Goal: Check status: Check status

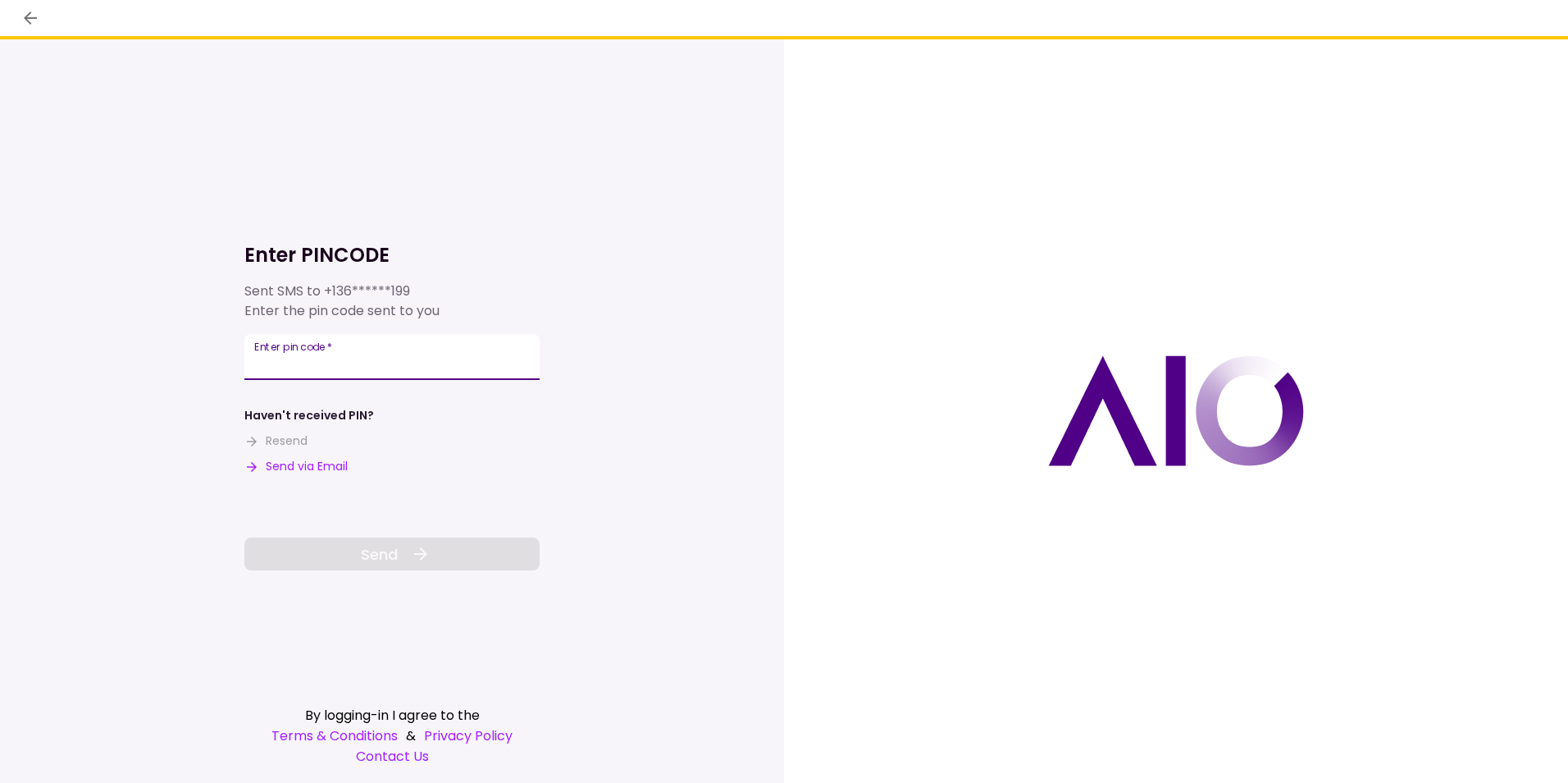
click at [438, 353] on input "Enter pin code   *" at bounding box center [392, 357] width 296 height 46
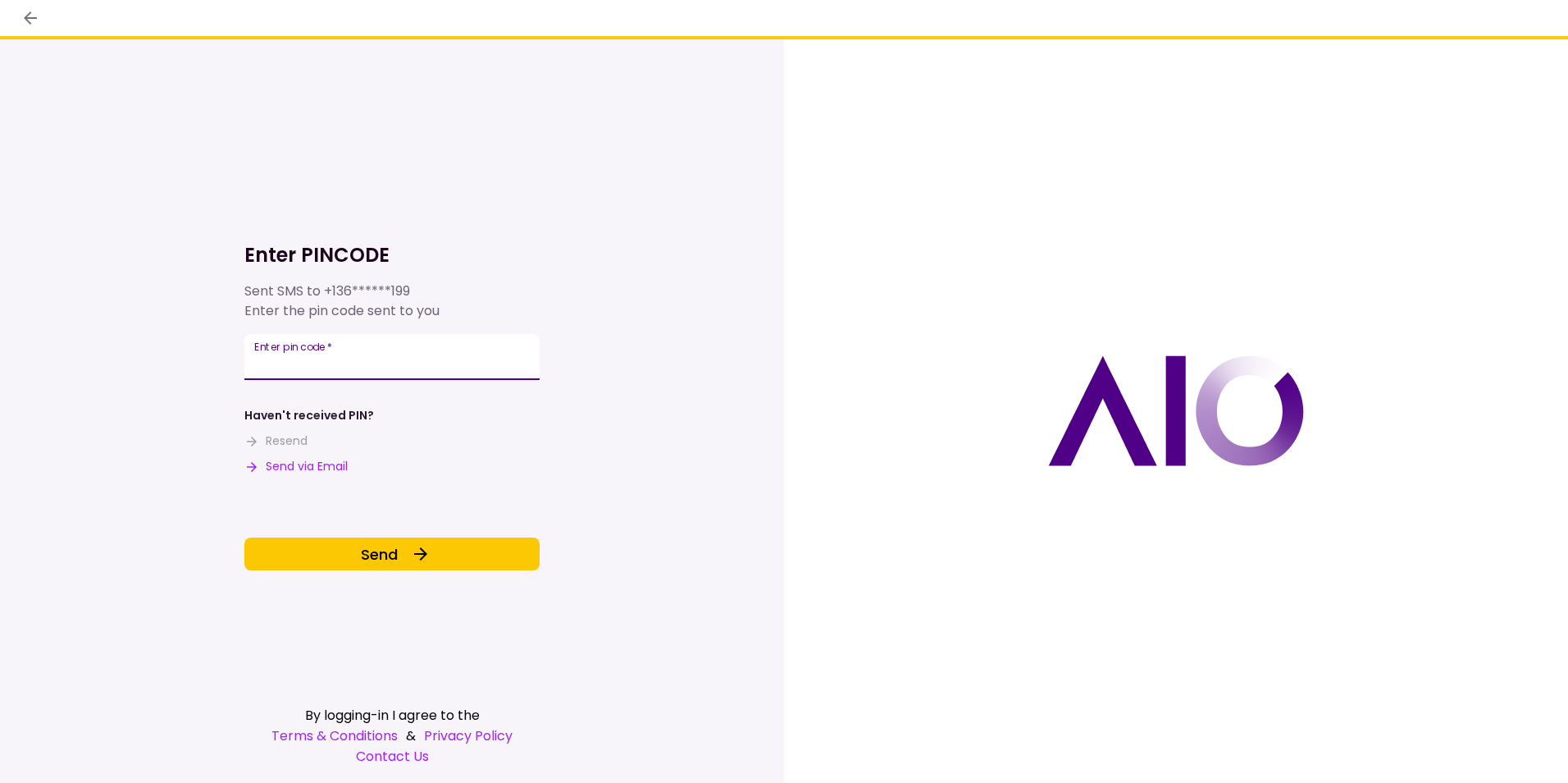
type input "******"
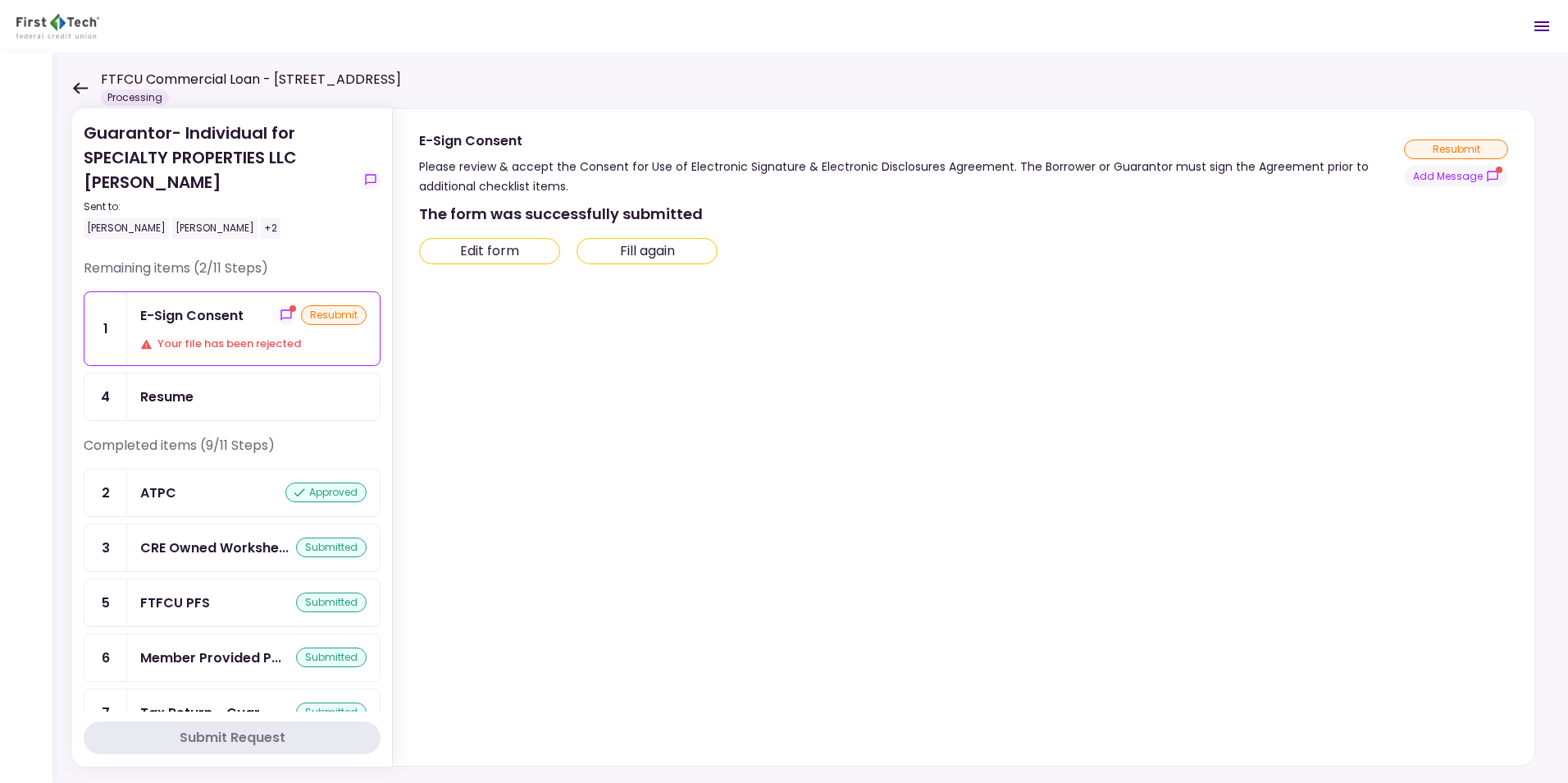
click at [73, 87] on icon at bounding box center [80, 88] width 16 height 12
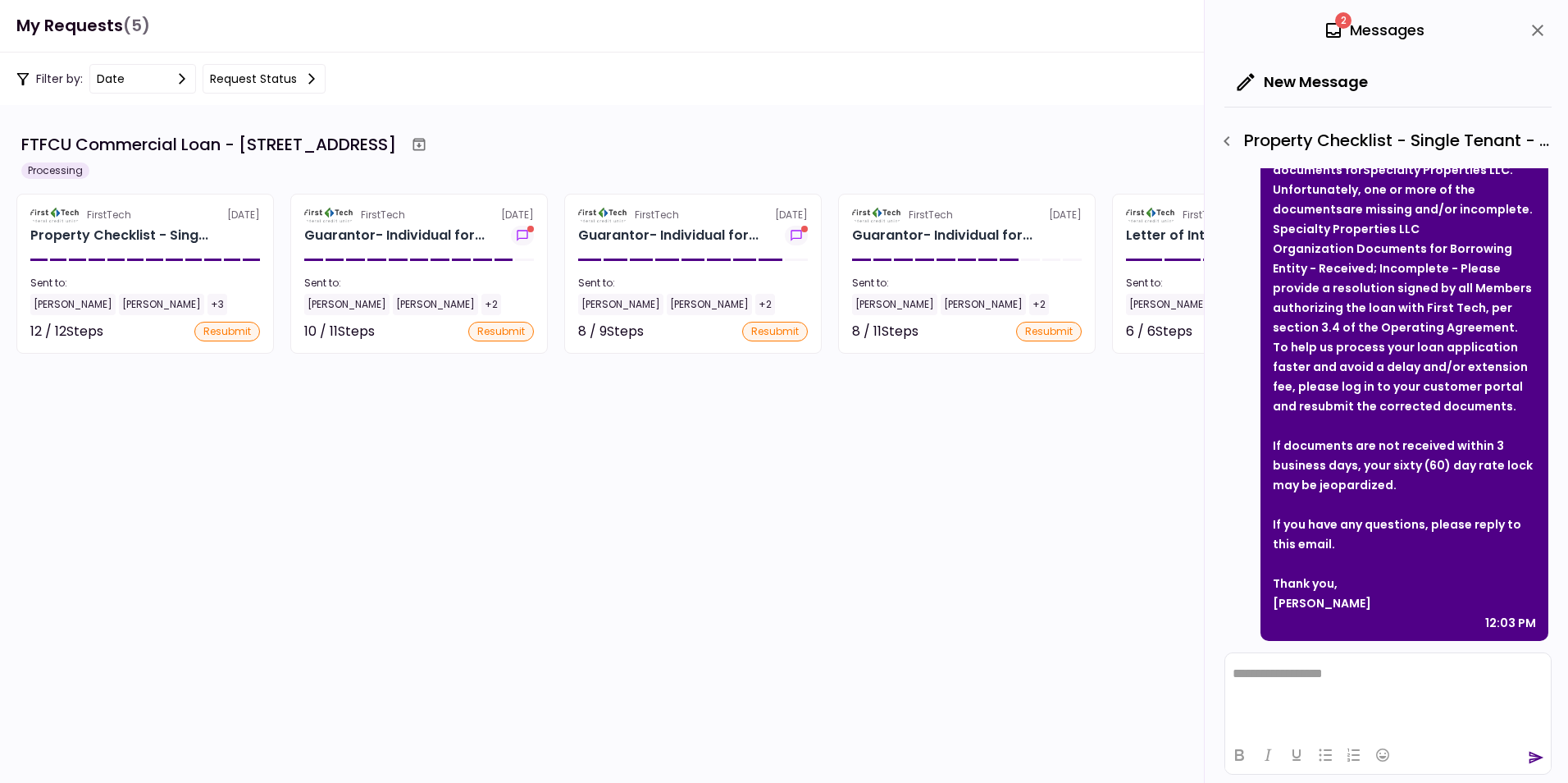
scroll to position [155, 0]
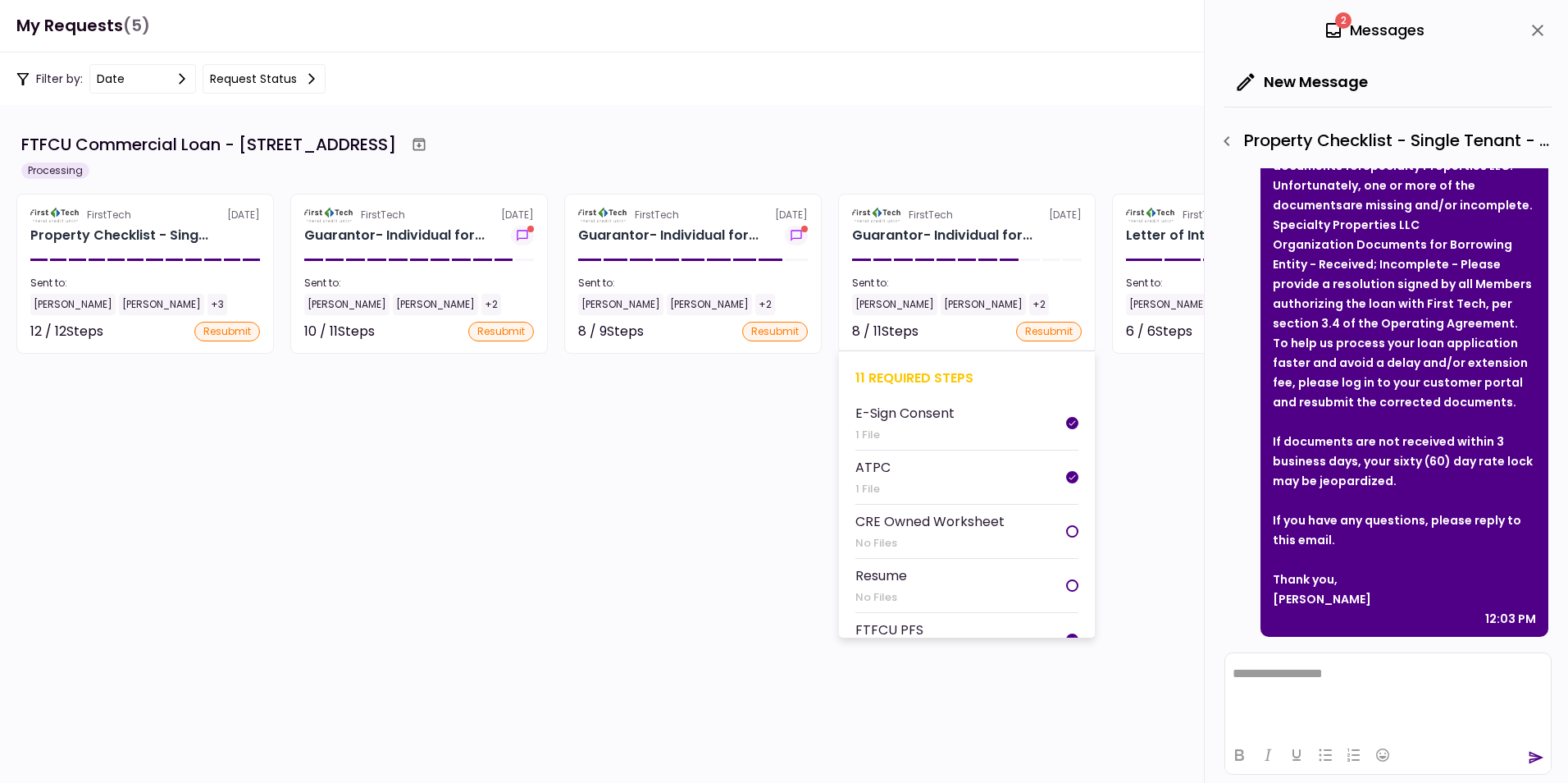
click at [899, 305] on div "[PERSON_NAME]" at bounding box center [895, 305] width 85 height 22
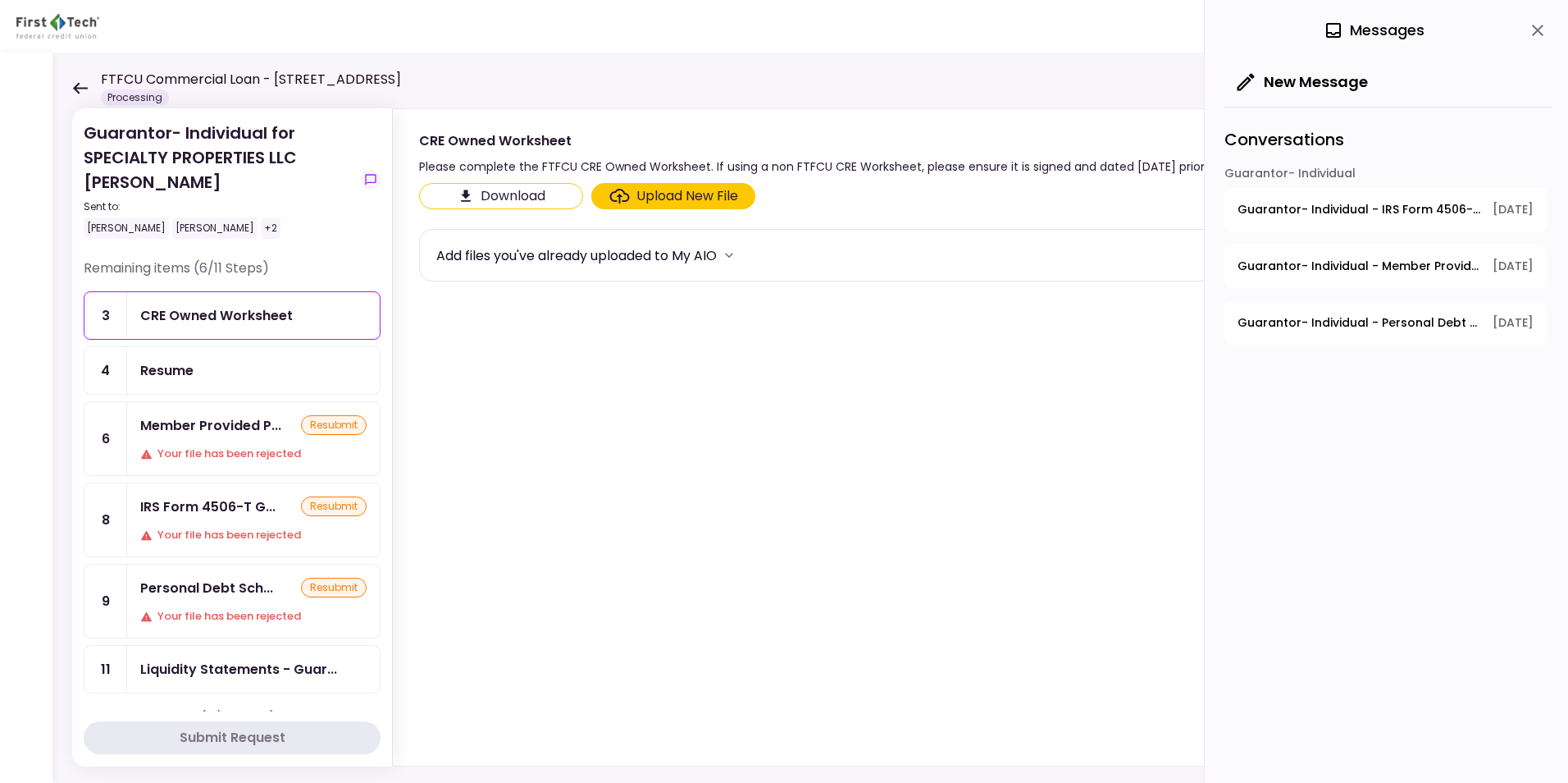
click at [76, 83] on icon at bounding box center [80, 88] width 16 height 12
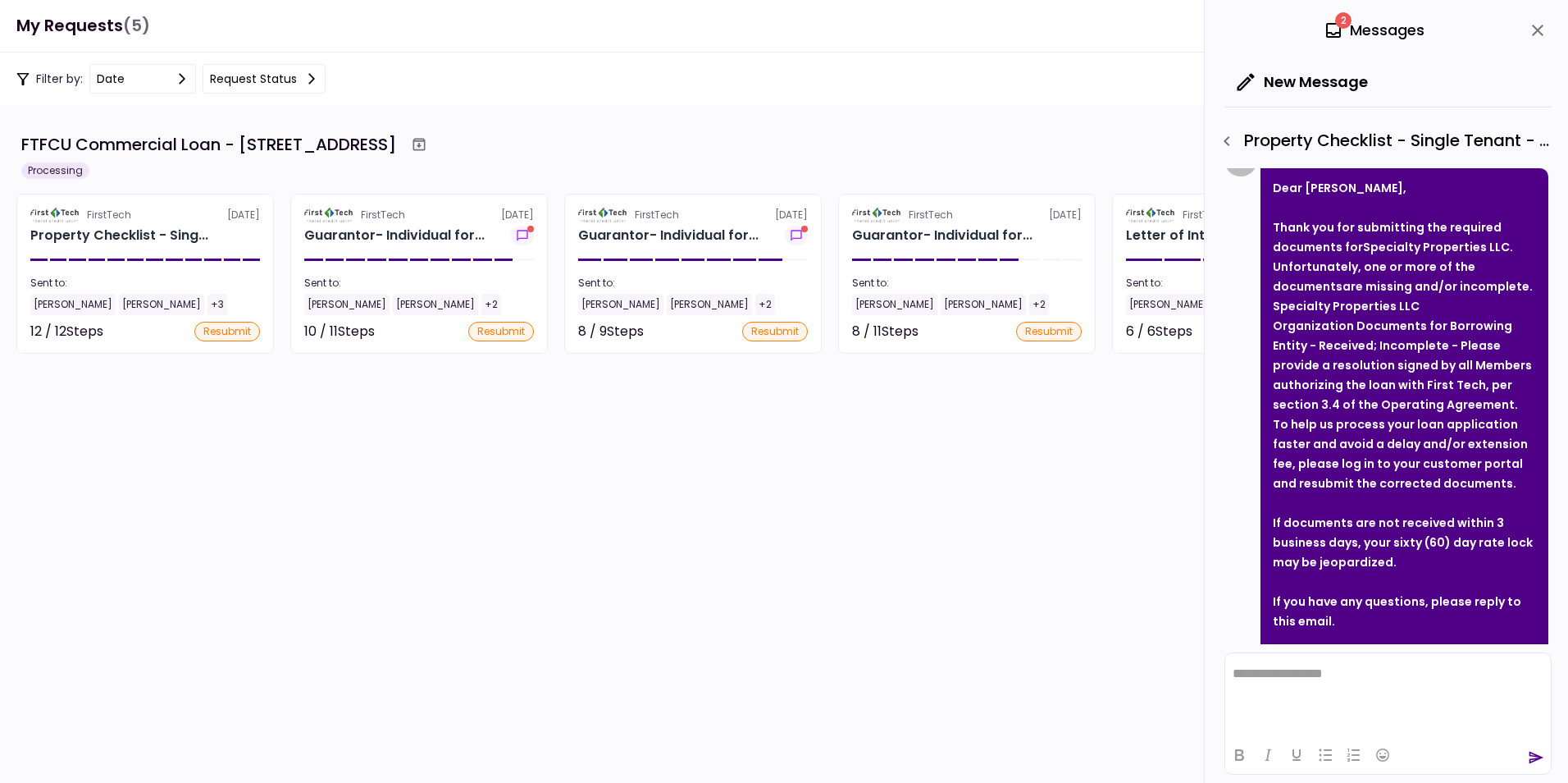
scroll to position [73, 0]
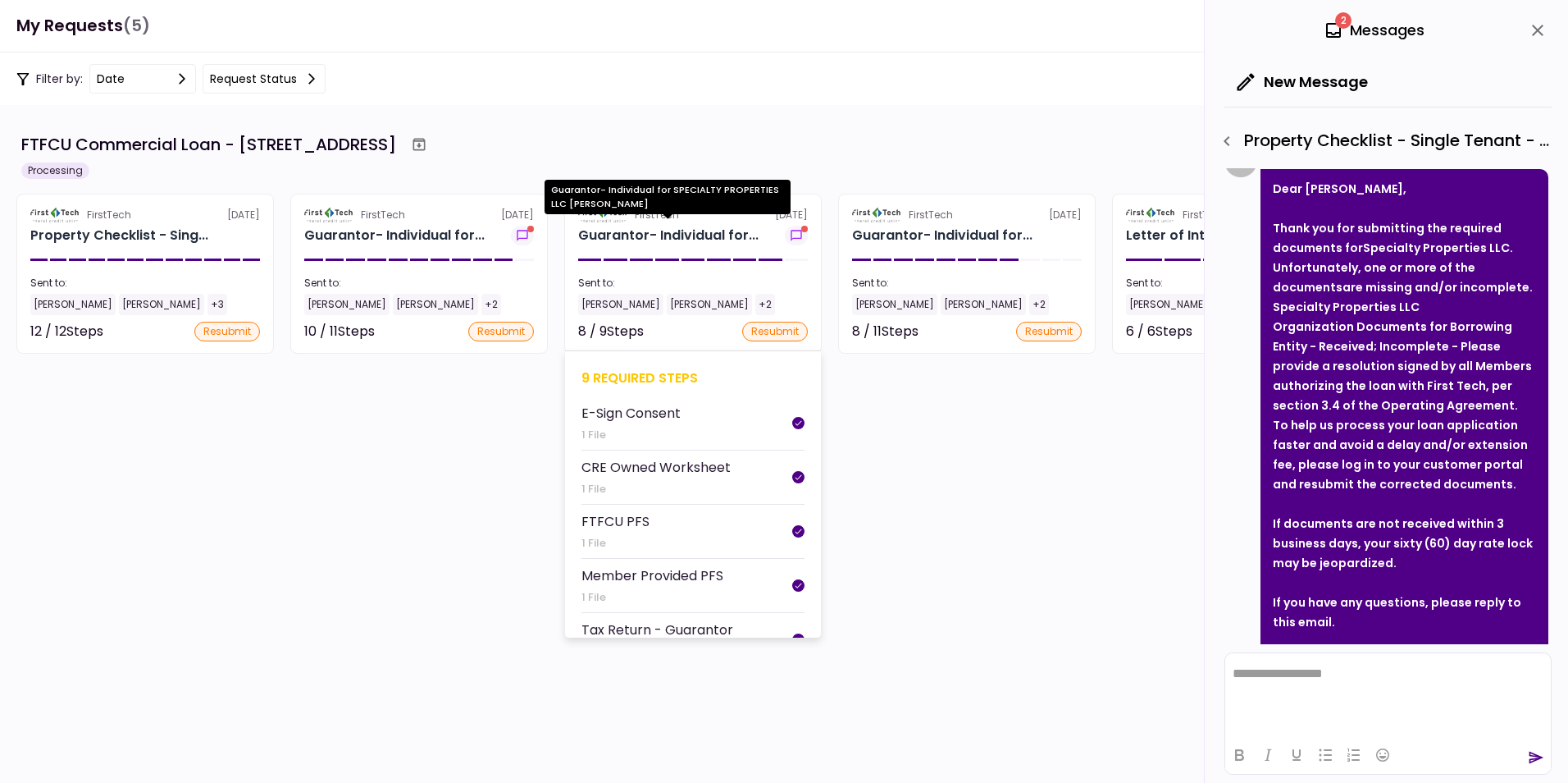
click at [642, 235] on div "Guarantor- Individual for..." at bounding box center [668, 235] width 181 height 20
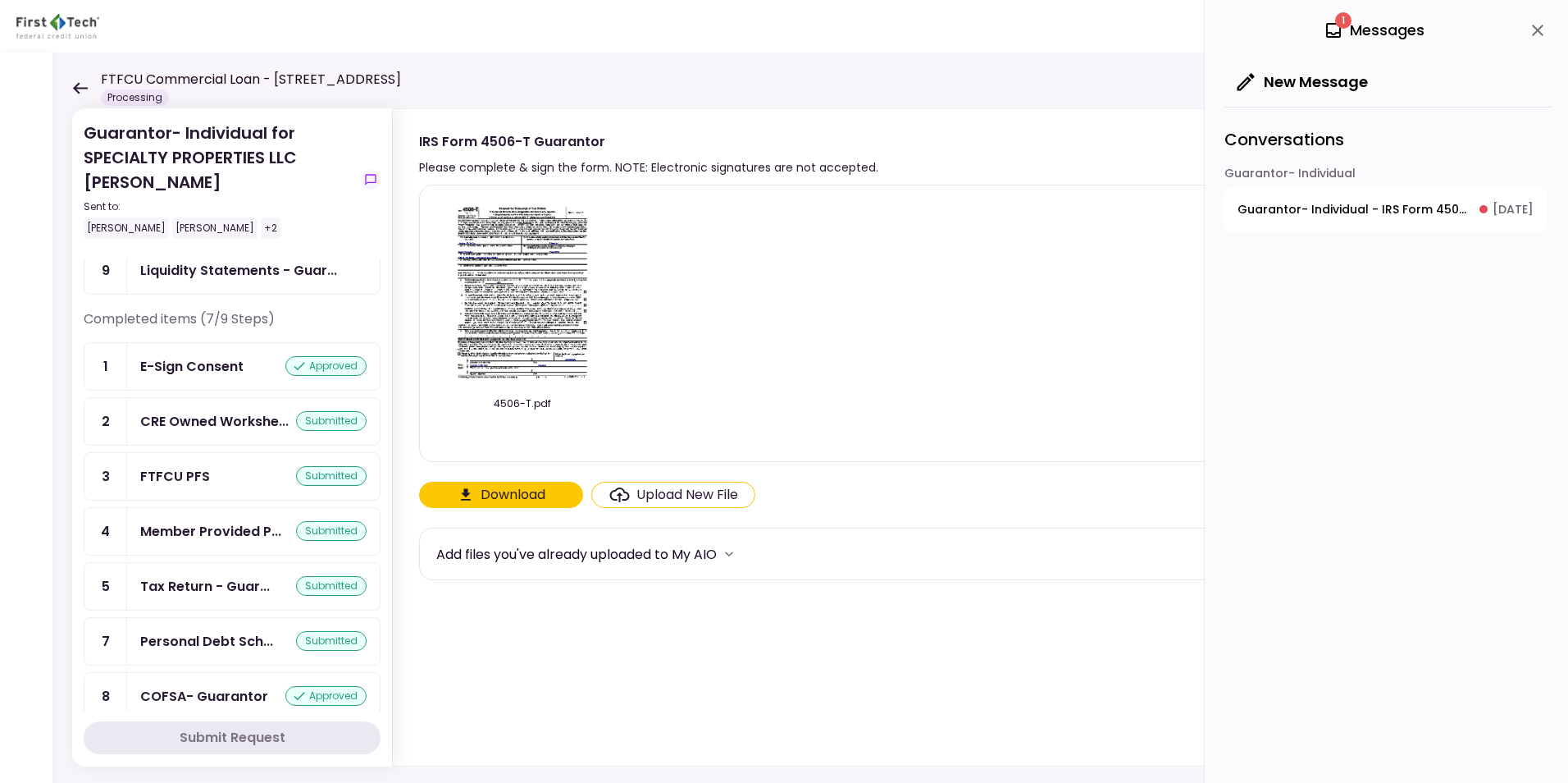
scroll to position [150, 0]
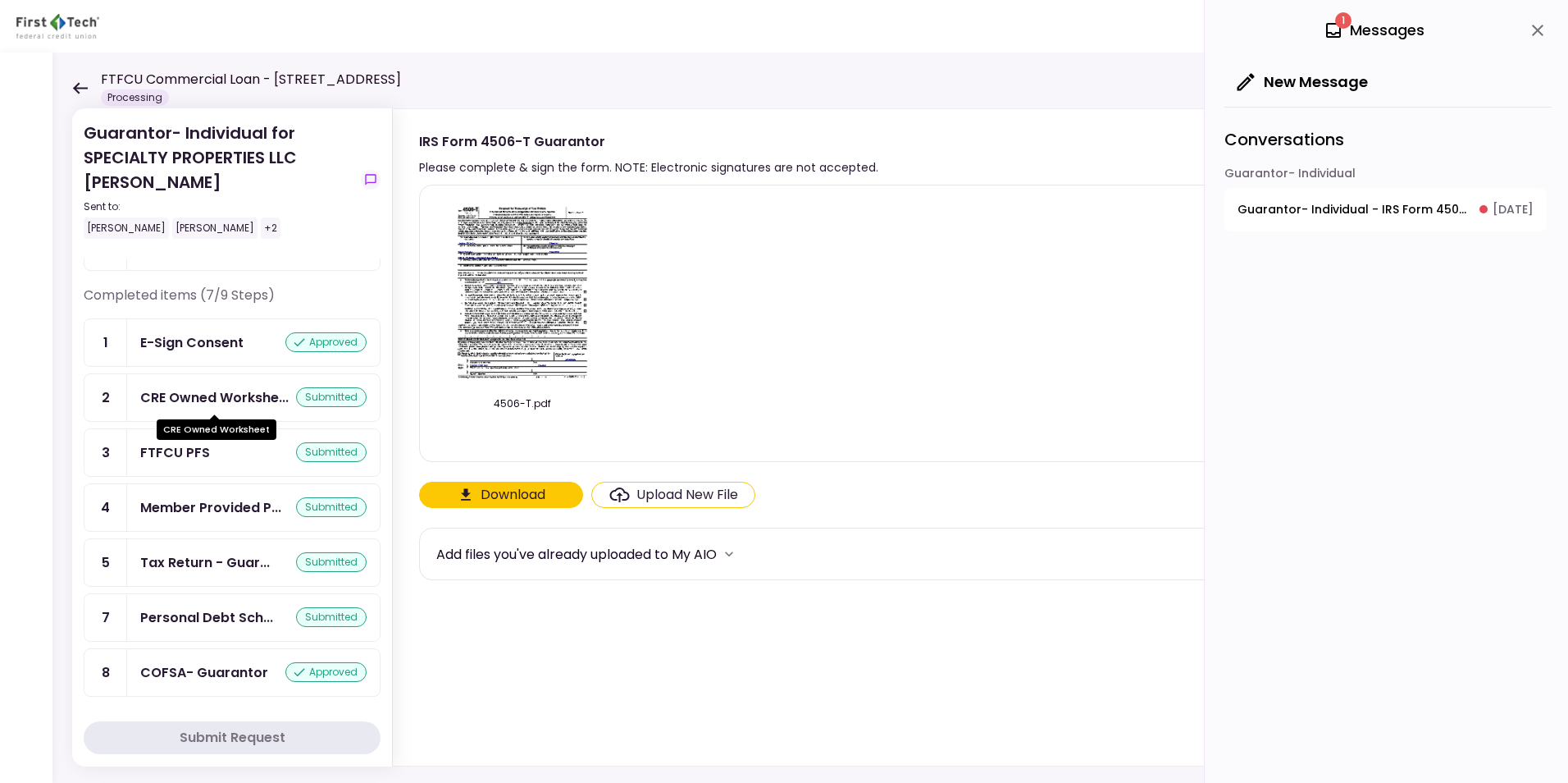
click at [187, 391] on div "CRE Owned Workshe..." at bounding box center [214, 397] width 149 height 21
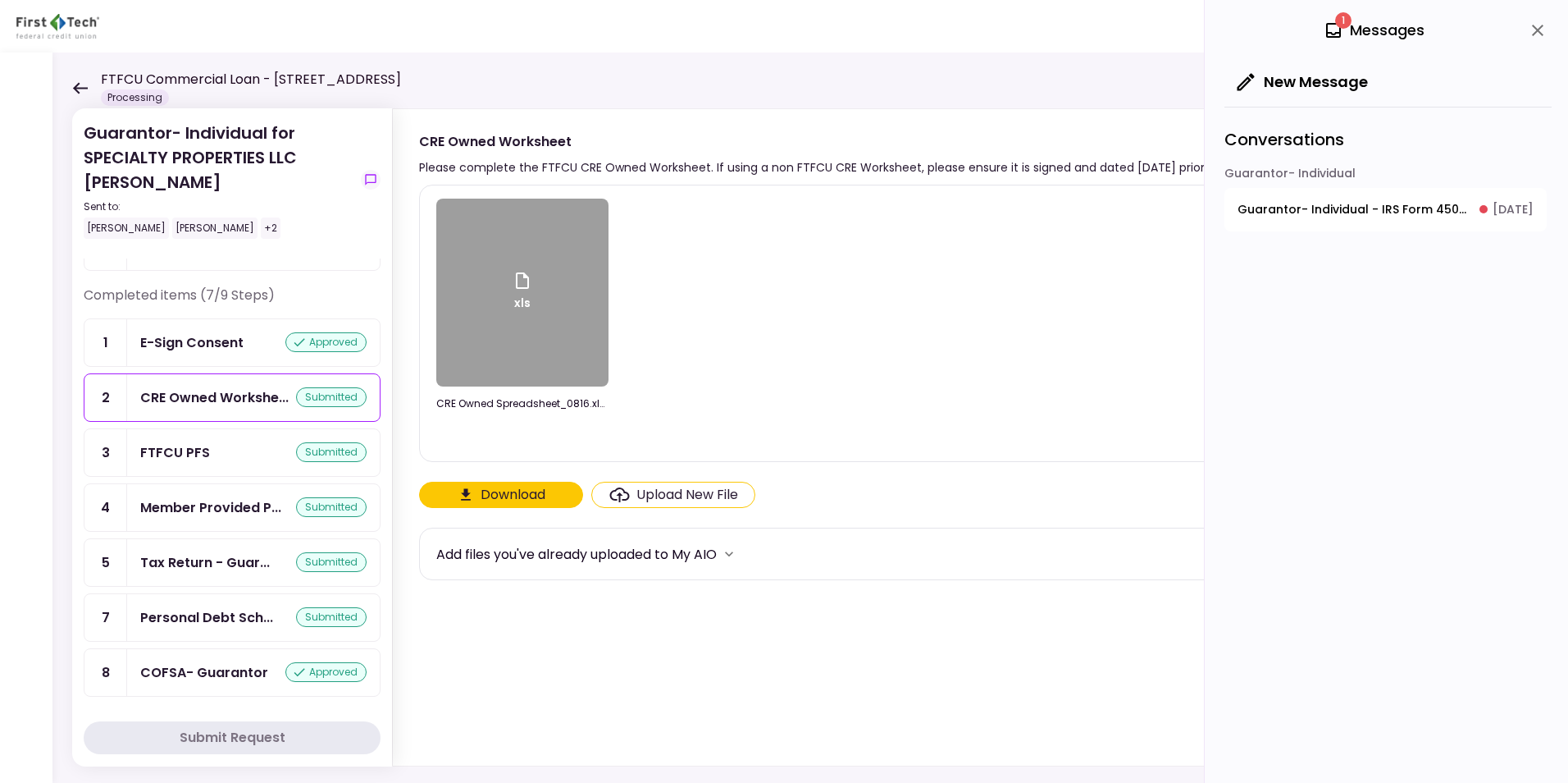
click at [522, 292] on div "xls" at bounding box center [523, 293] width 20 height 45
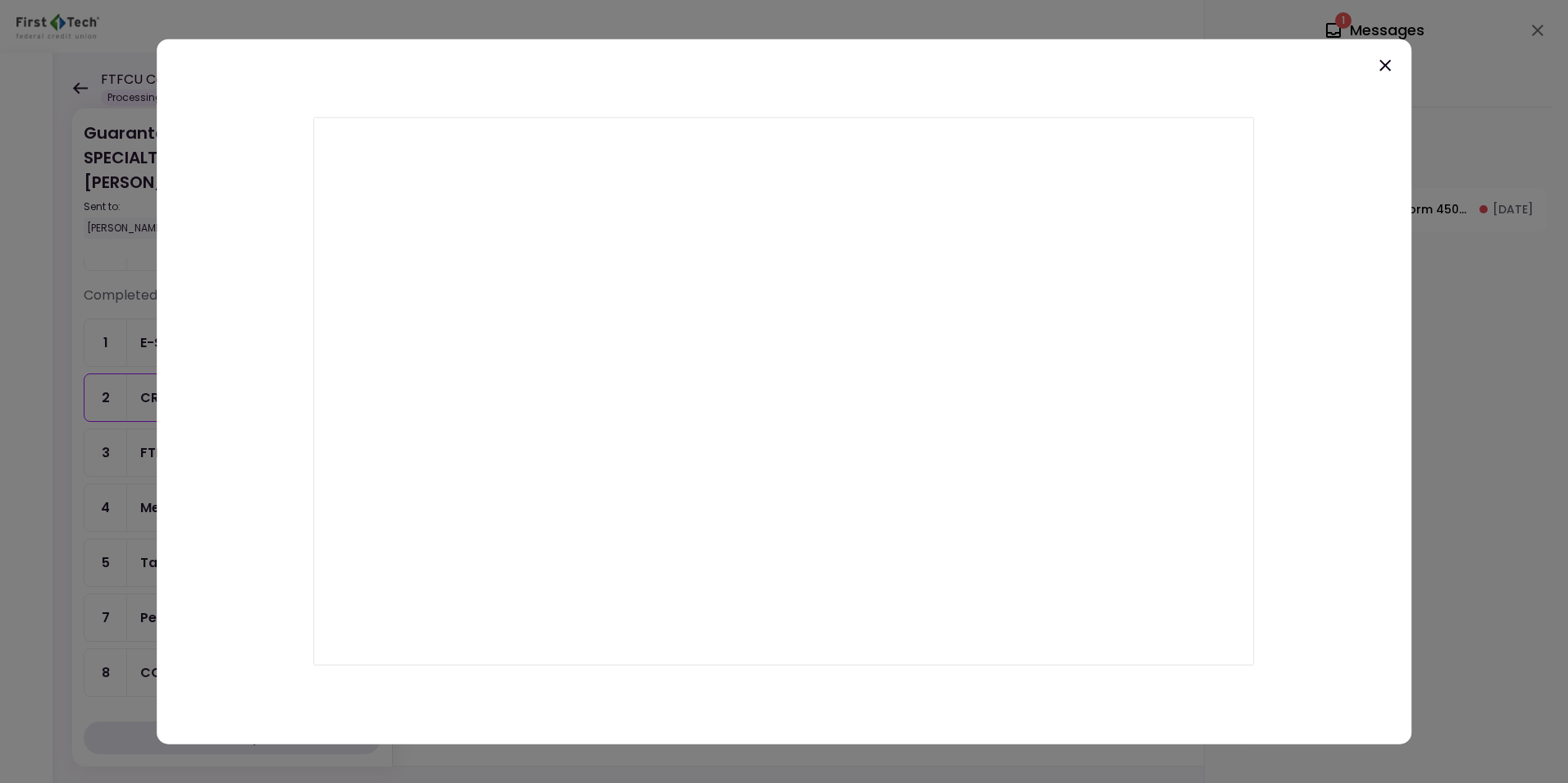
click at [1389, 65] on icon at bounding box center [1386, 65] width 20 height 20
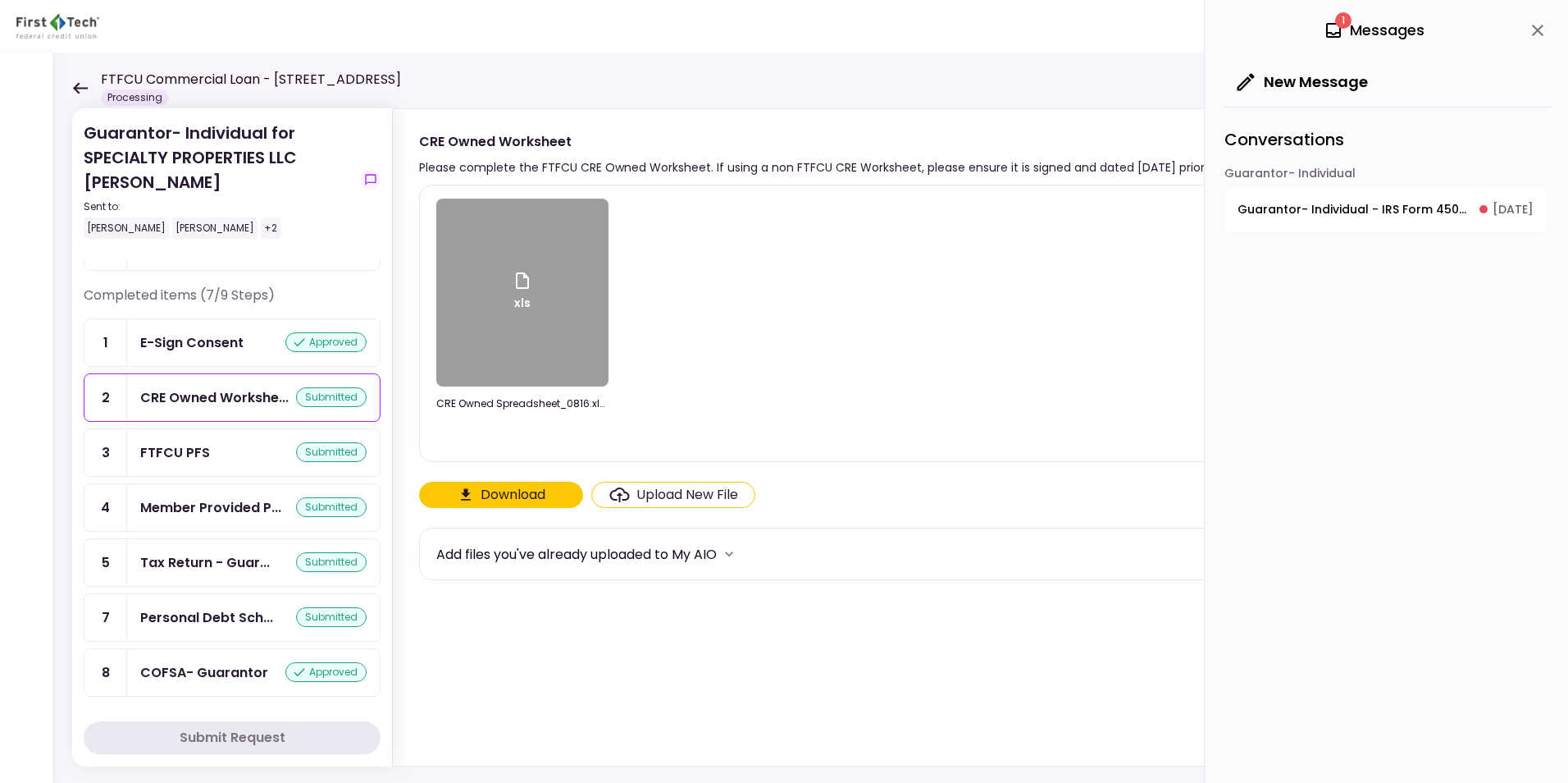
click at [76, 84] on icon at bounding box center [80, 88] width 15 height 12
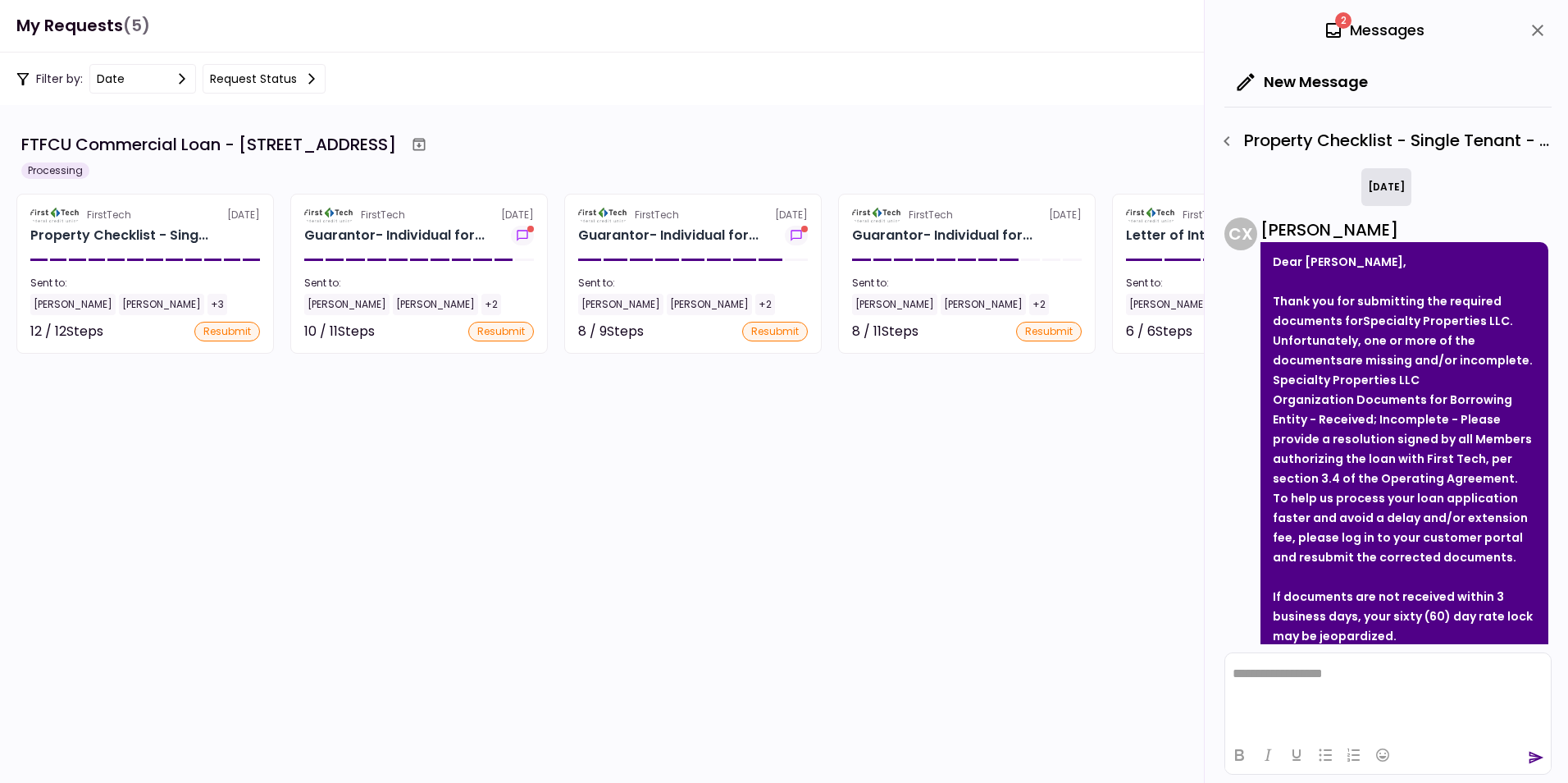
click at [1229, 139] on icon "button" at bounding box center [1227, 141] width 20 height 20
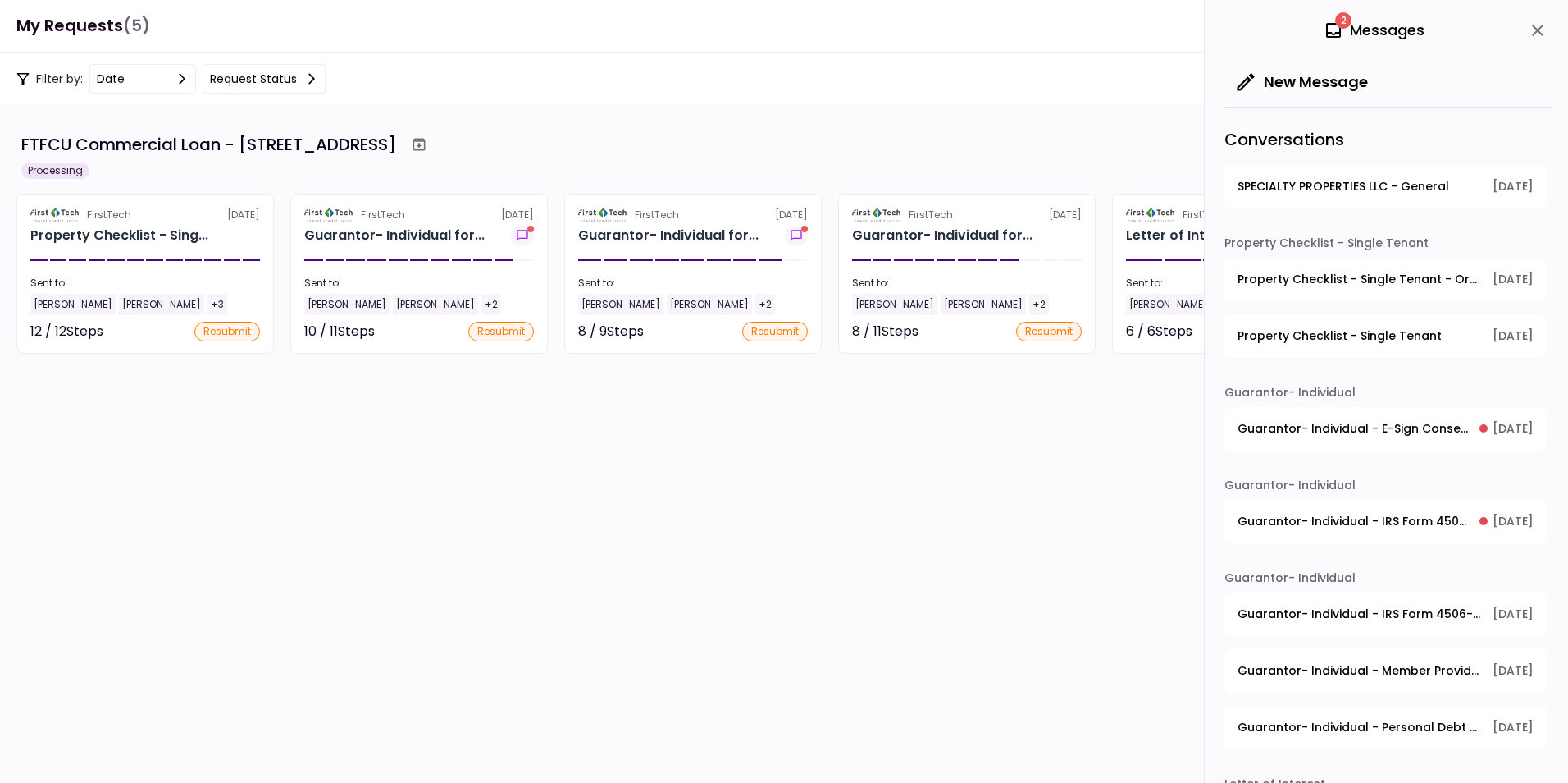
click at [1367, 425] on span "Guarantor- Individual - E-Sign Consent" at bounding box center [1353, 428] width 230 height 17
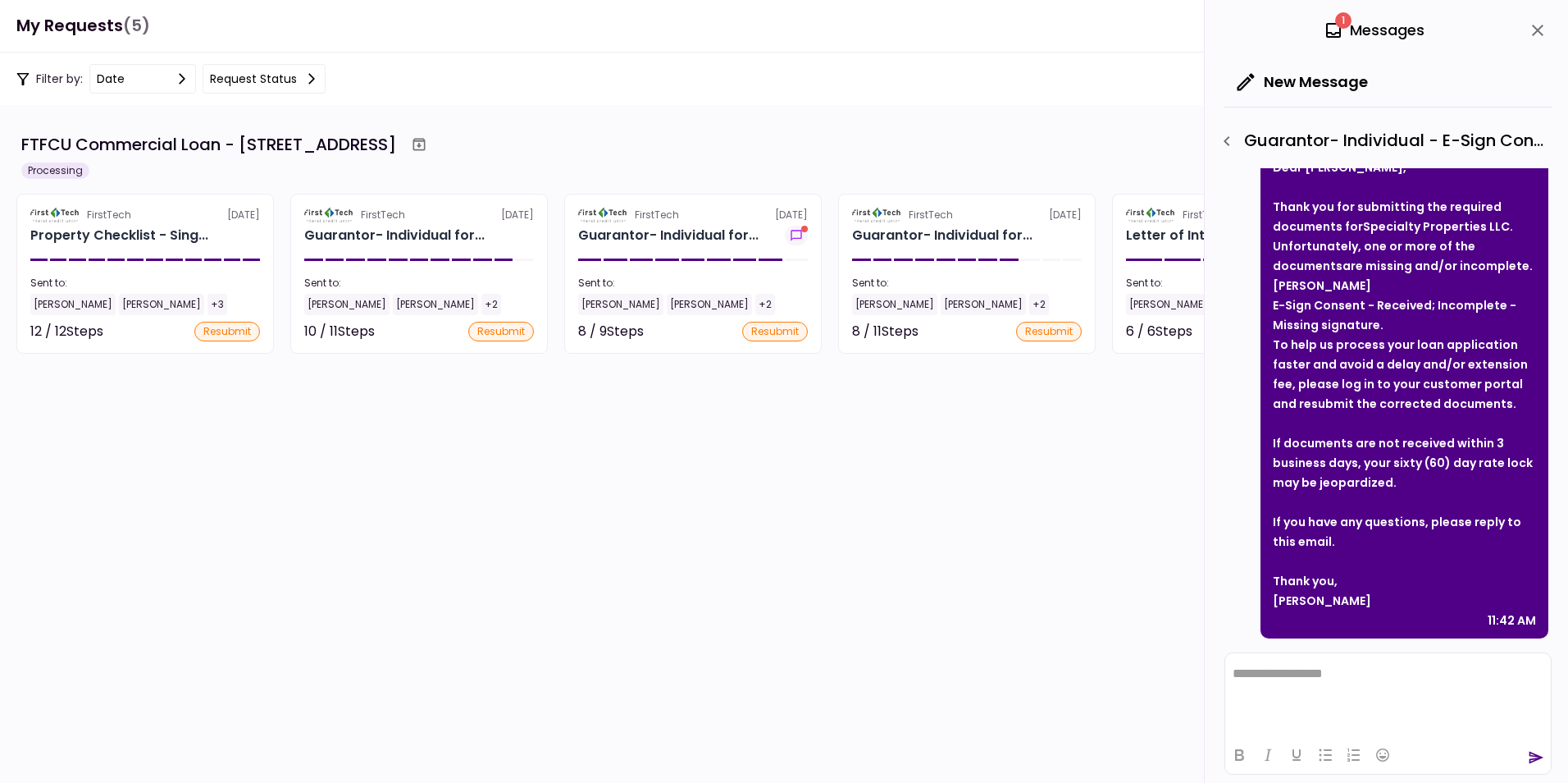
scroll to position [96, 0]
click at [1229, 140] on icon "button" at bounding box center [1227, 141] width 20 height 20
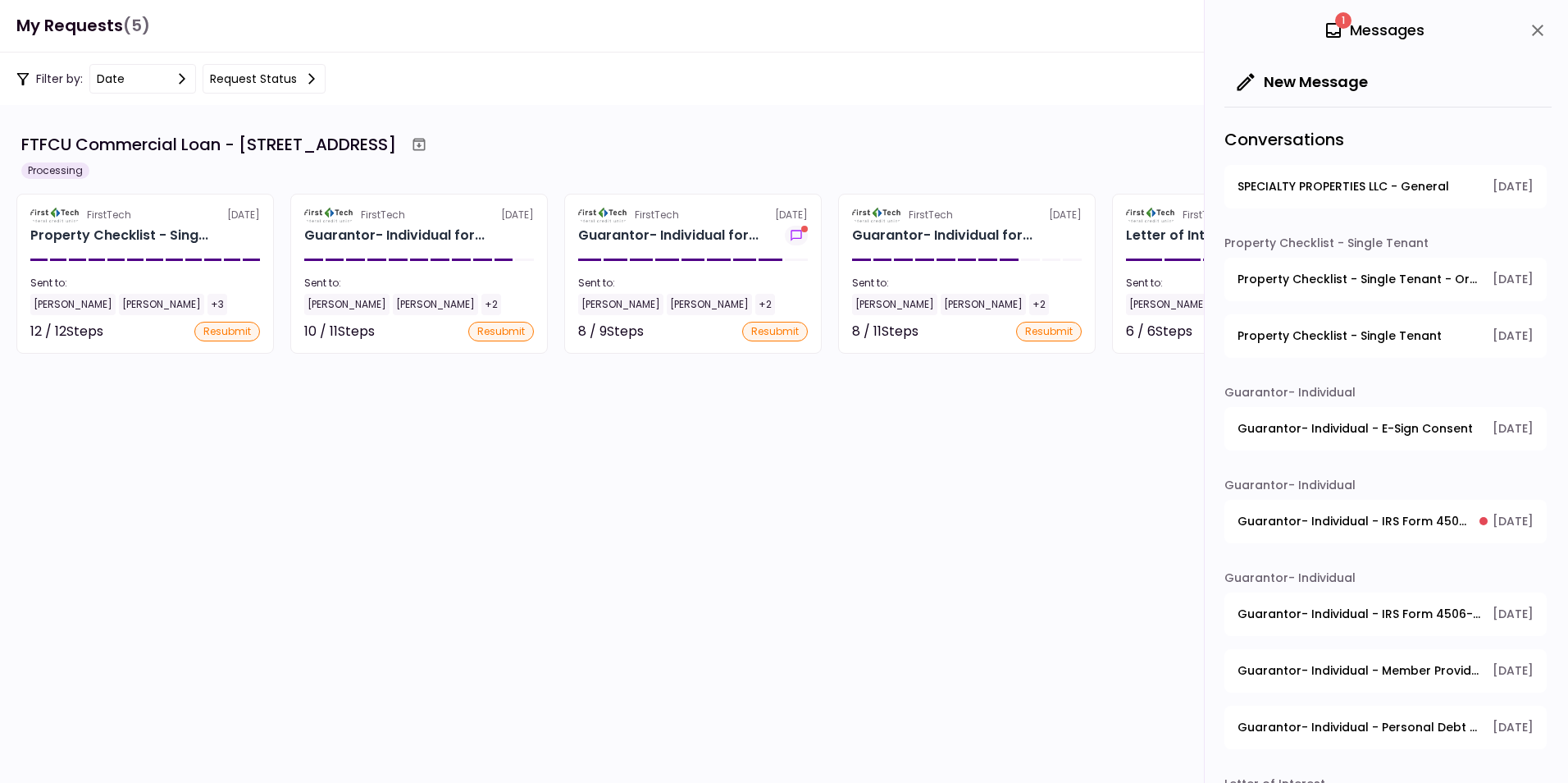
click at [1304, 514] on span "Guarantor- Individual - IRS Form 4506-T Guarantor" at bounding box center [1353, 521] width 230 height 17
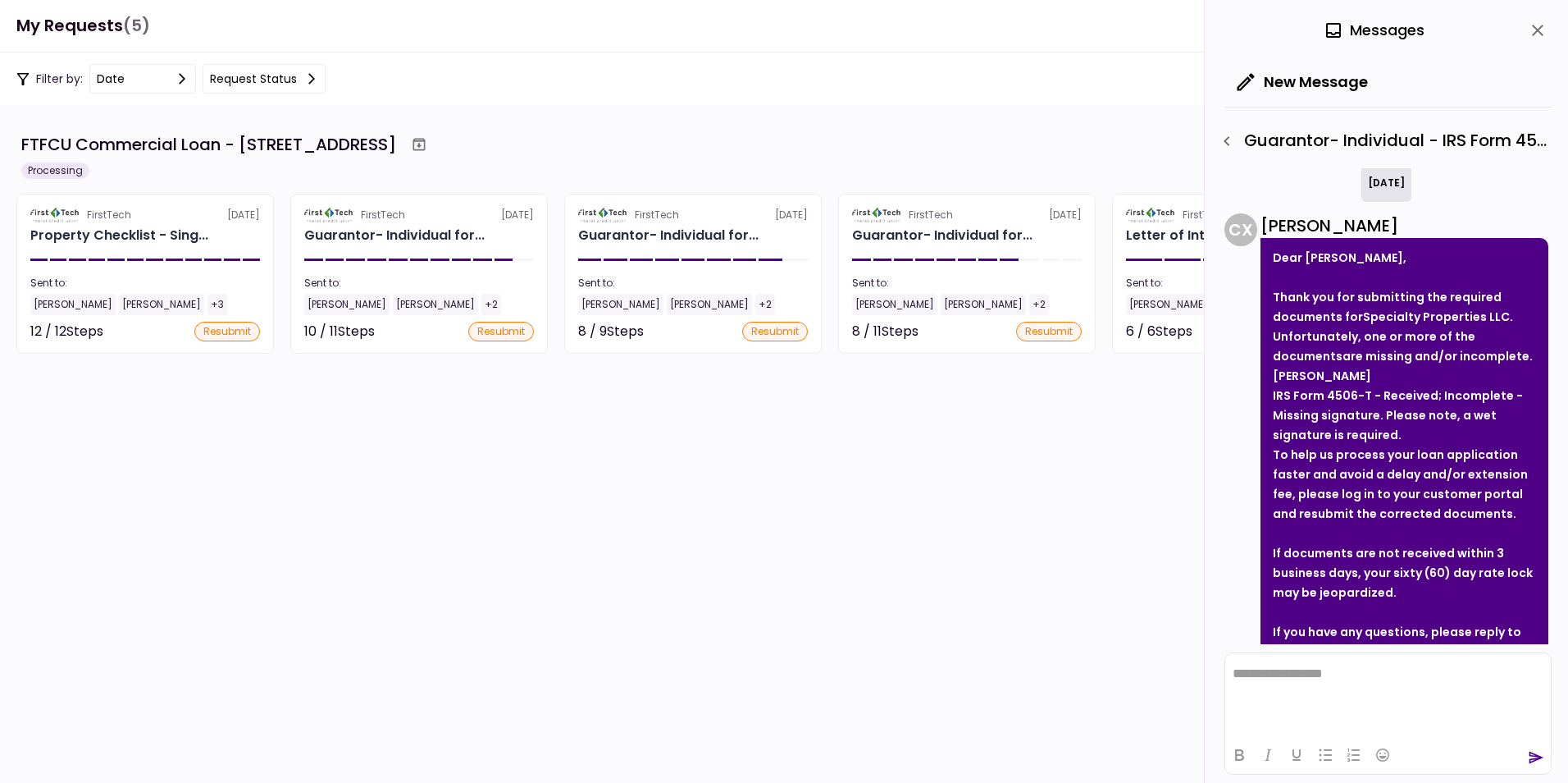
scroll to position [0, 0]
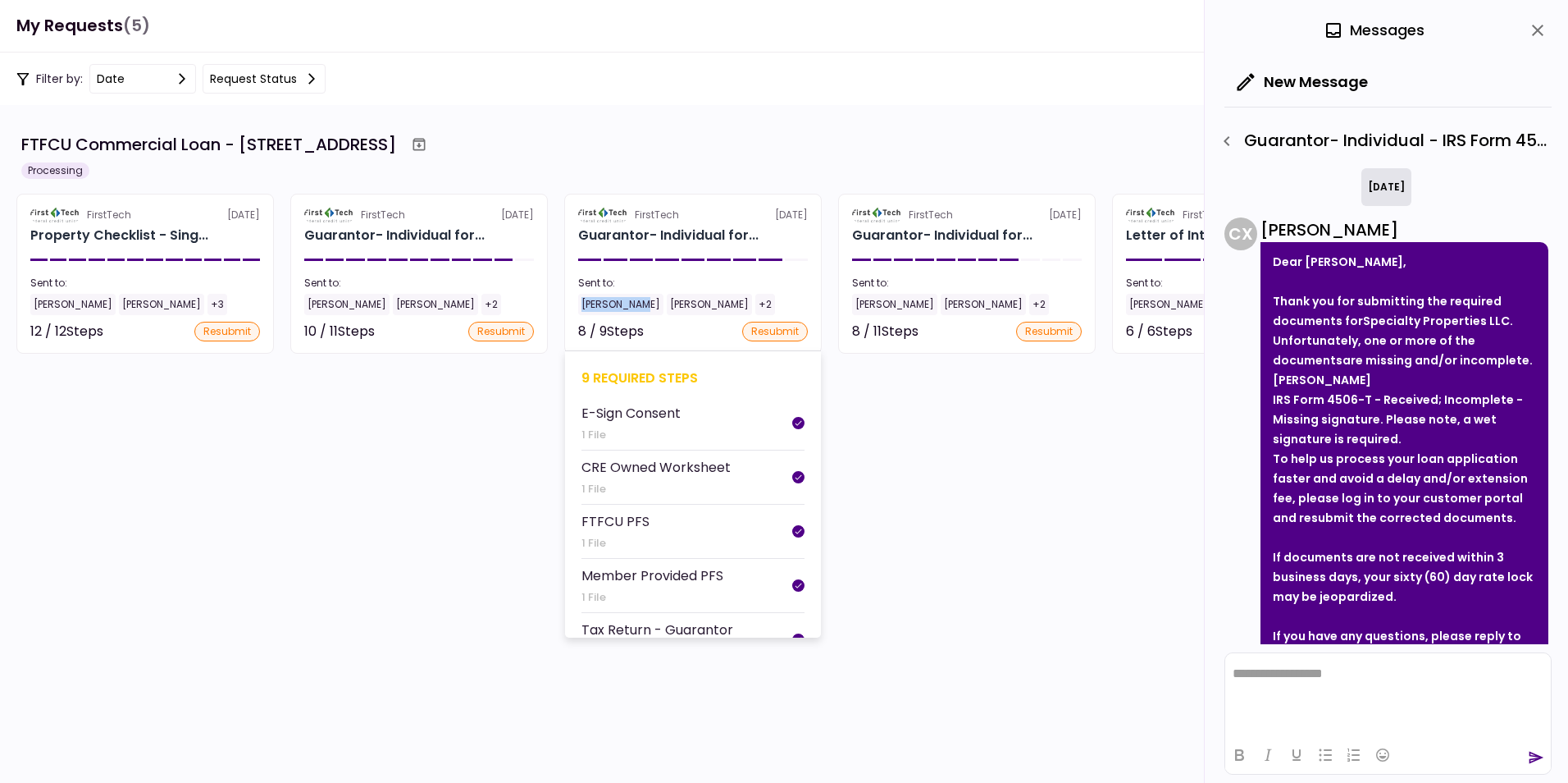
click at [633, 292] on div "Sent to: [PERSON_NAME] [PERSON_NAME] +2" at bounding box center [693, 296] width 230 height 40
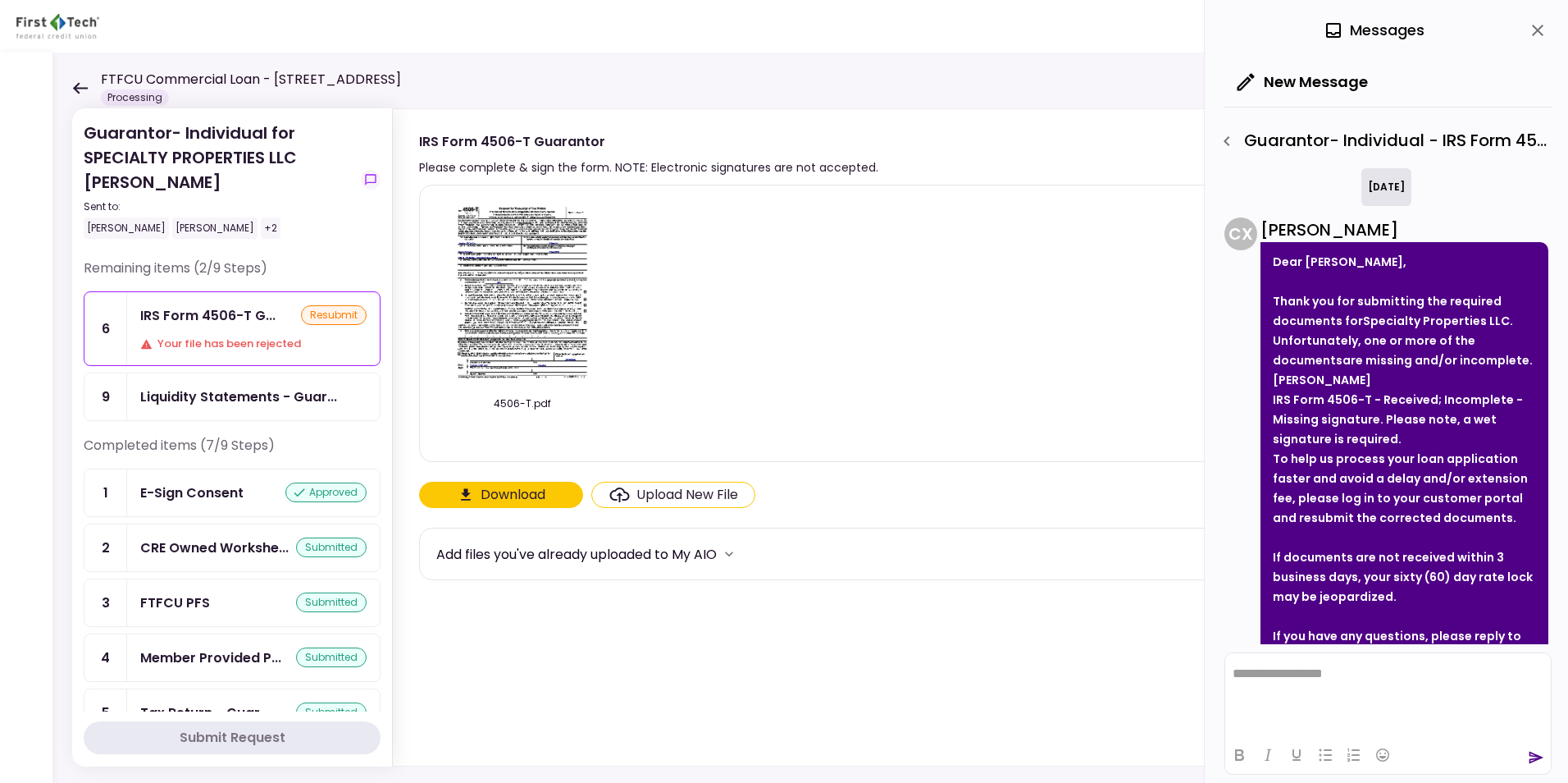
click at [1537, 27] on icon "close" at bounding box center [1538, 31] width 20 height 20
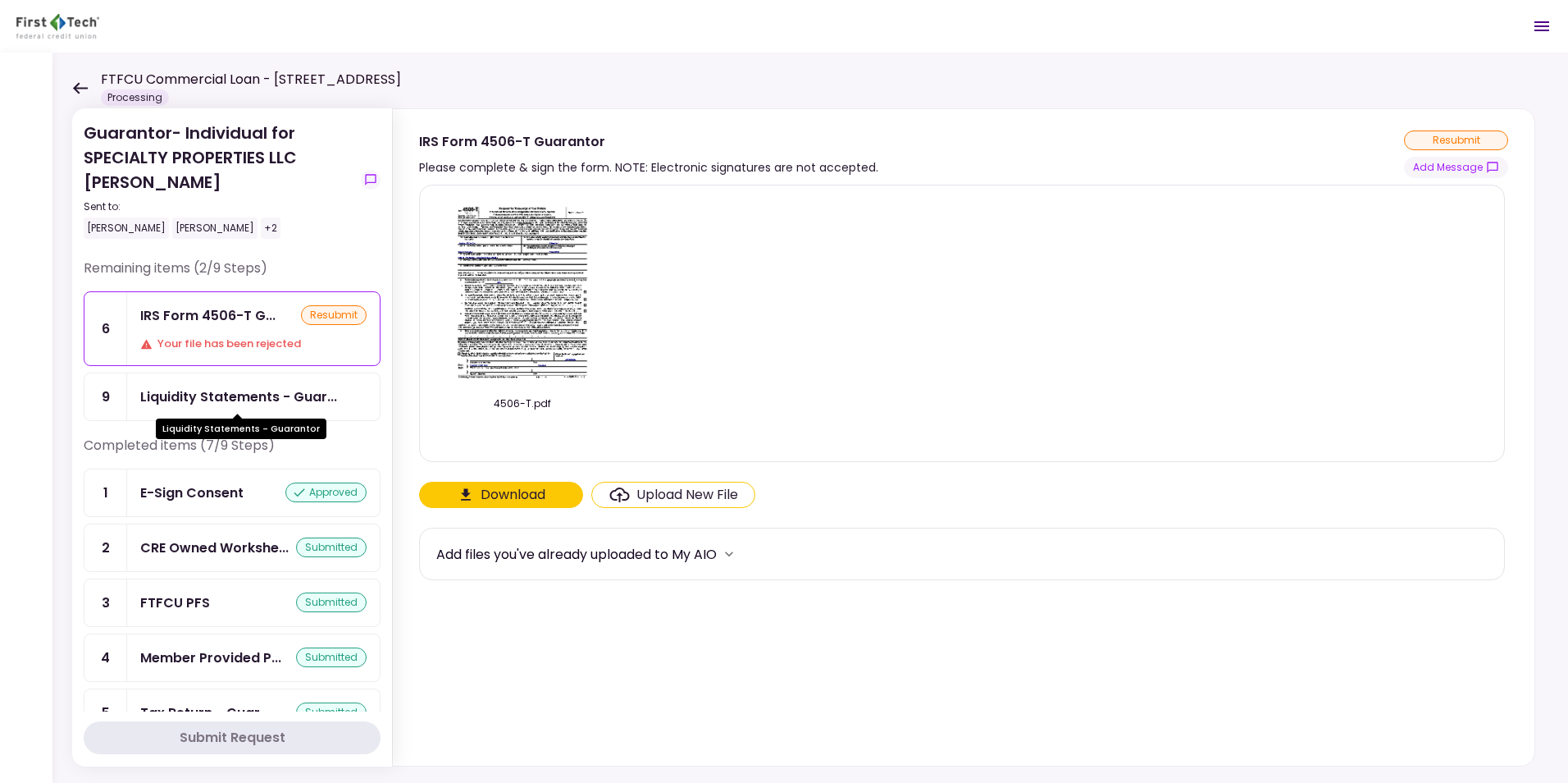
click at [206, 391] on div "Liquidity Statements - Guar..." at bounding box center [238, 397] width 196 height 21
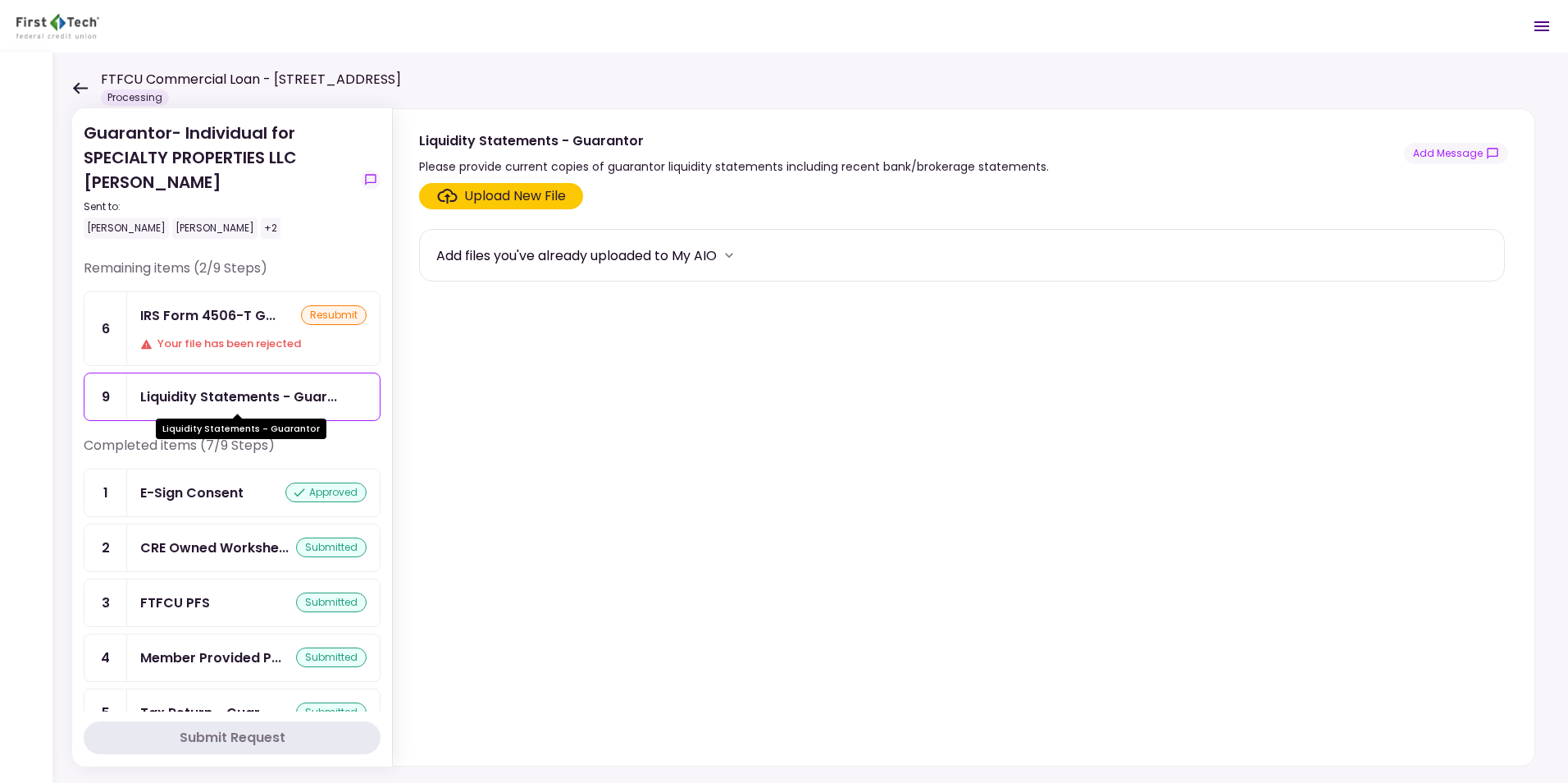
click at [166, 388] on div "Liquidity Statements - Guar..." at bounding box center [238, 397] width 196 height 21
click at [737, 252] on icon "more" at bounding box center [729, 255] width 17 height 17
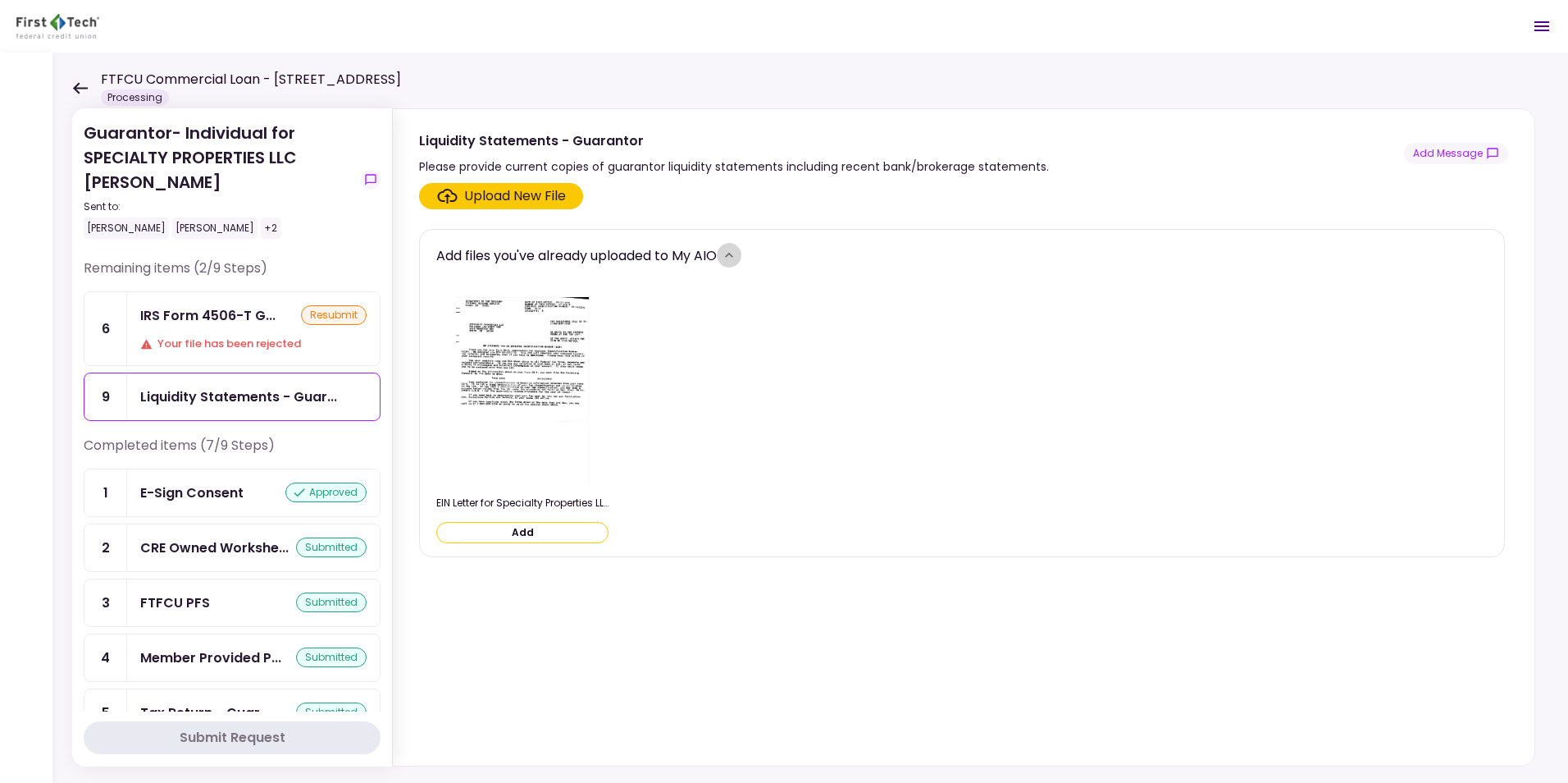
click at [737, 256] on icon "more" at bounding box center [729, 255] width 17 height 17
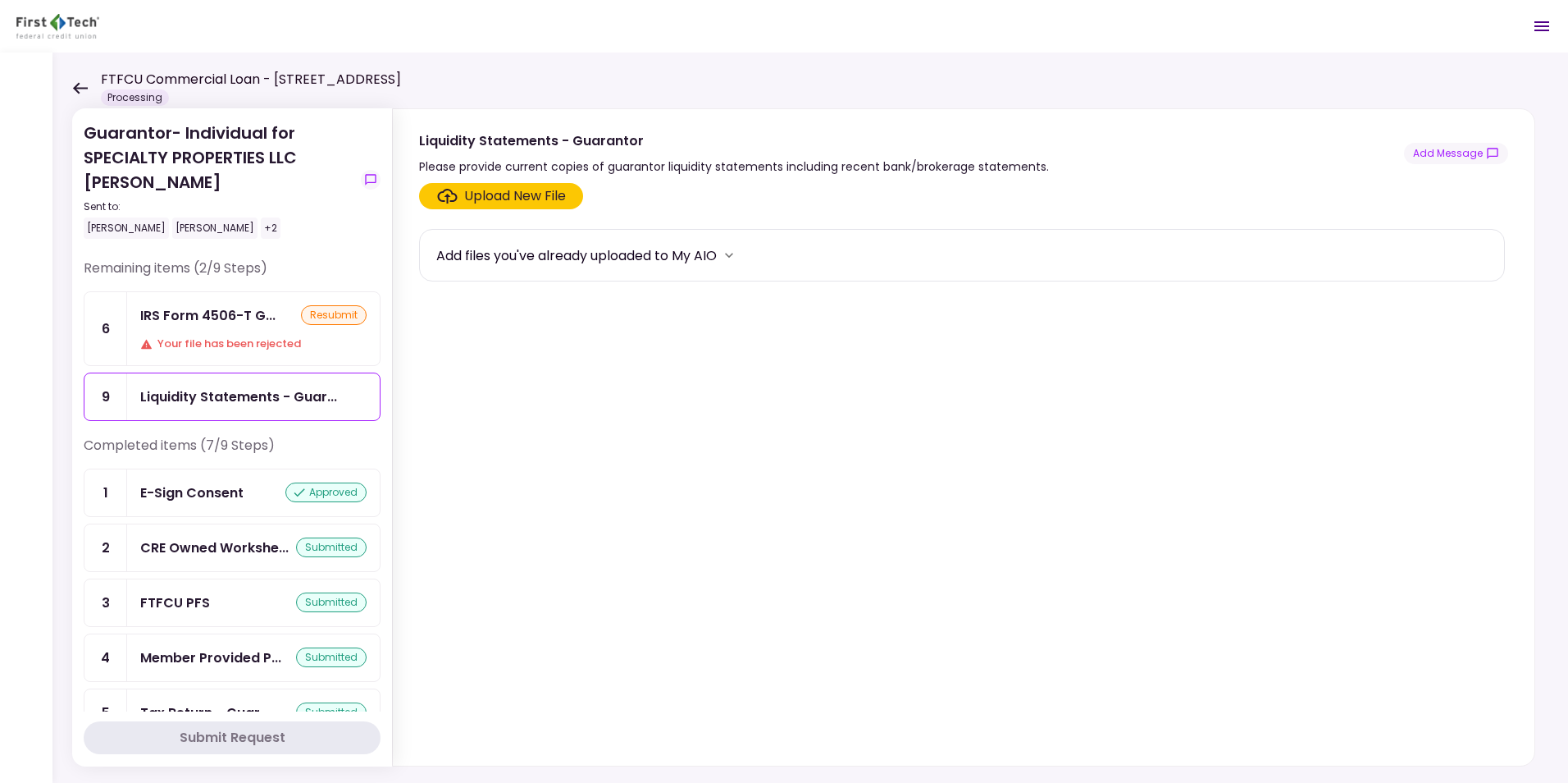
click at [78, 87] on icon at bounding box center [80, 88] width 15 height 12
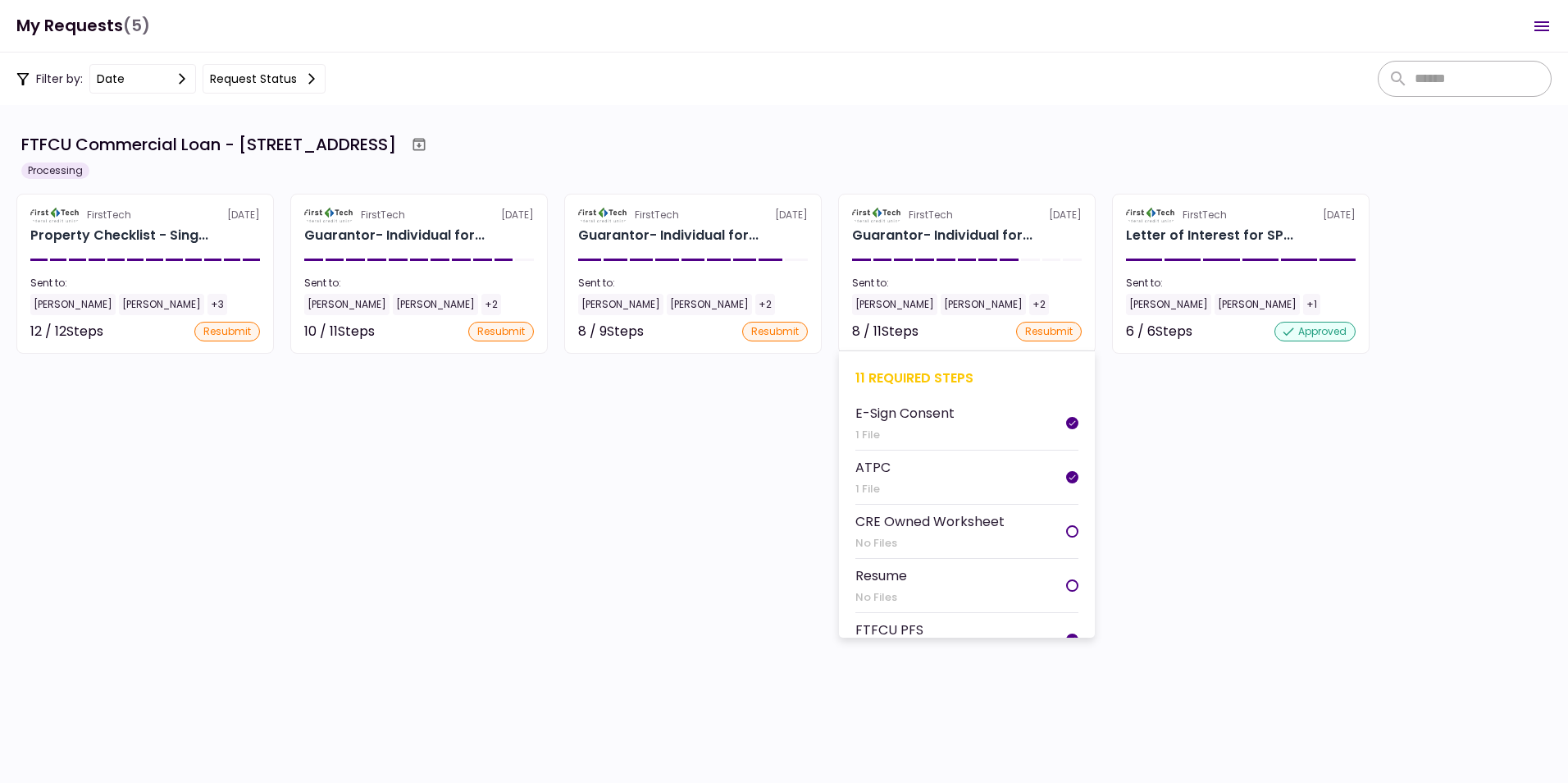
click at [941, 296] on div "[PERSON_NAME]" at bounding box center [984, 305] width 85 height 22
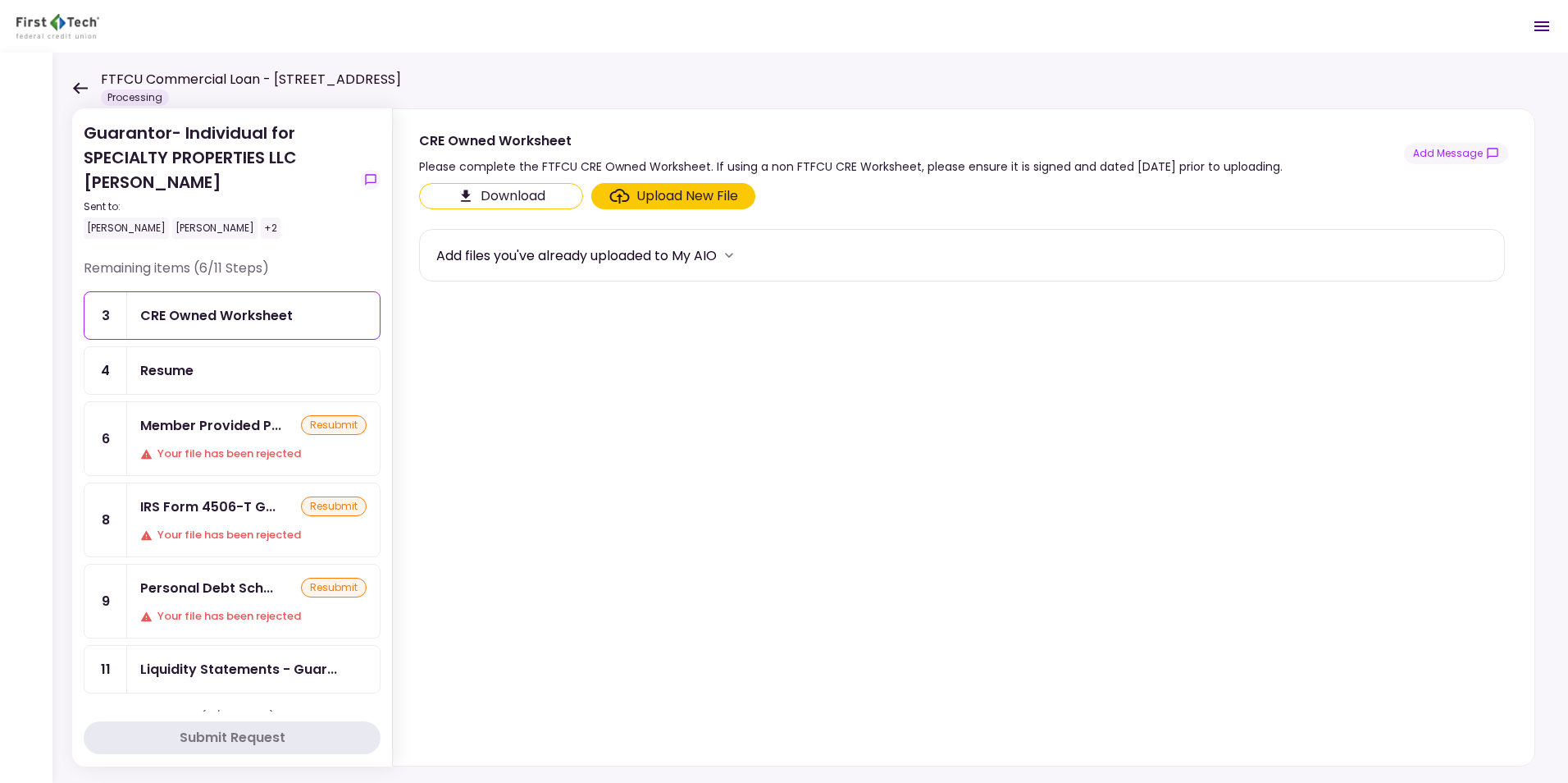
click at [228, 367] on div "Resume" at bounding box center [253, 370] width 226 height 21
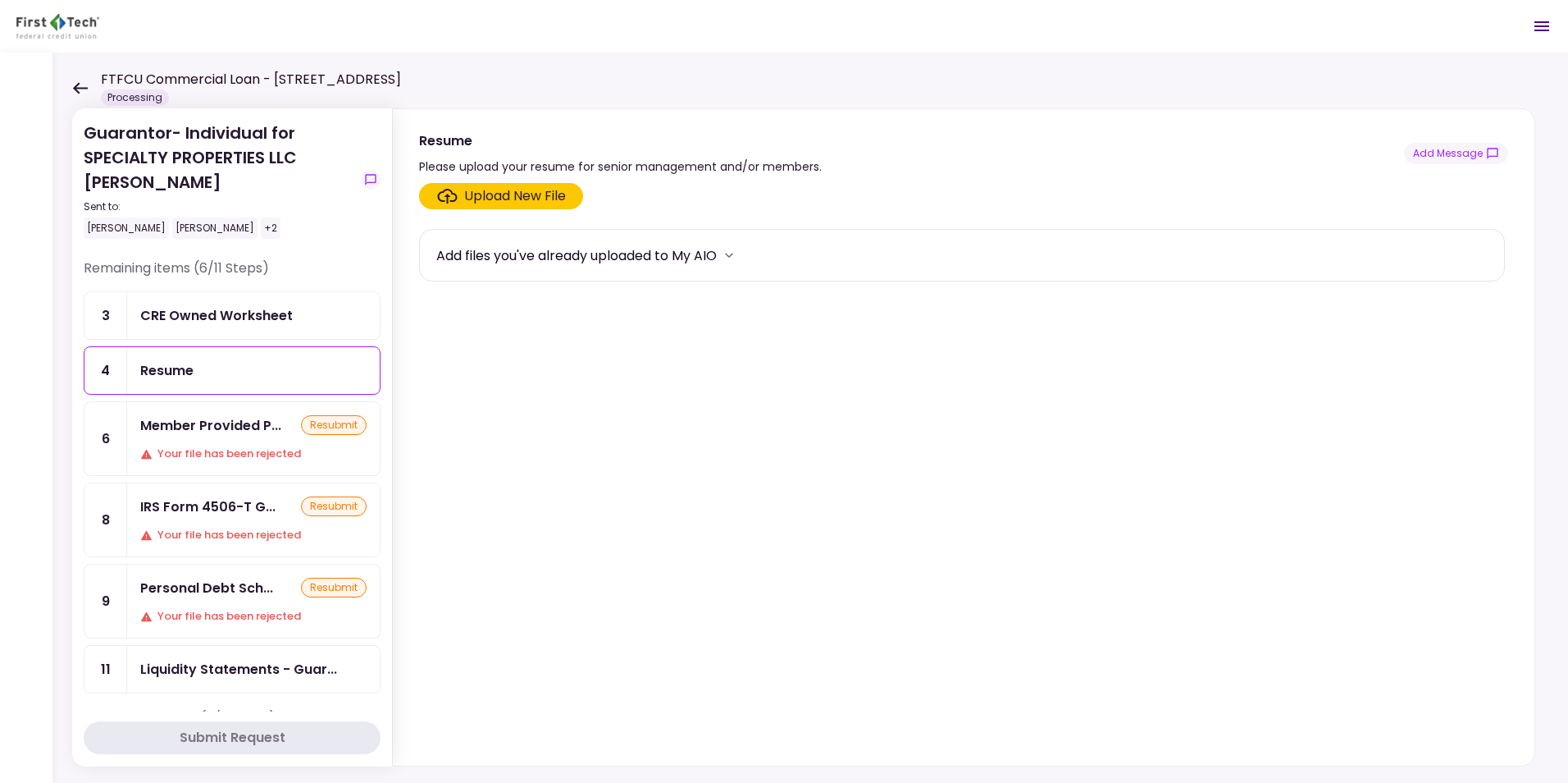
click at [78, 83] on icon at bounding box center [80, 88] width 15 height 12
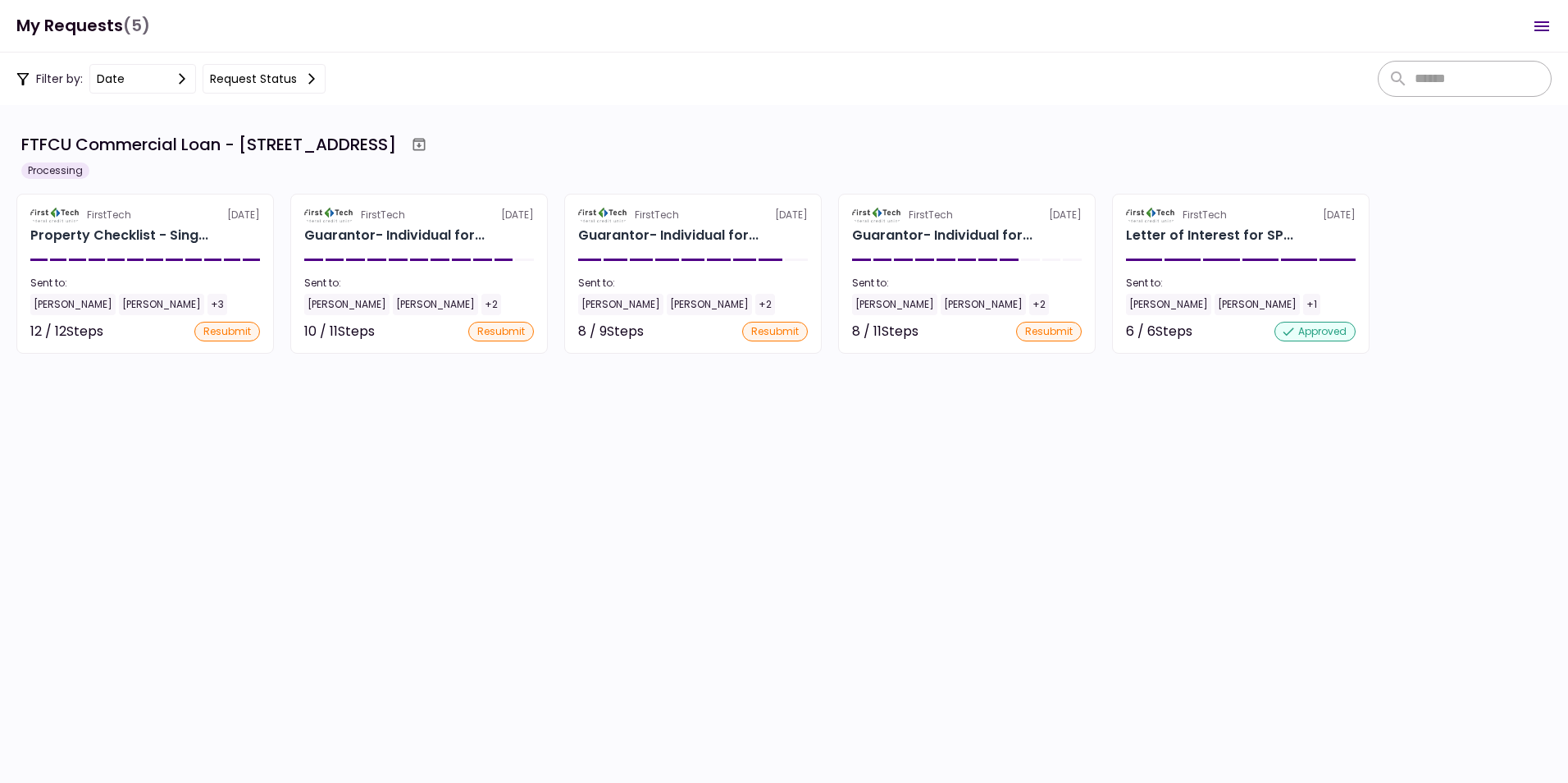
click at [1542, 22] on icon "Open menu" at bounding box center [1541, 27] width 15 height 10
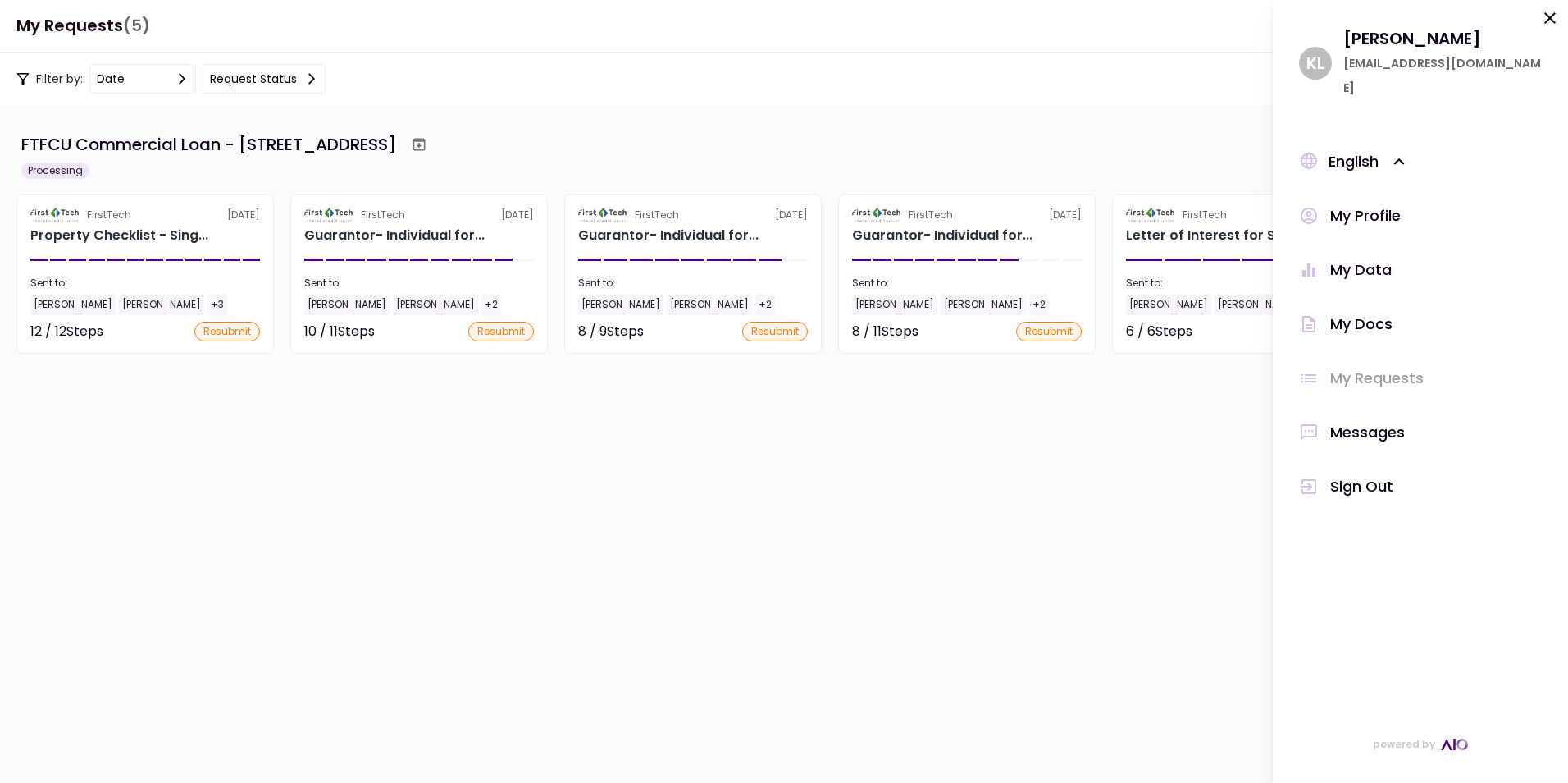
click at [1366, 420] on div "Messages" at bounding box center [1367, 432] width 74 height 25
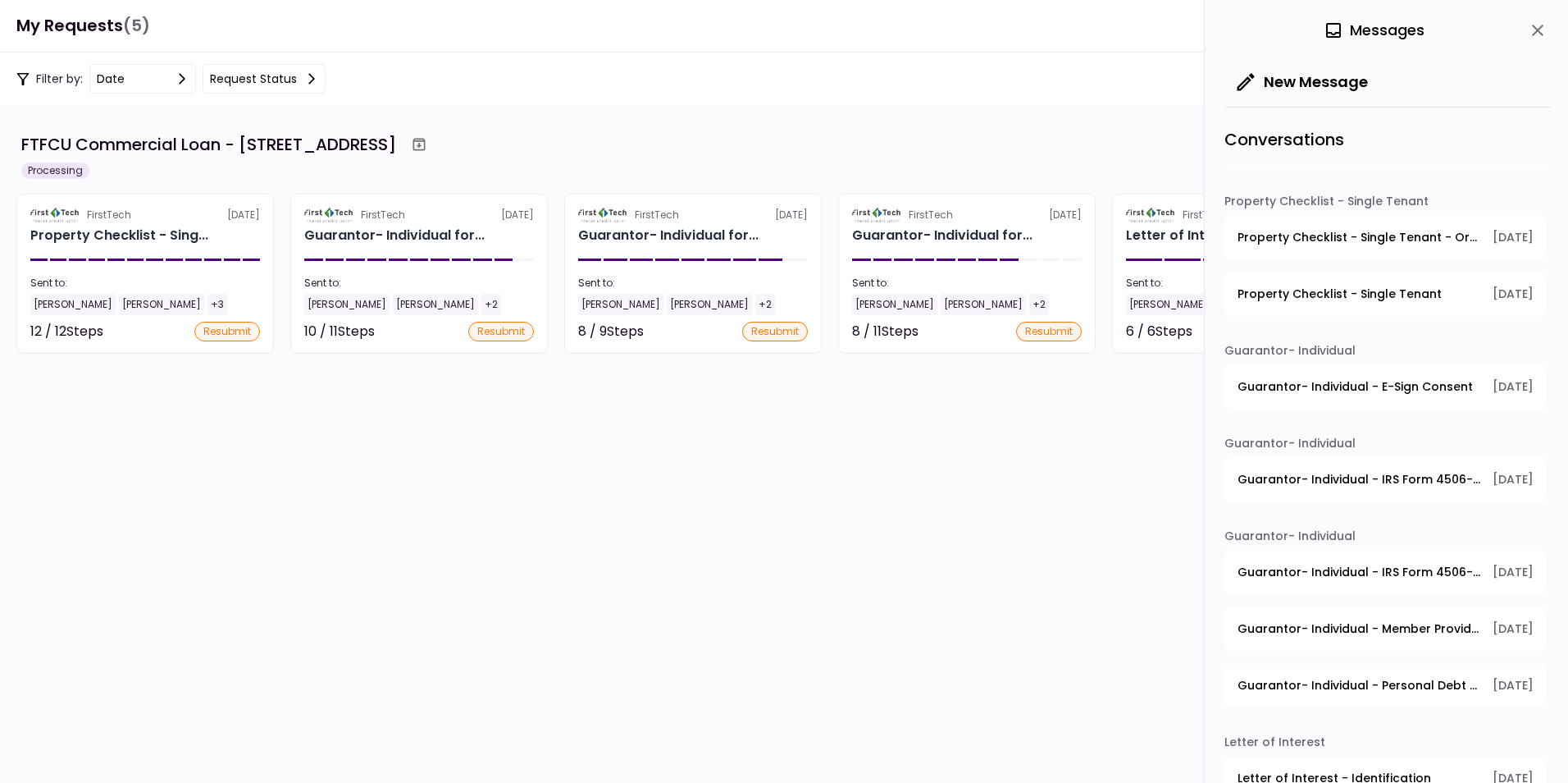
scroll to position [74, 0]
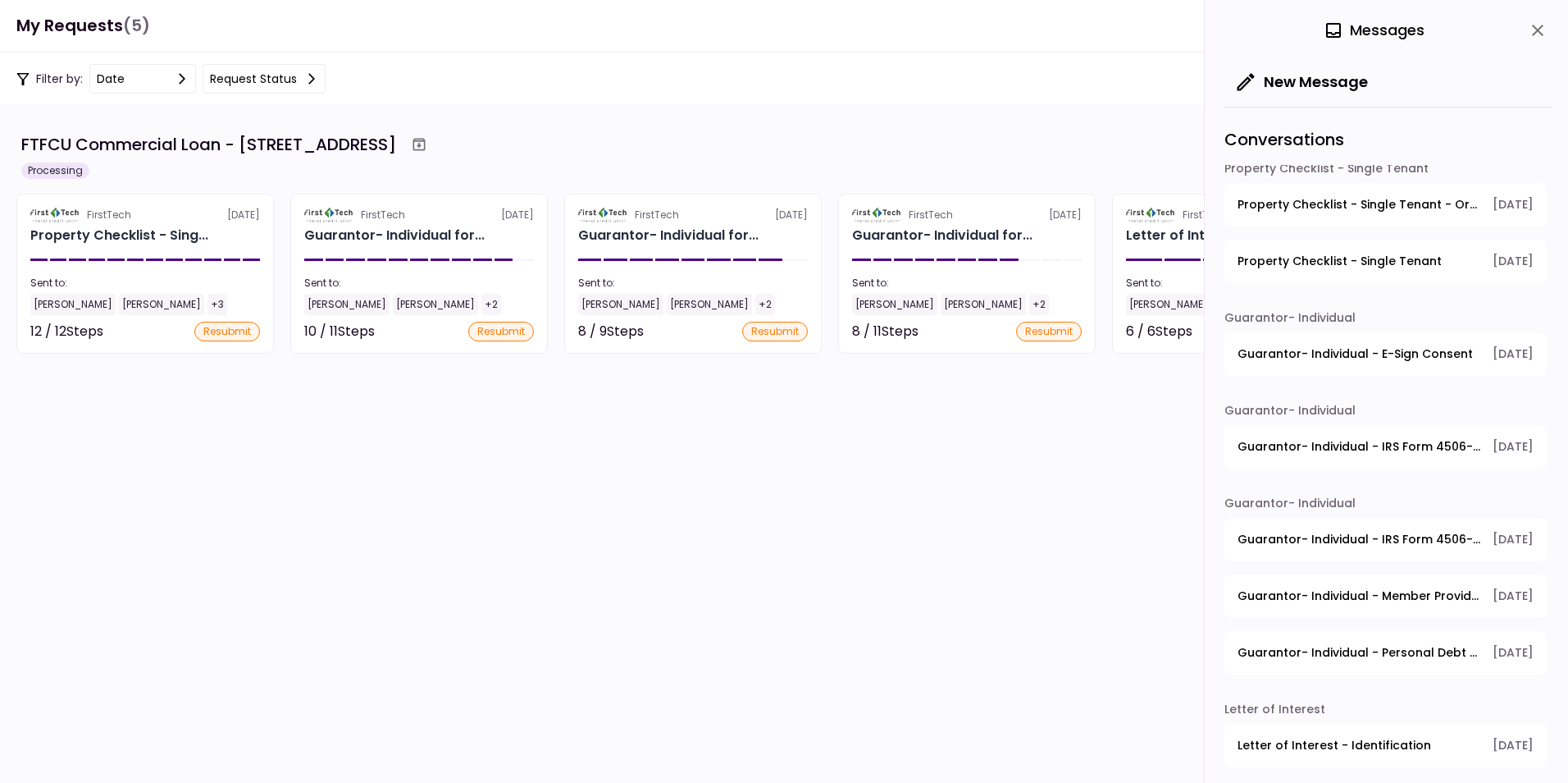
click at [1277, 356] on span "Guarantor- Individual - E-Sign Consent" at bounding box center [1355, 353] width 235 height 17
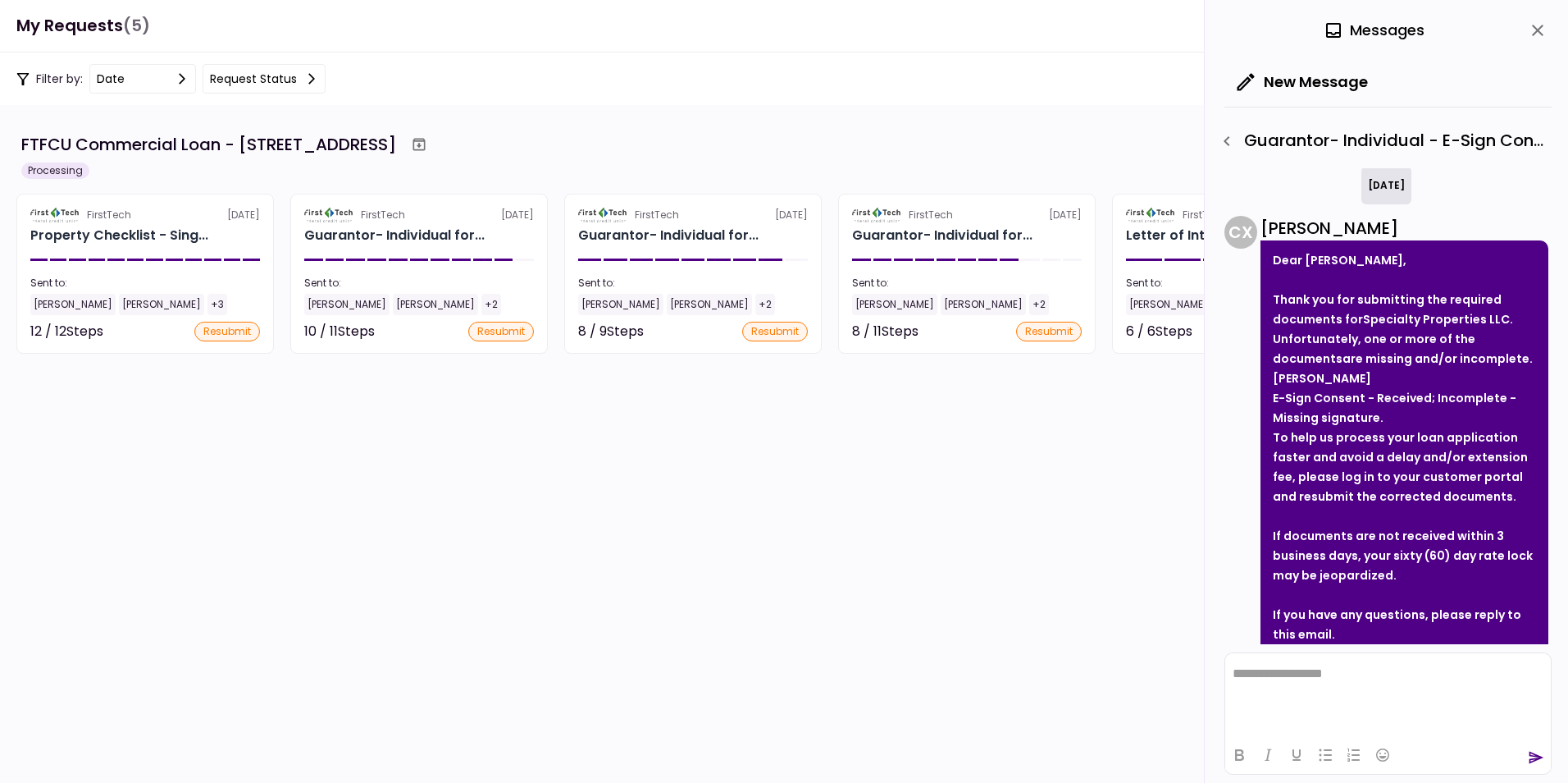
scroll to position [0, 0]
click at [1225, 144] on icon "button" at bounding box center [1227, 141] width 20 height 20
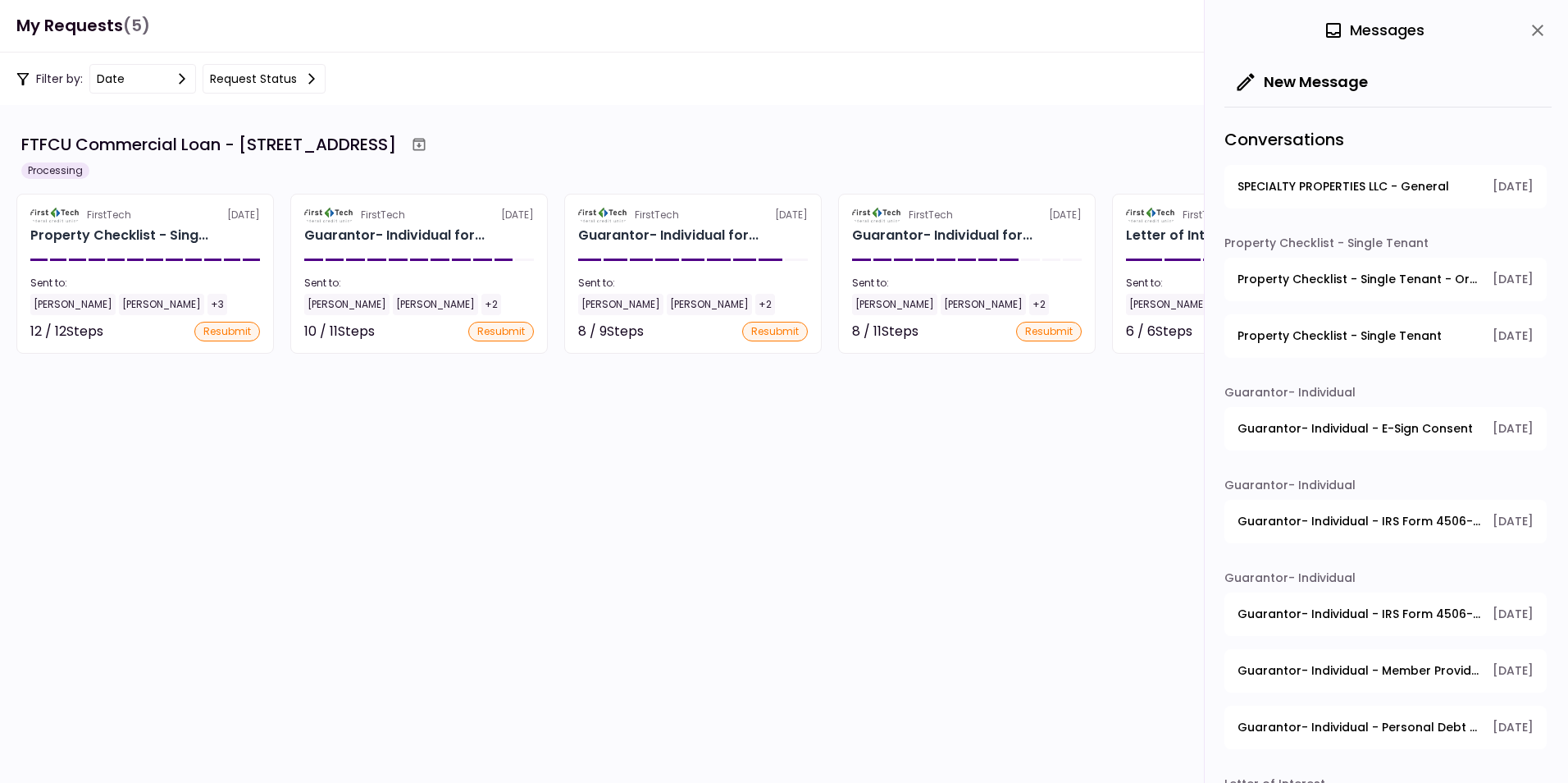
click at [1311, 330] on span "Property Checklist - Single Tenant" at bounding box center [1340, 335] width 204 height 17
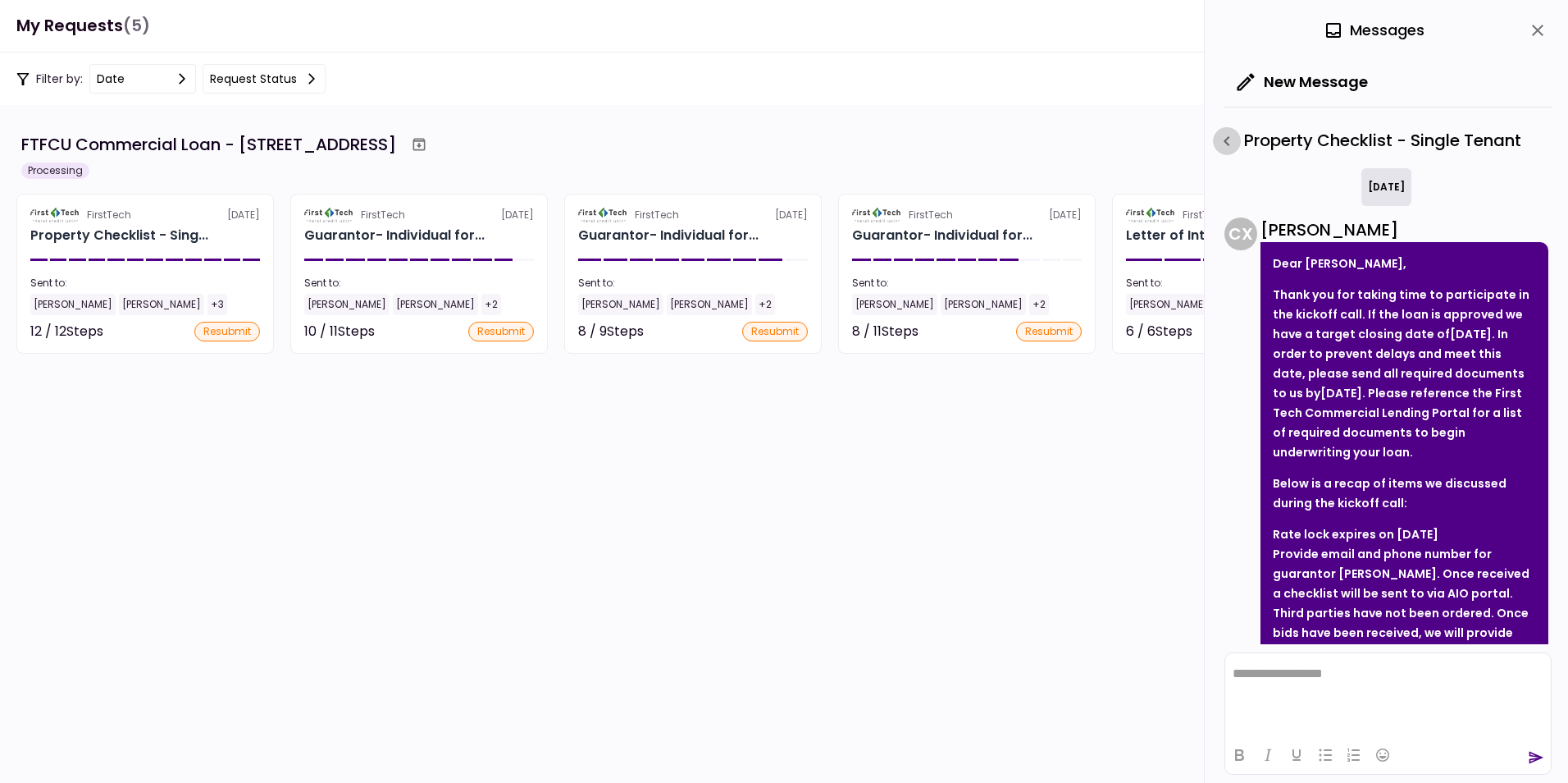
click at [1228, 145] on icon "button" at bounding box center [1227, 141] width 6 height 10
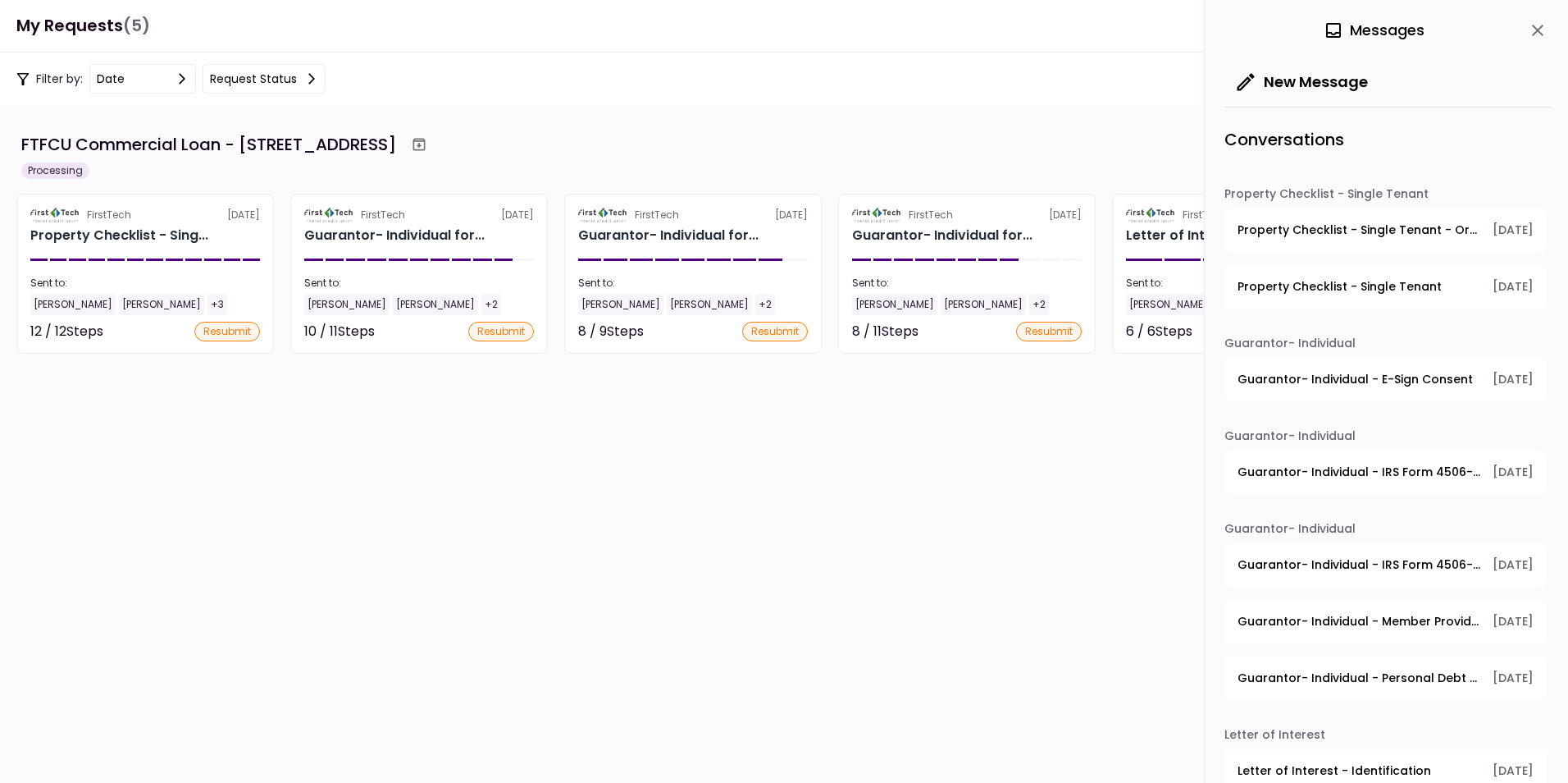
scroll to position [74, 0]
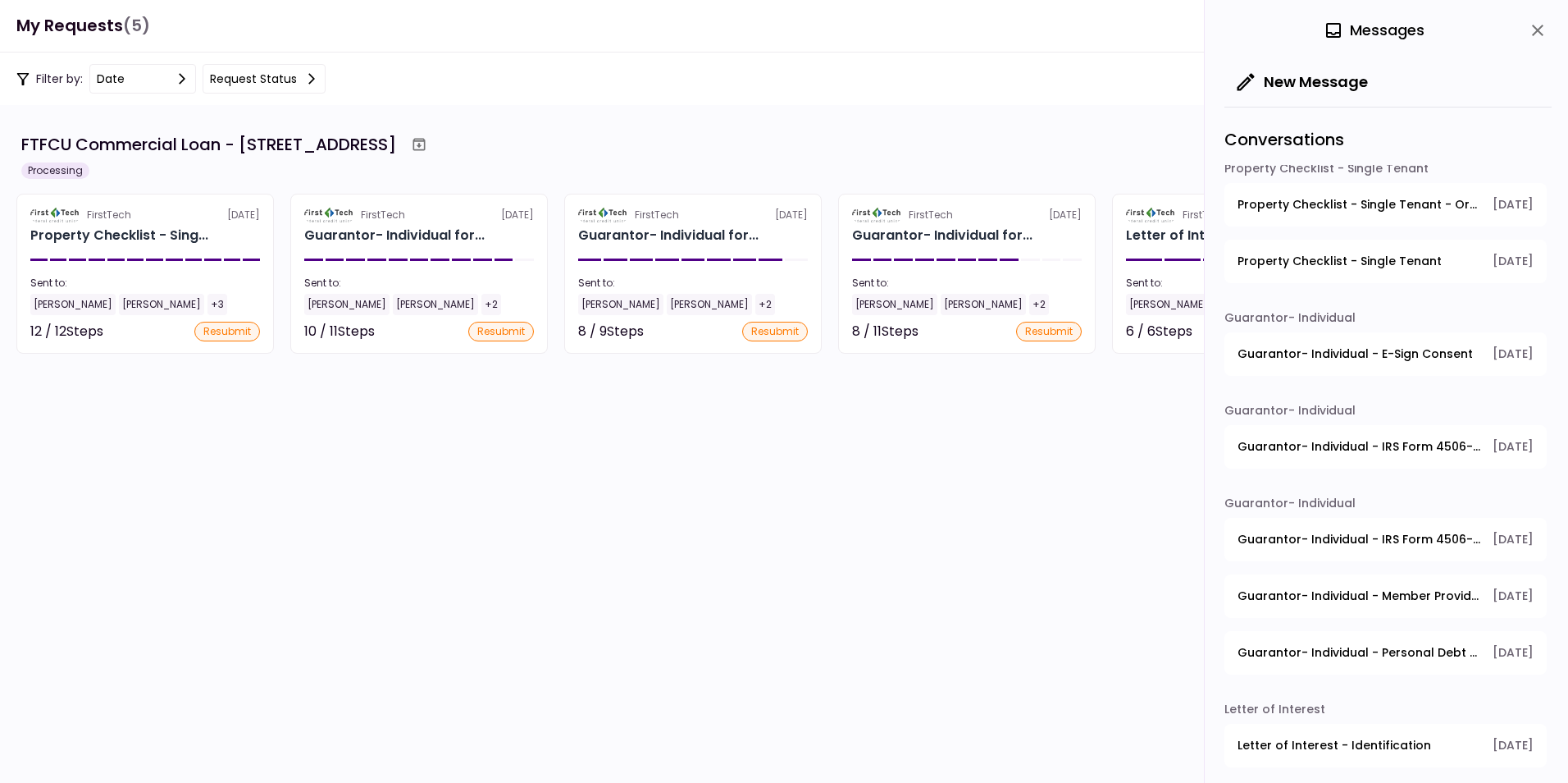
click at [1283, 534] on span "Guarantor- Individual - IRS Form 4506-T Guarantor" at bounding box center [1360, 539] width 244 height 17
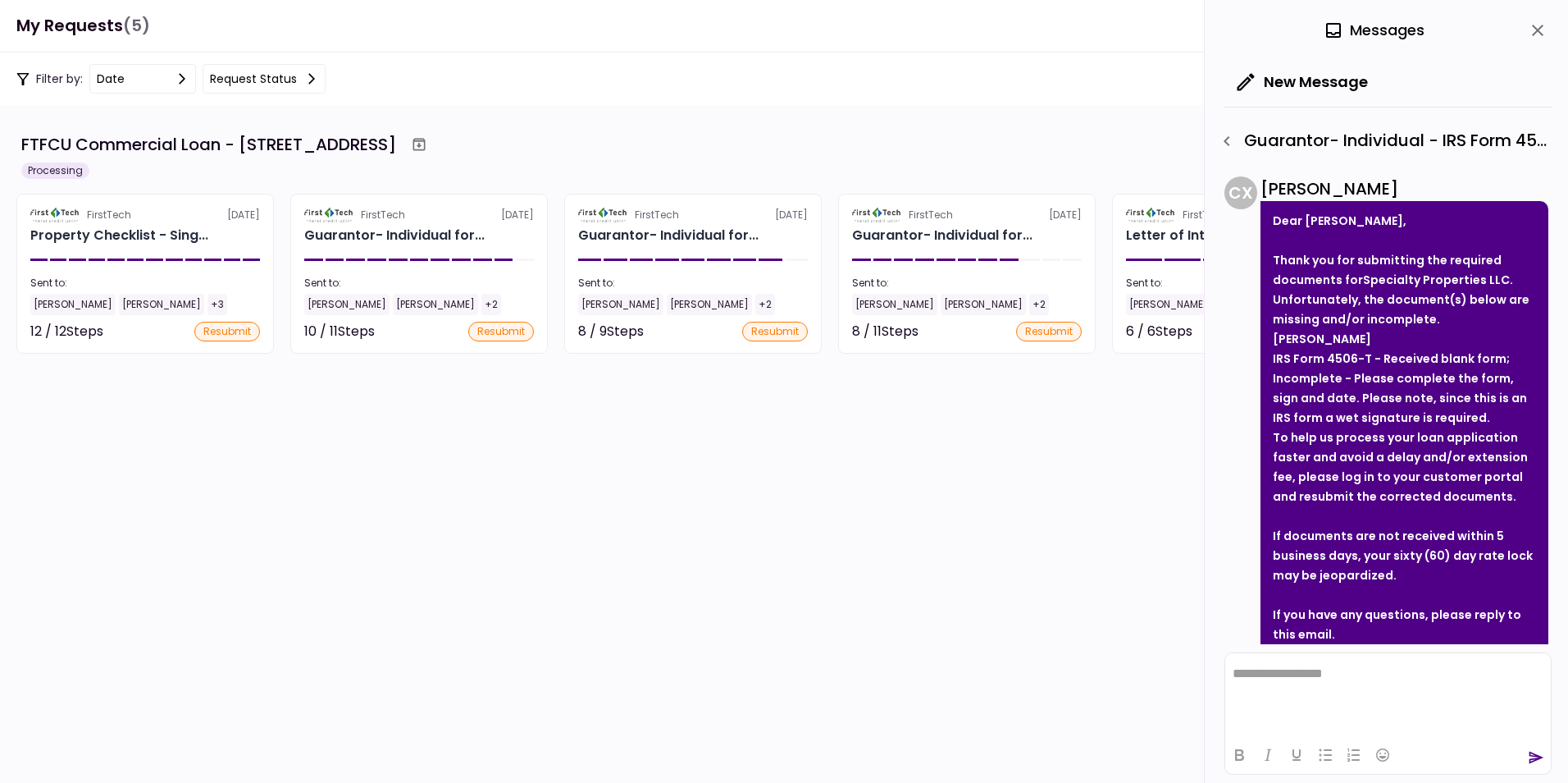
scroll to position [4, 0]
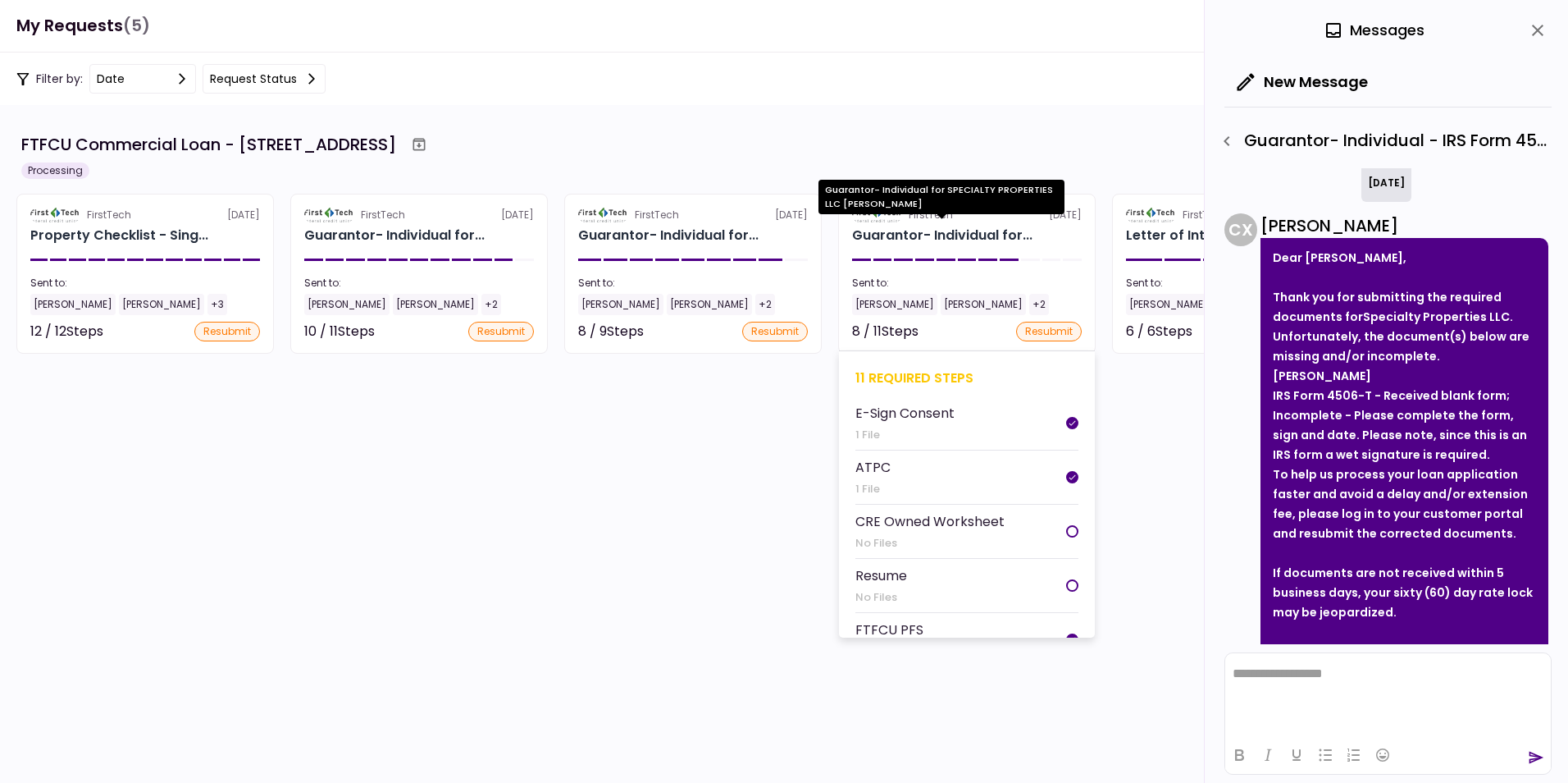
click at [903, 226] on div "Guarantor- Individual for..." at bounding box center [942, 235] width 181 height 20
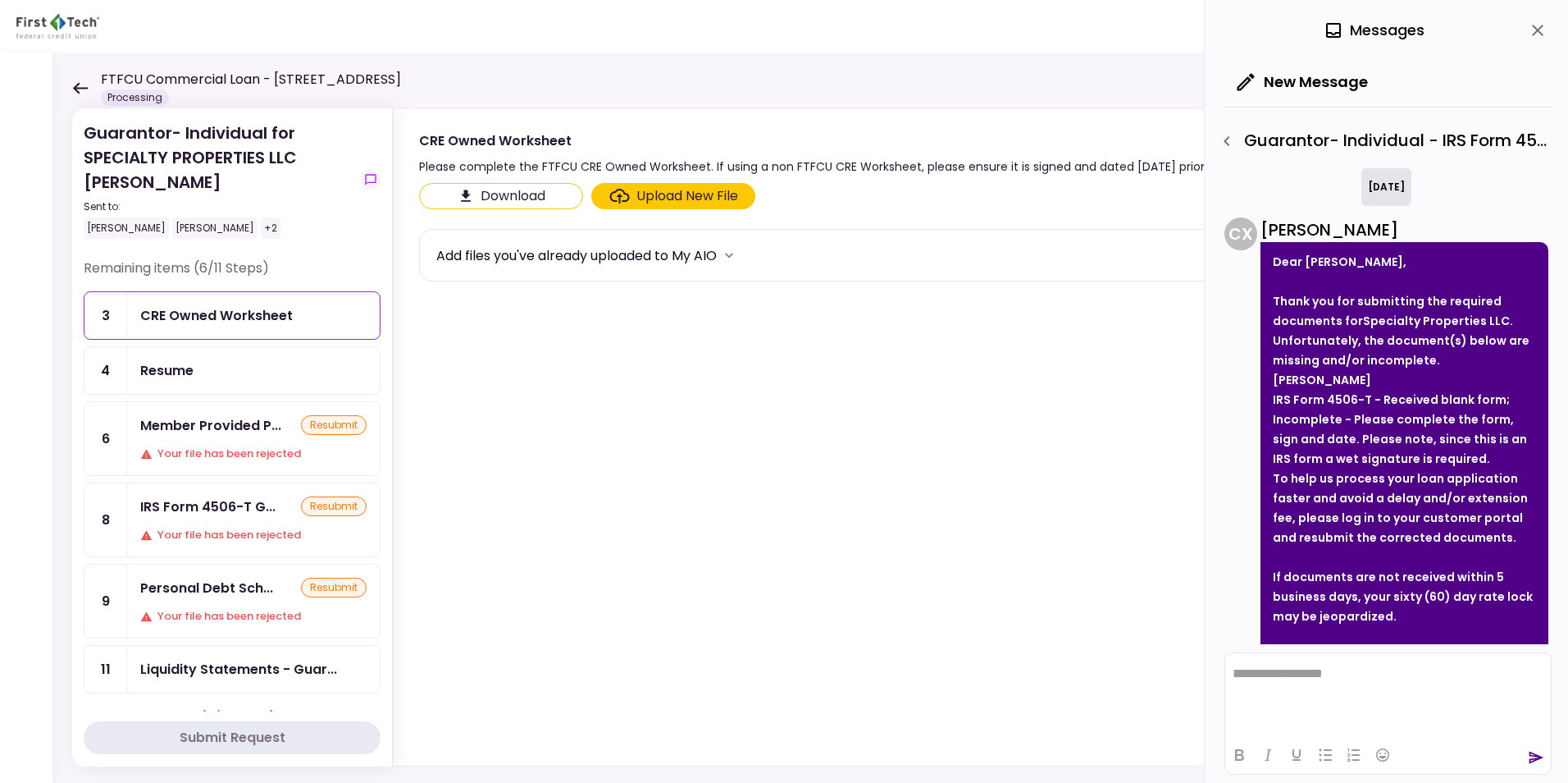
scroll to position [250, 0]
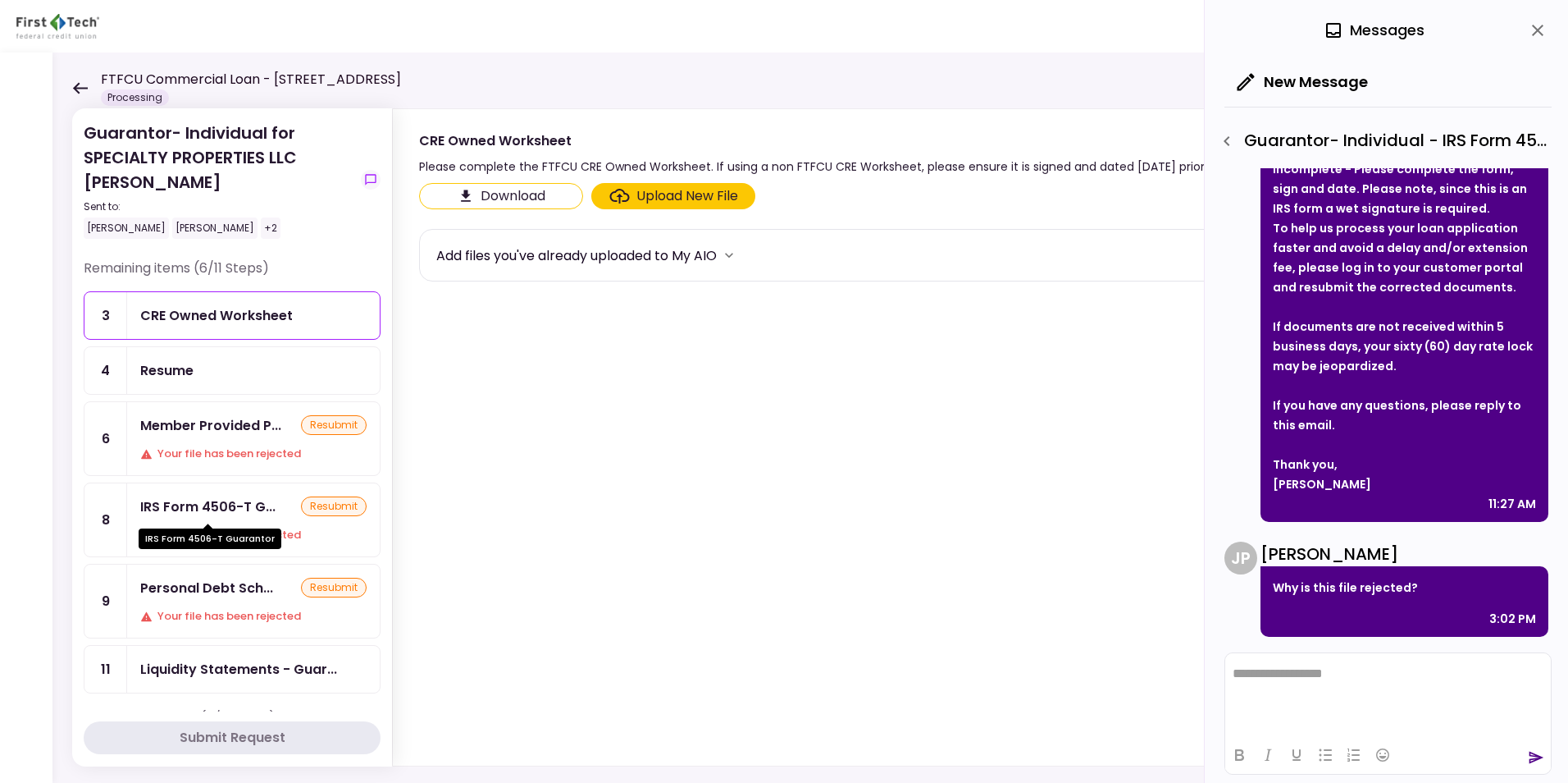
click at [204, 502] on div "IRS Form 4506-T G..." at bounding box center [207, 506] width 135 height 21
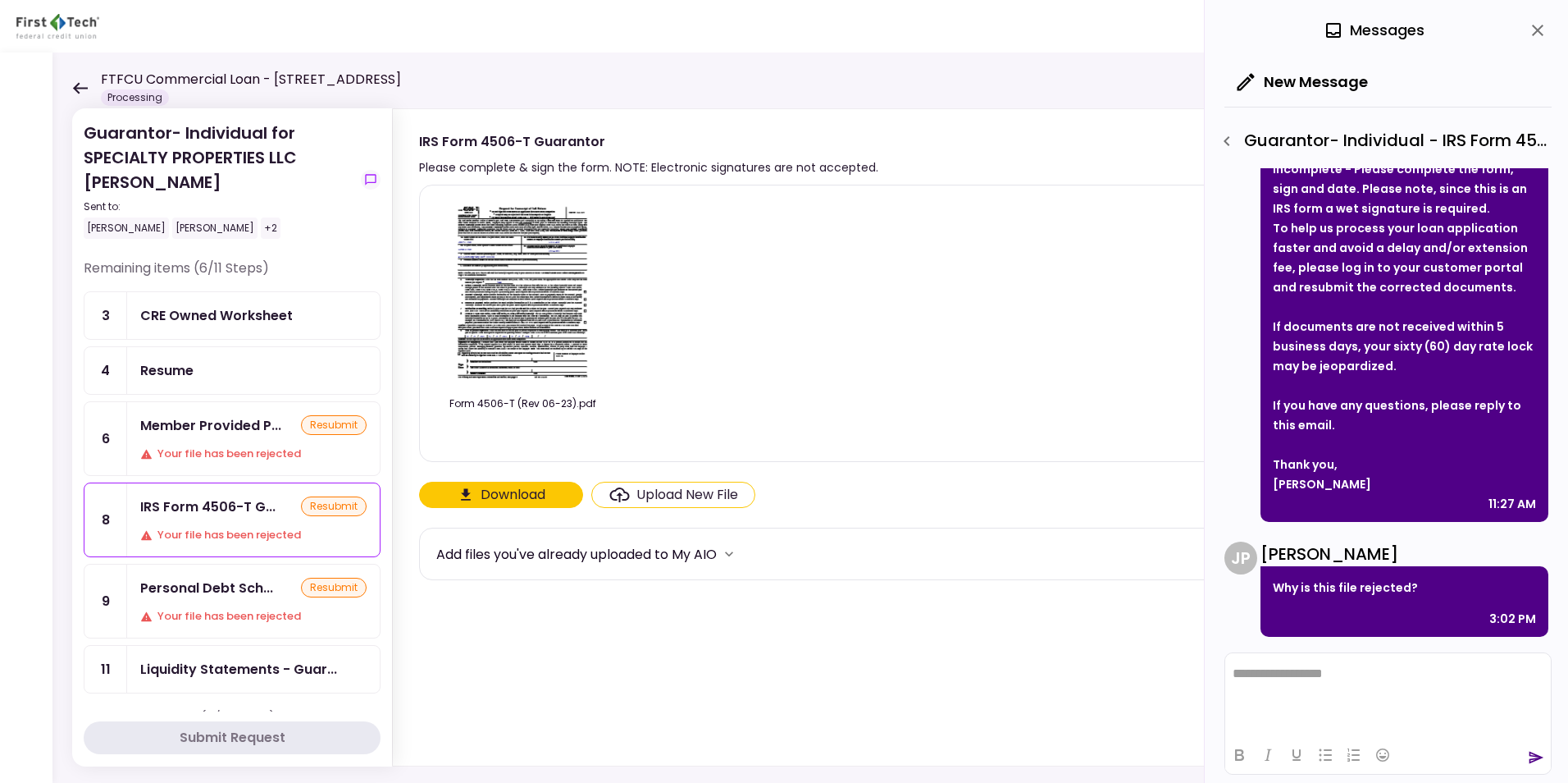
click at [514, 301] on img at bounding box center [522, 292] width 146 height 188
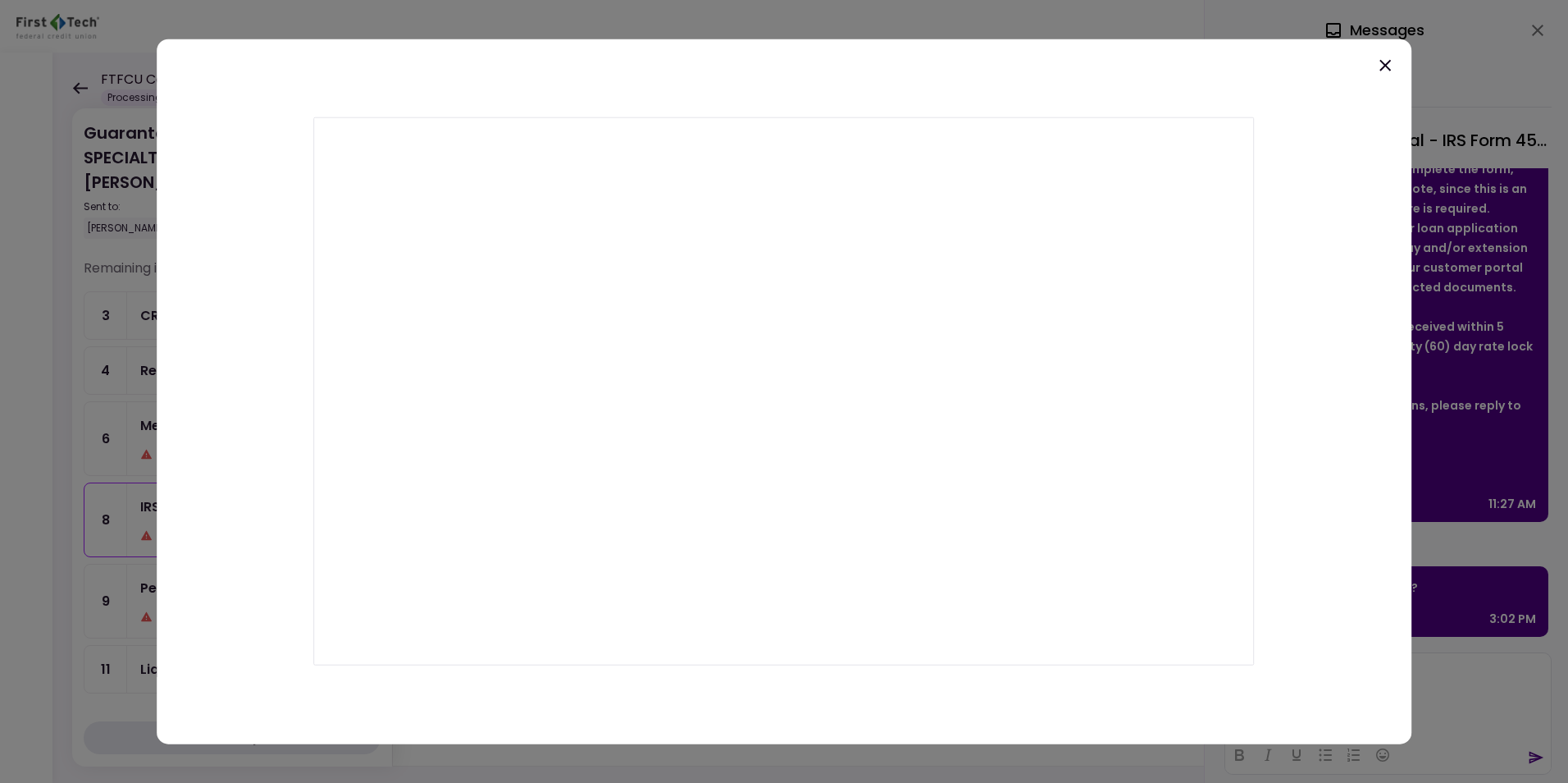
click at [1385, 66] on icon at bounding box center [1386, 65] width 12 height 12
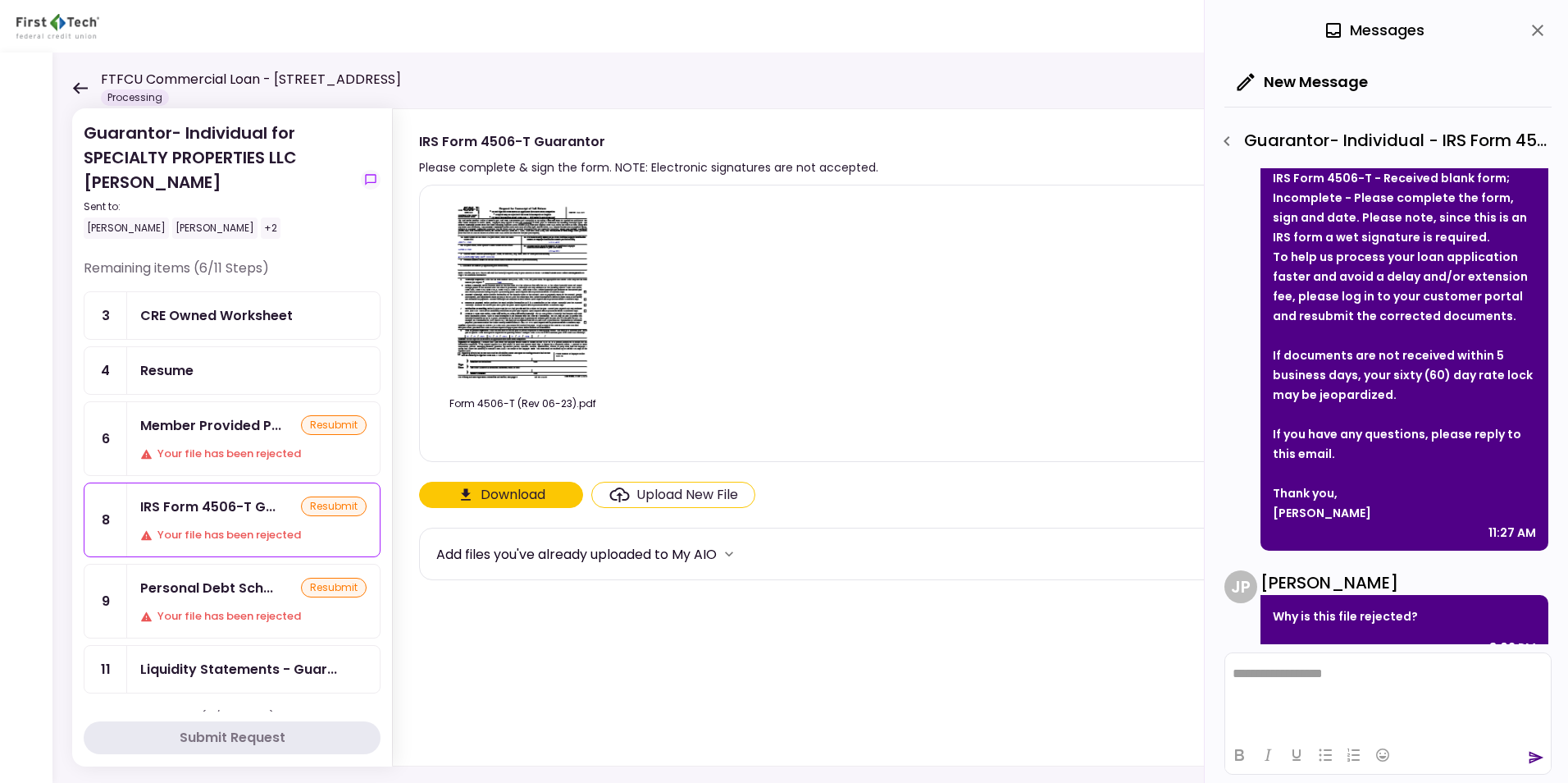
scroll to position [250, 0]
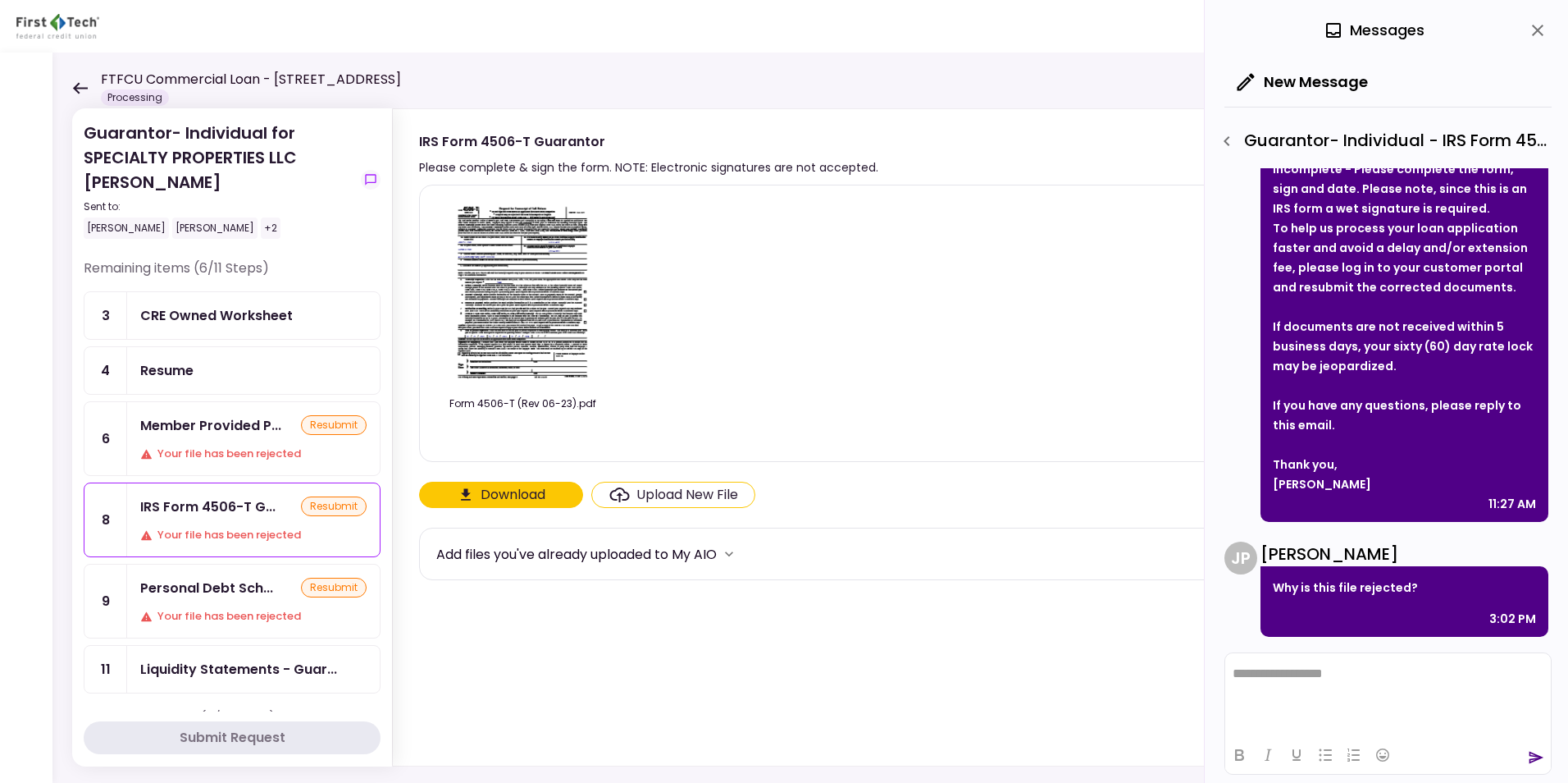
click at [519, 288] on img at bounding box center [522, 292] width 146 height 188
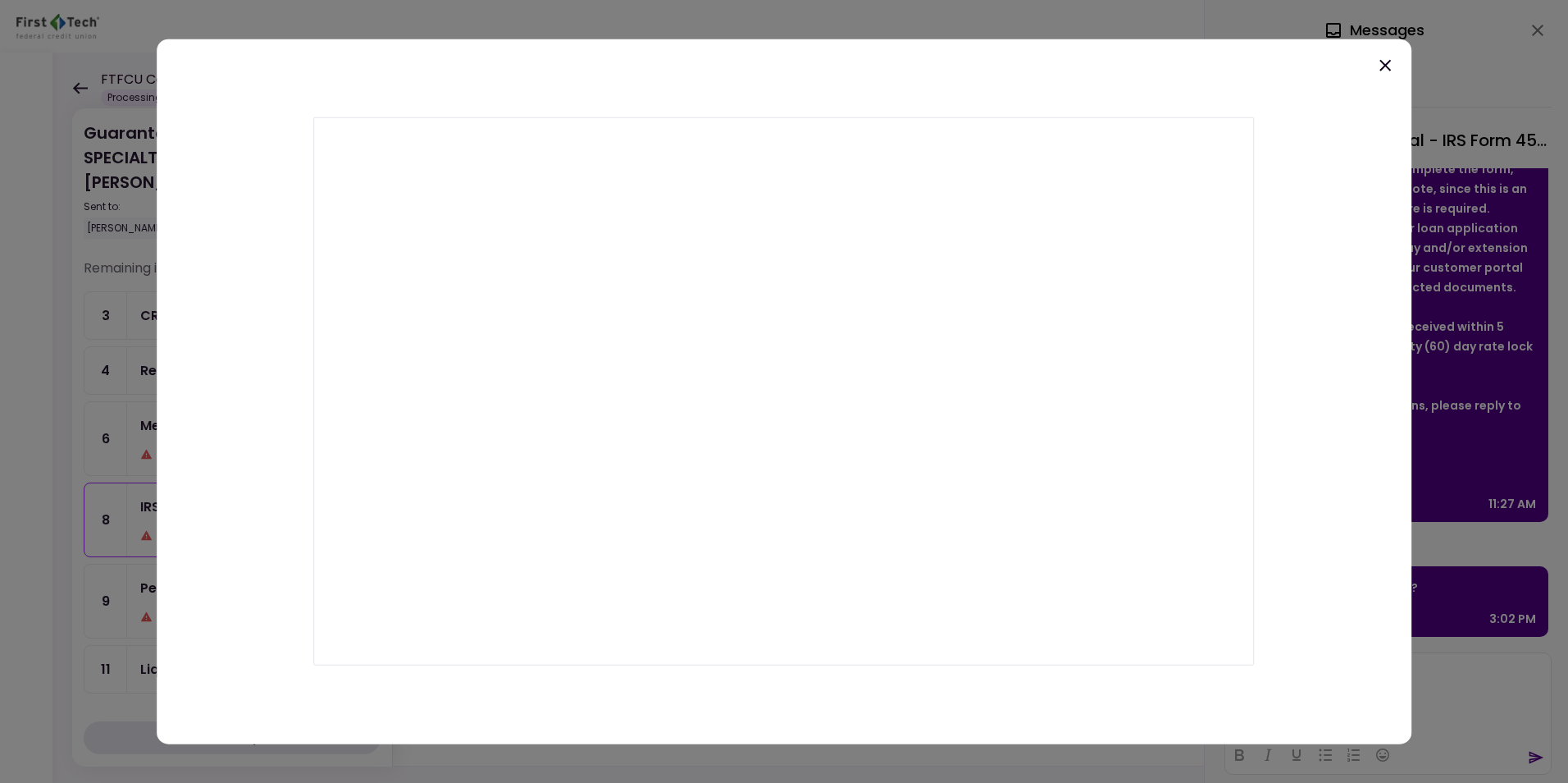
click at [1385, 65] on icon at bounding box center [1386, 65] width 12 height 12
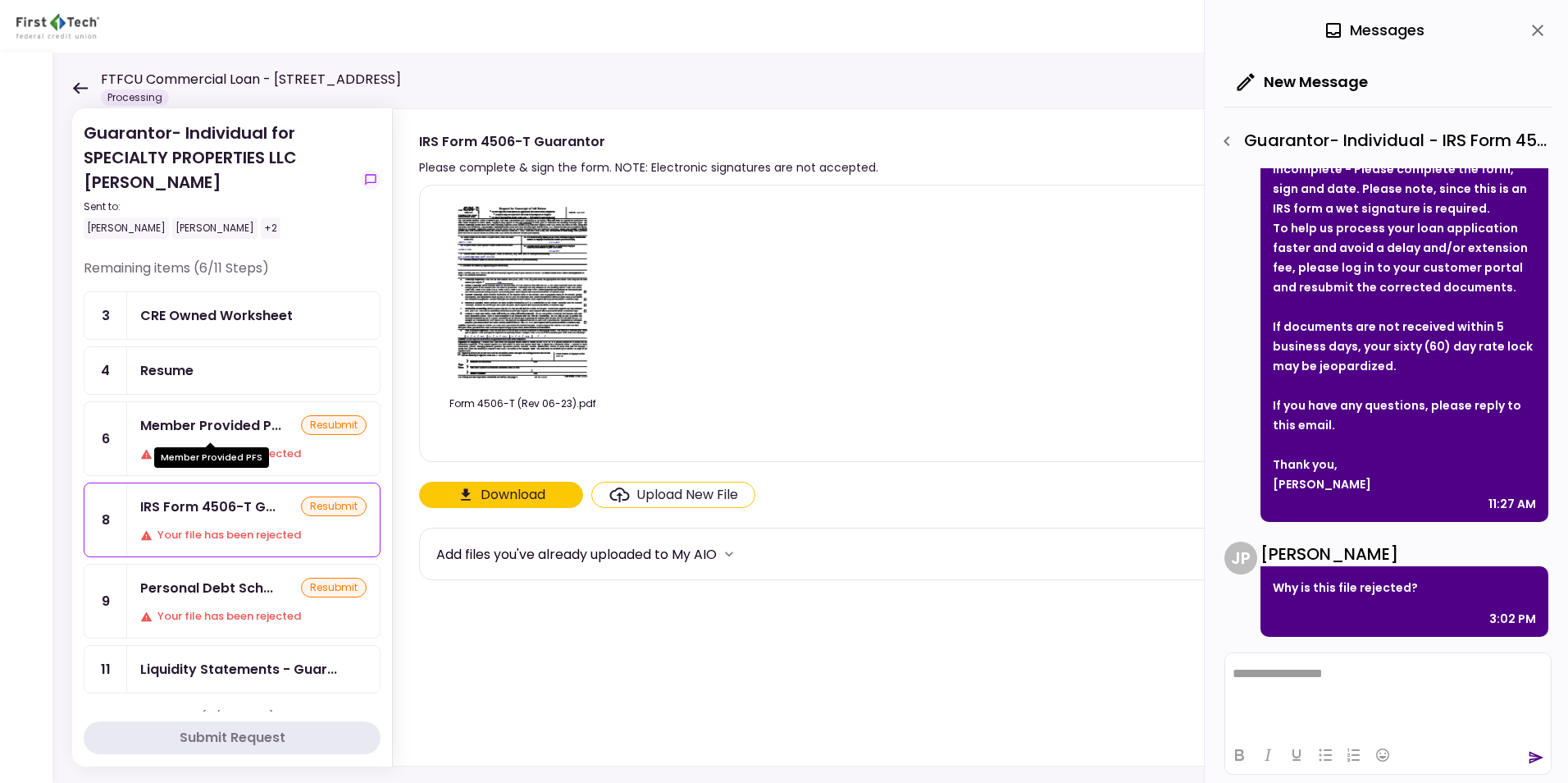
click at [204, 431] on div "Member Provided P..." at bounding box center [210, 425] width 141 height 21
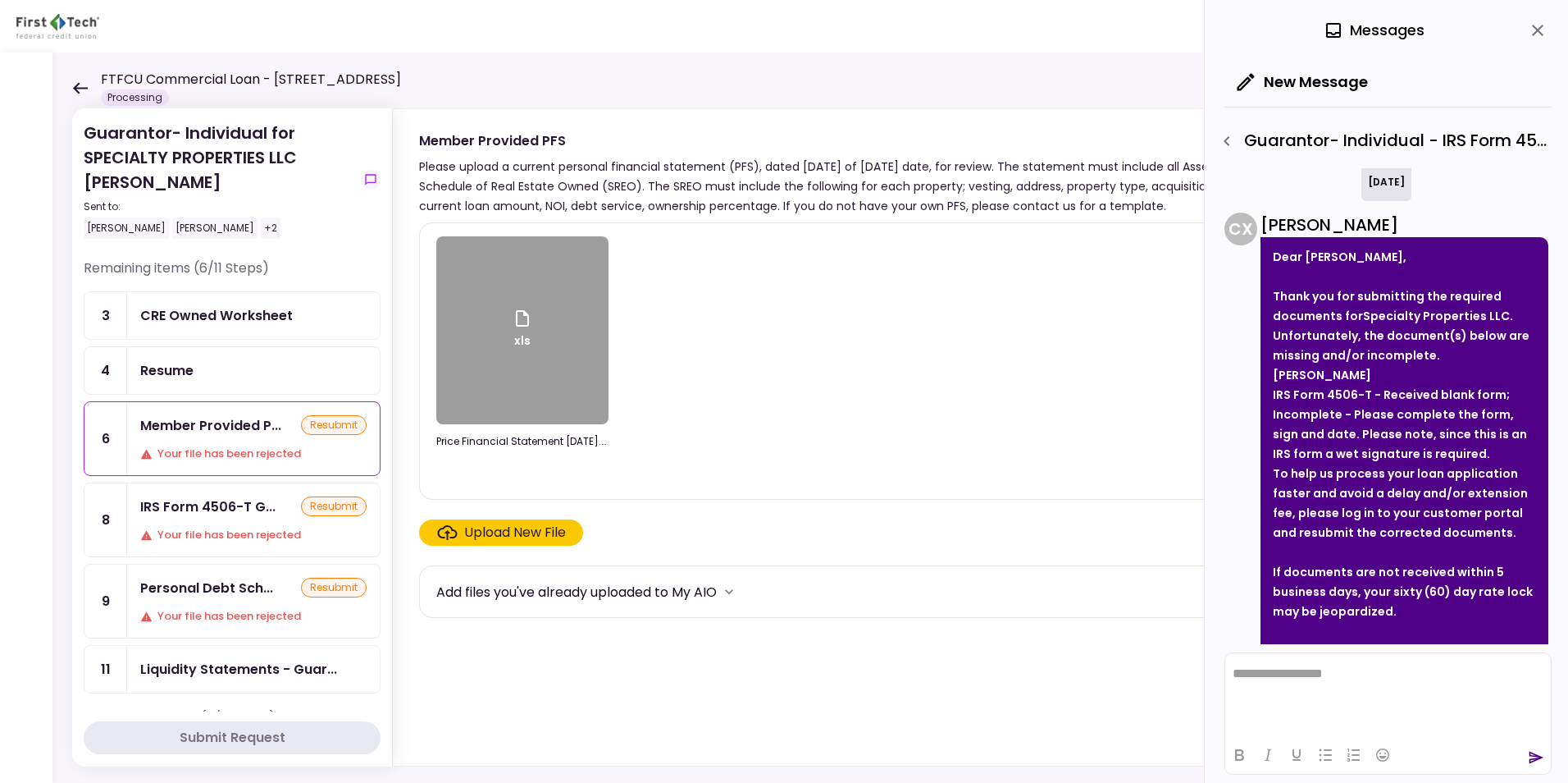
scroll to position [4, 0]
click at [1229, 139] on icon "button" at bounding box center [1227, 141] width 20 height 20
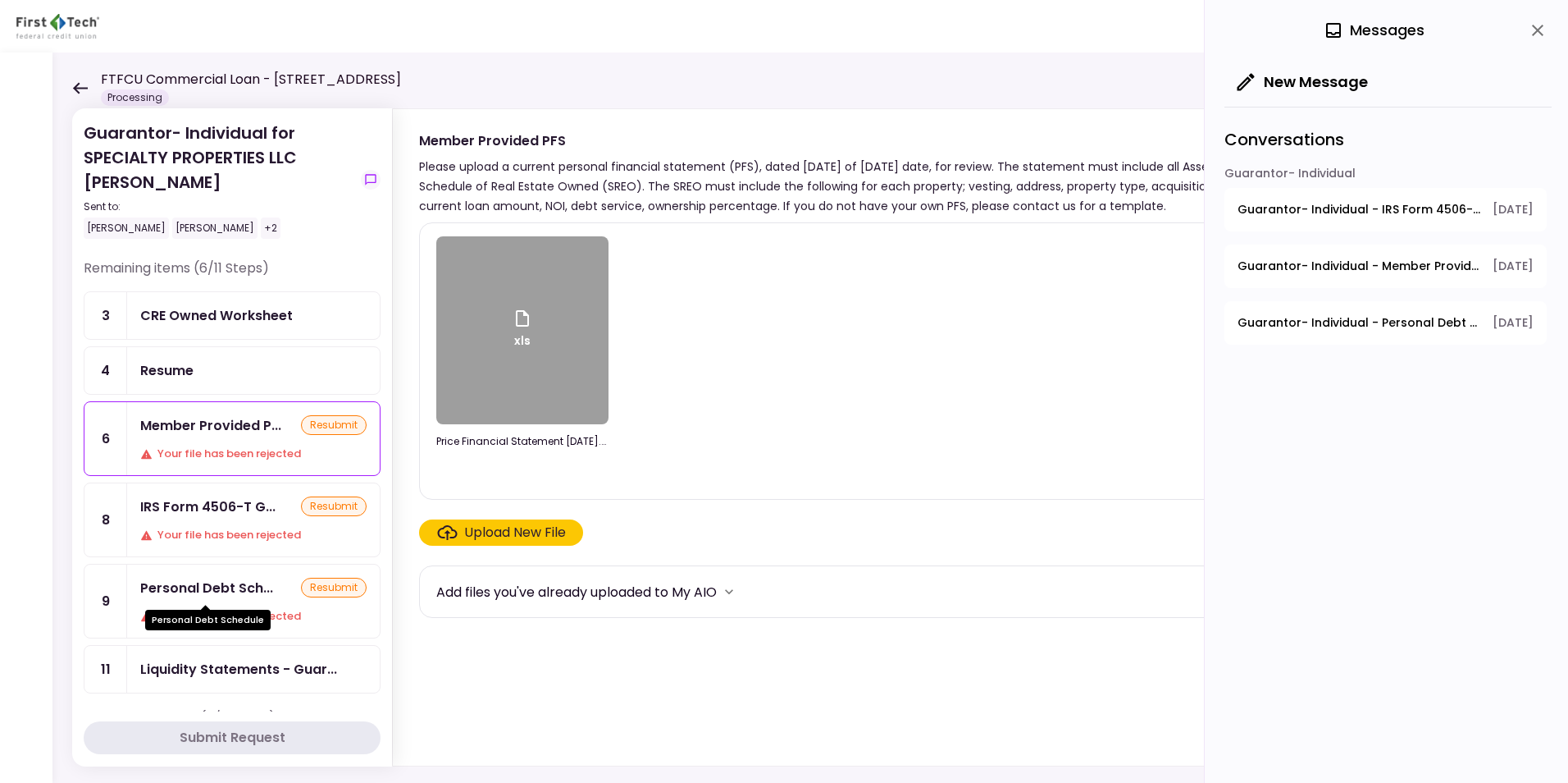
click at [203, 586] on div "Personal Debt Sch..." at bounding box center [206, 587] width 133 height 21
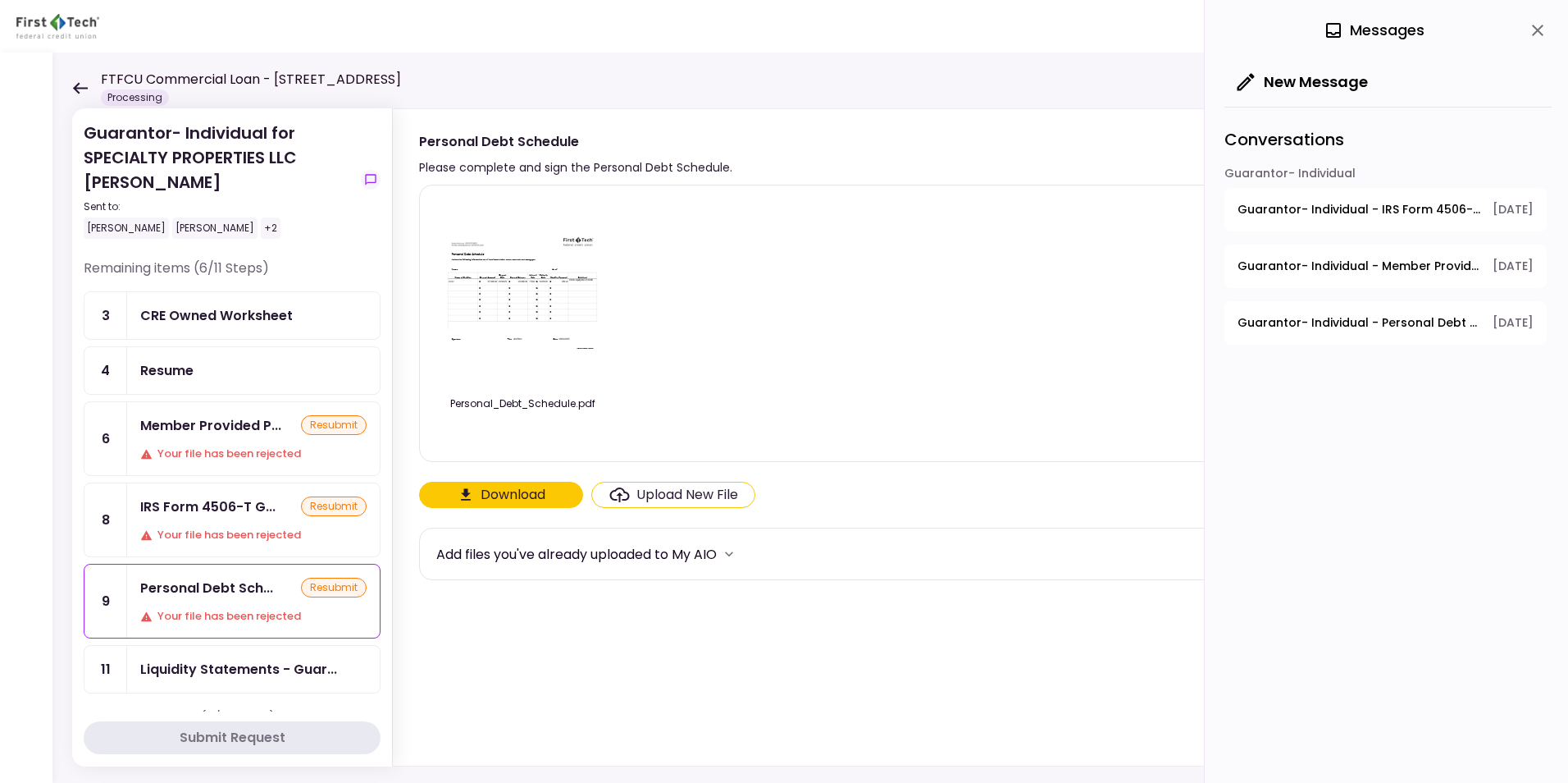
click at [1378, 318] on span "Guarantor- Individual - Personal Debt Schedule" at bounding box center [1360, 323] width 244 height 17
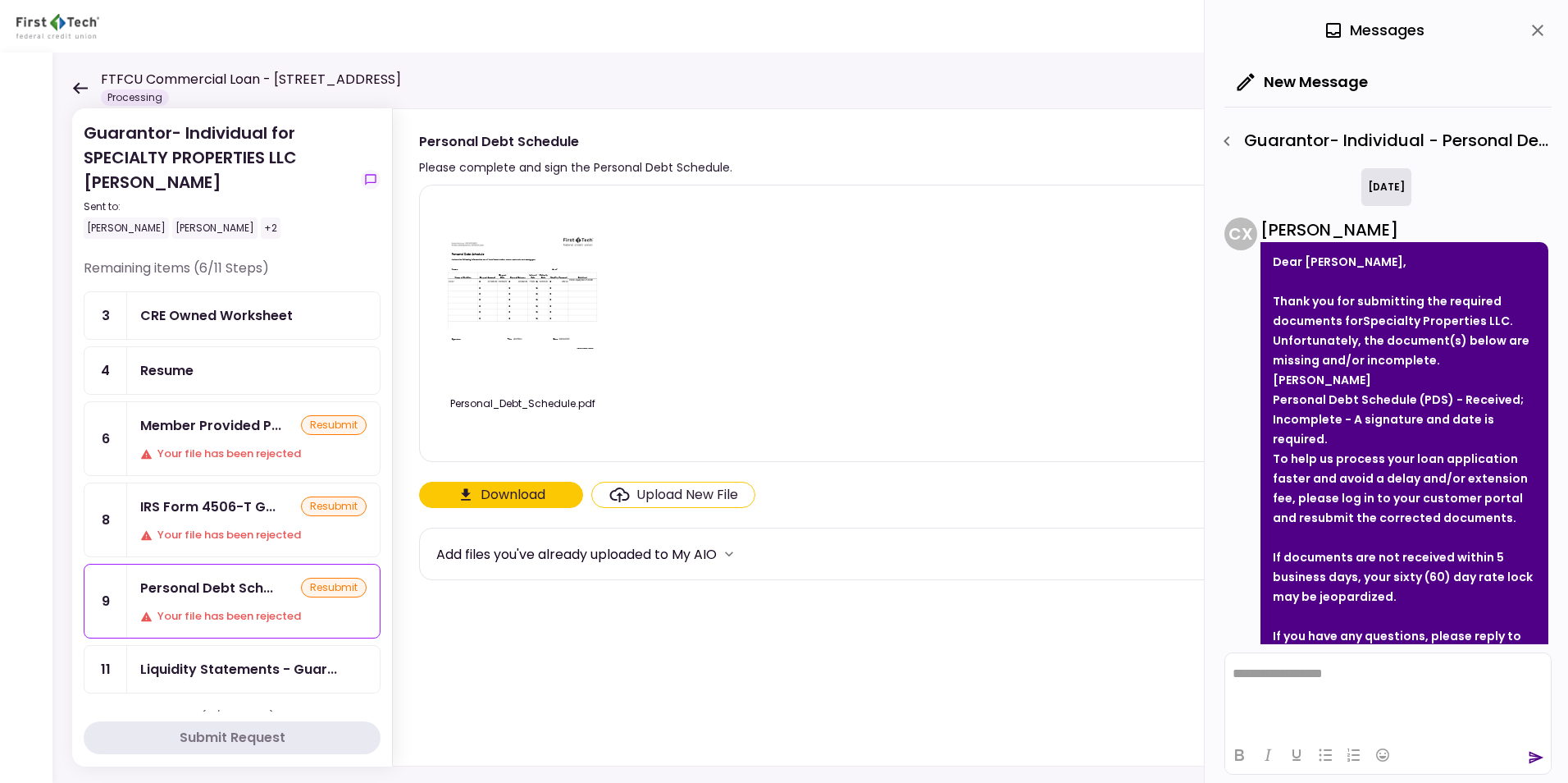
scroll to position [116, 0]
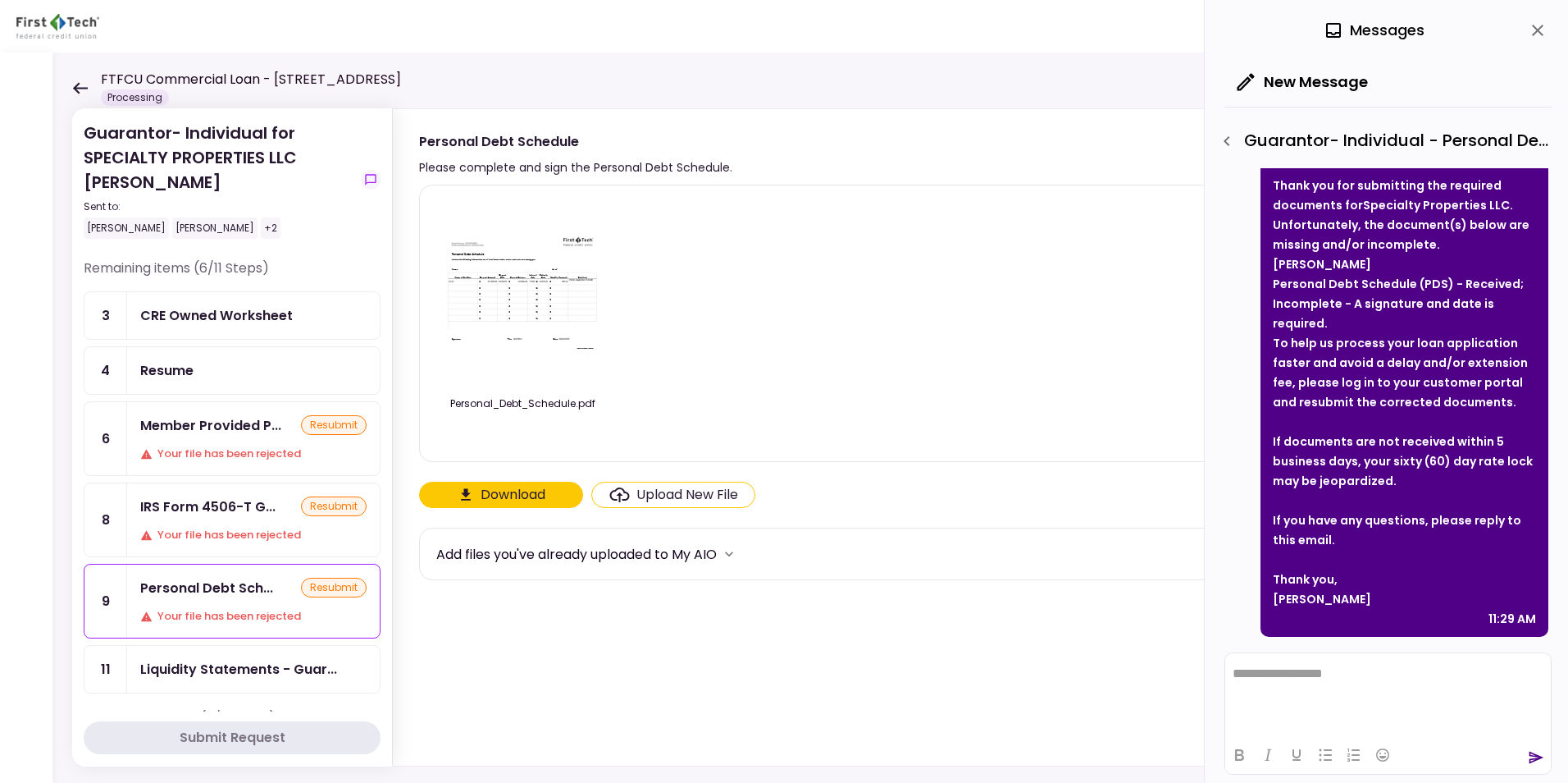
click at [511, 302] on img at bounding box center [522, 293] width 164 height 126
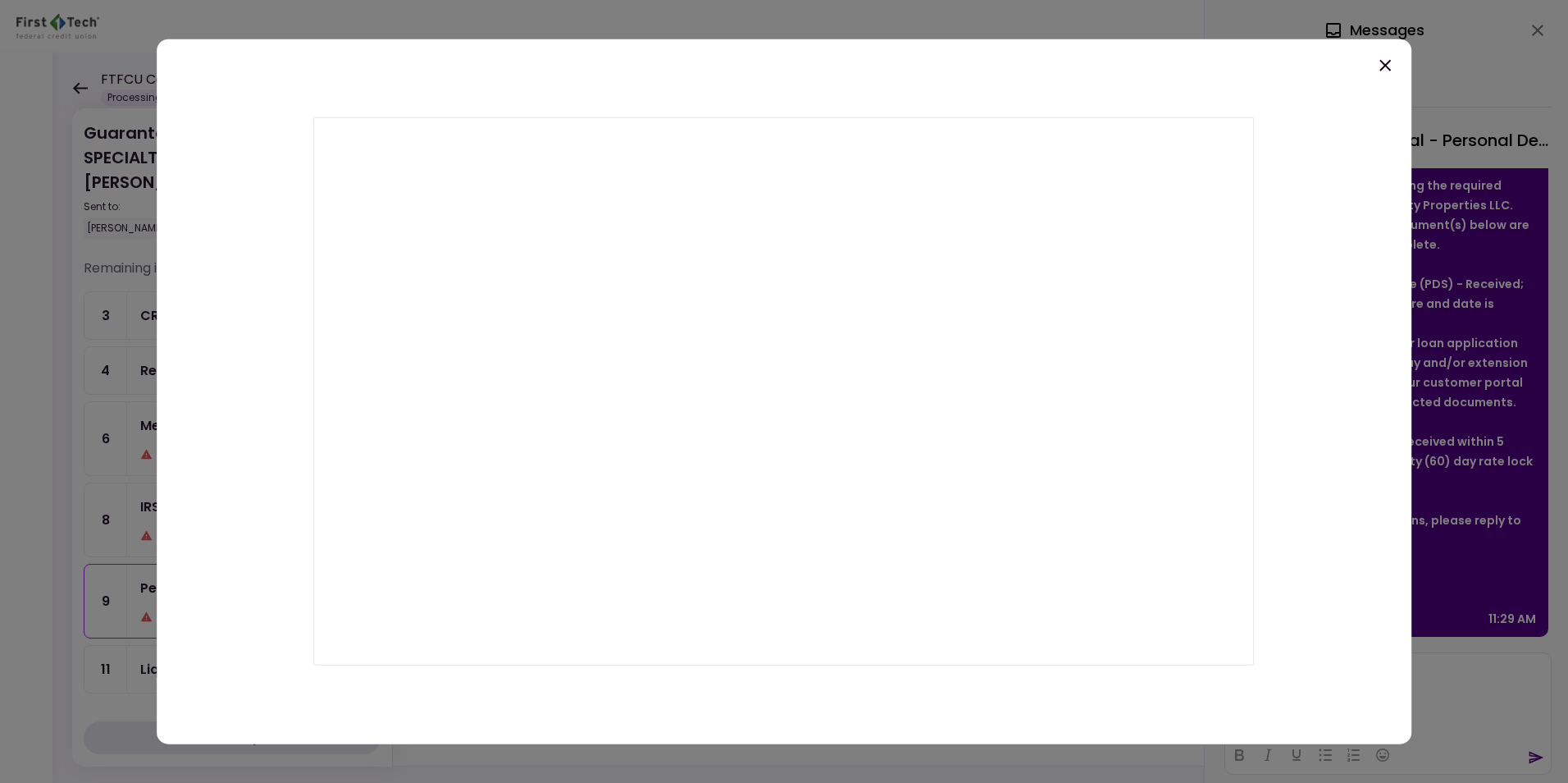
click at [1385, 66] on icon at bounding box center [1386, 65] width 12 height 12
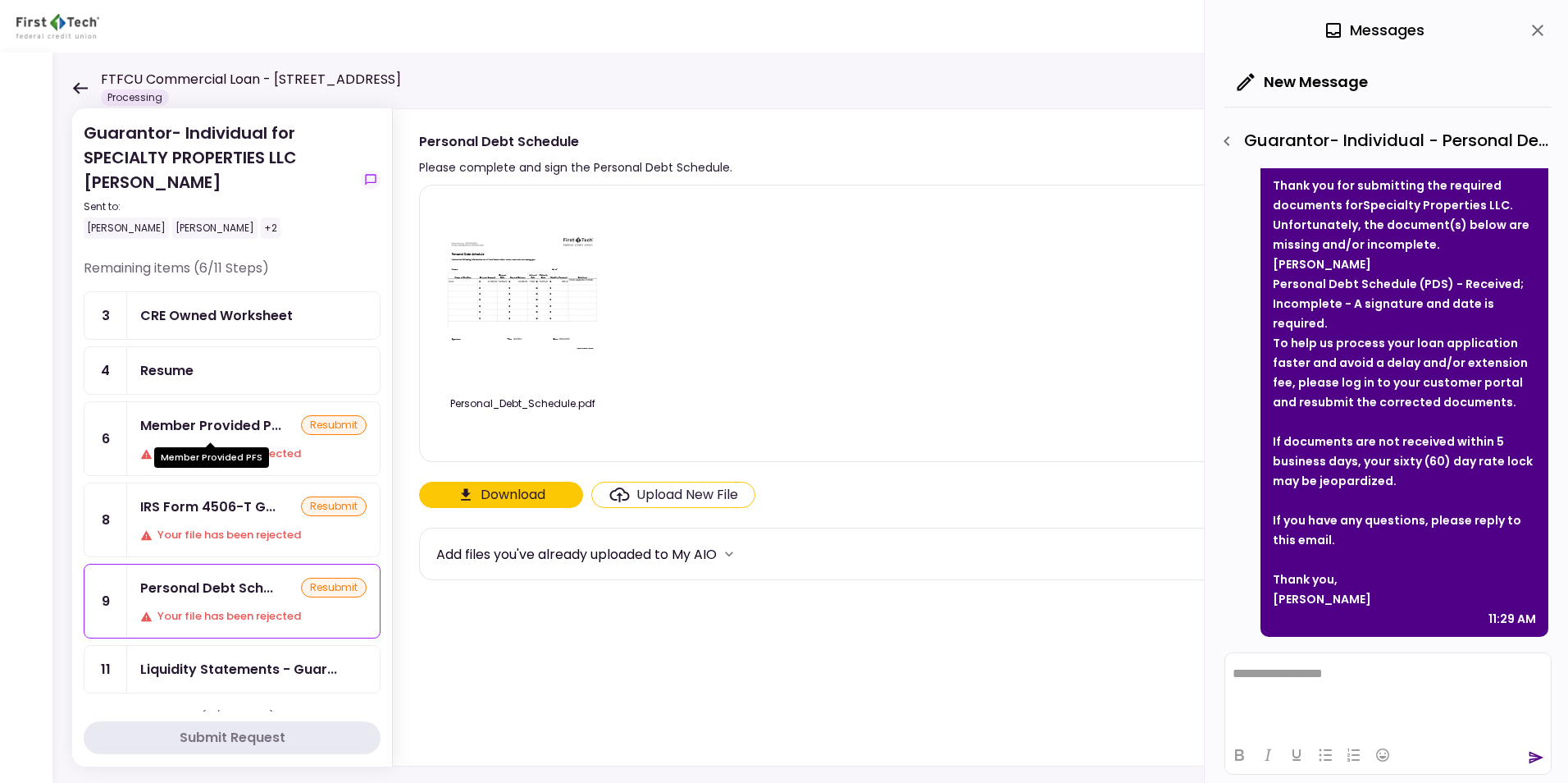
click at [169, 425] on div "Member Provided P..." at bounding box center [210, 425] width 141 height 21
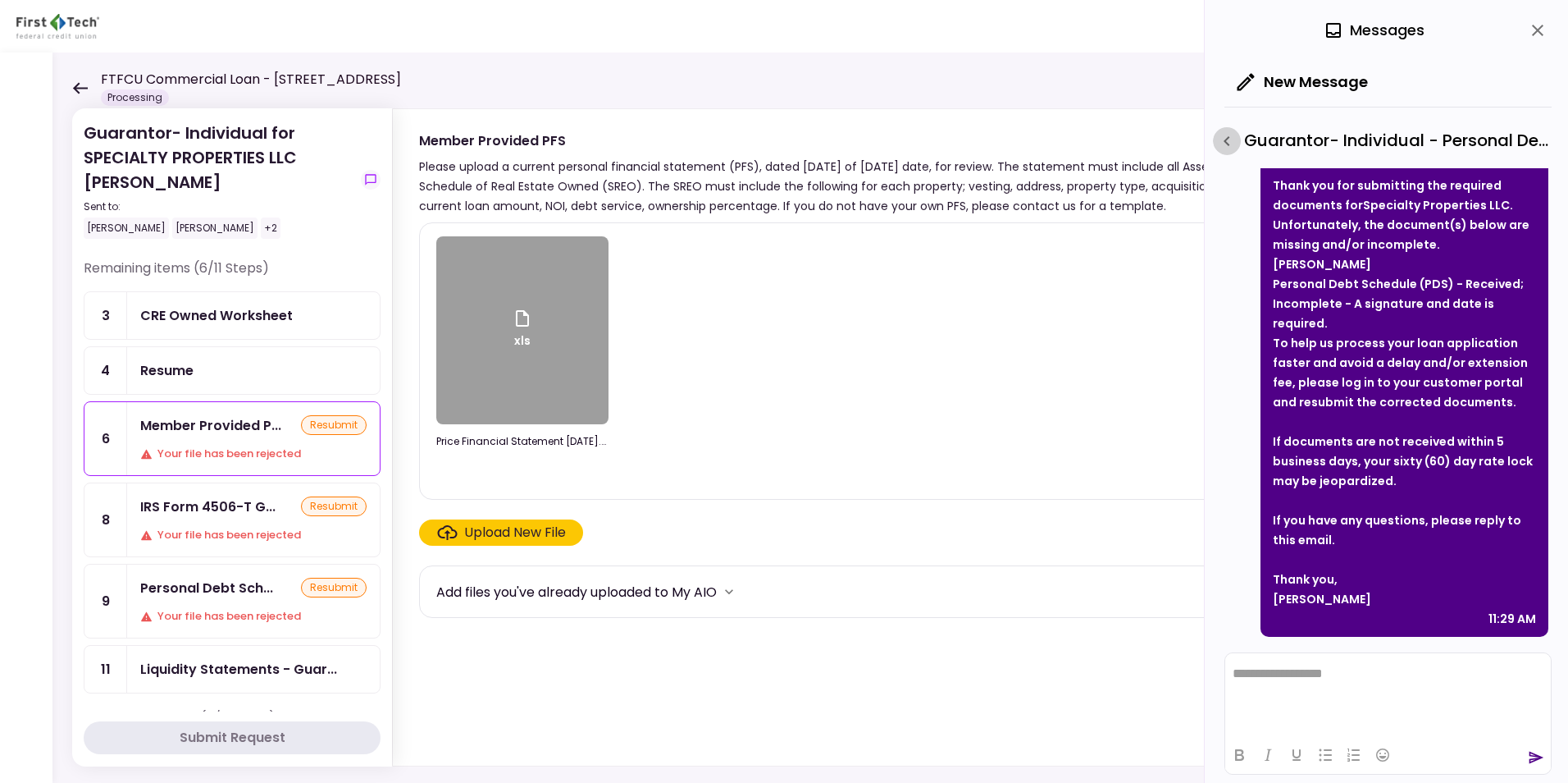
click at [1226, 136] on icon "button" at bounding box center [1227, 141] width 20 height 20
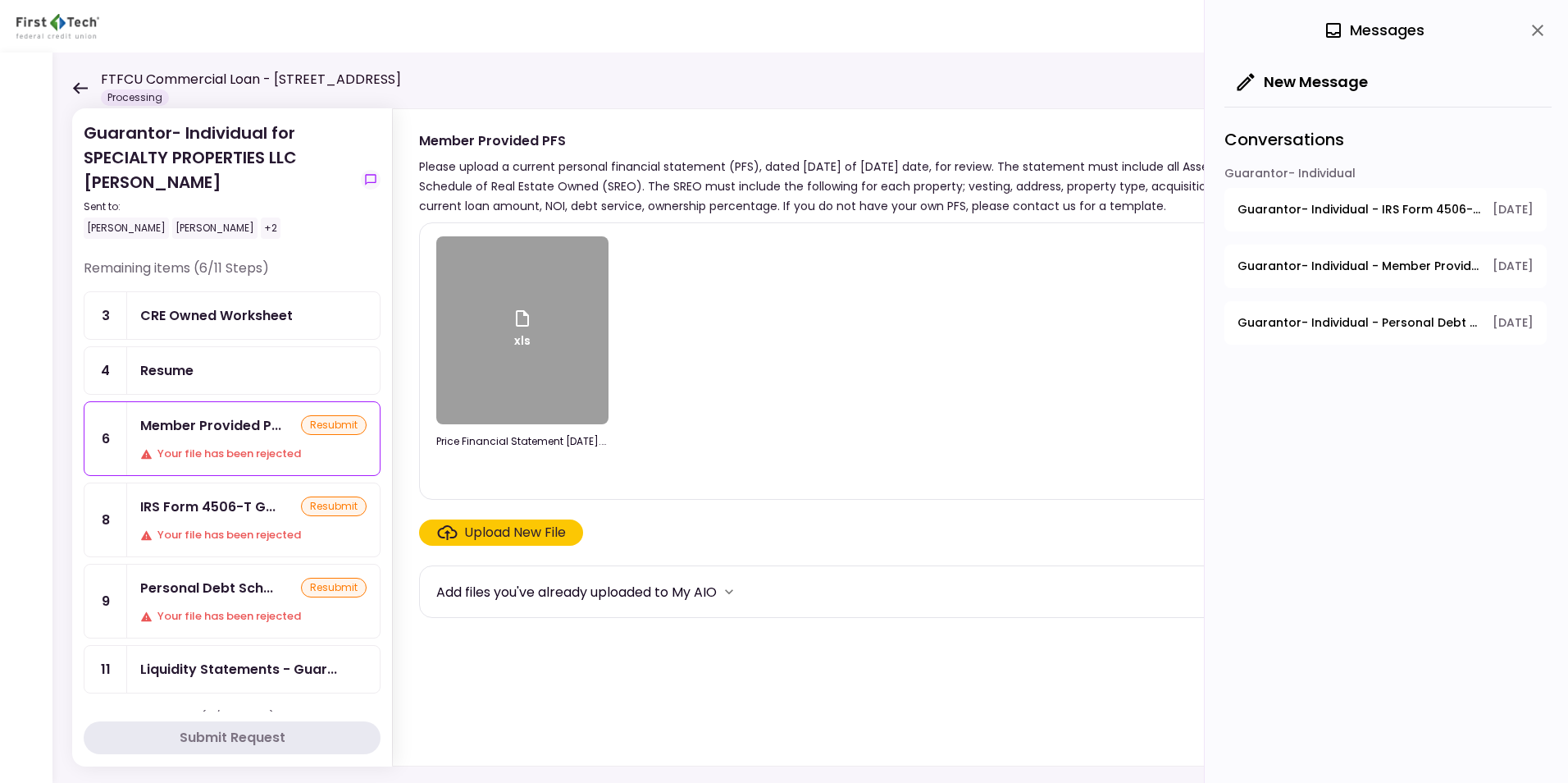
click at [1373, 262] on span "Guarantor- Individual - Member Provided PFS" at bounding box center [1360, 266] width 244 height 17
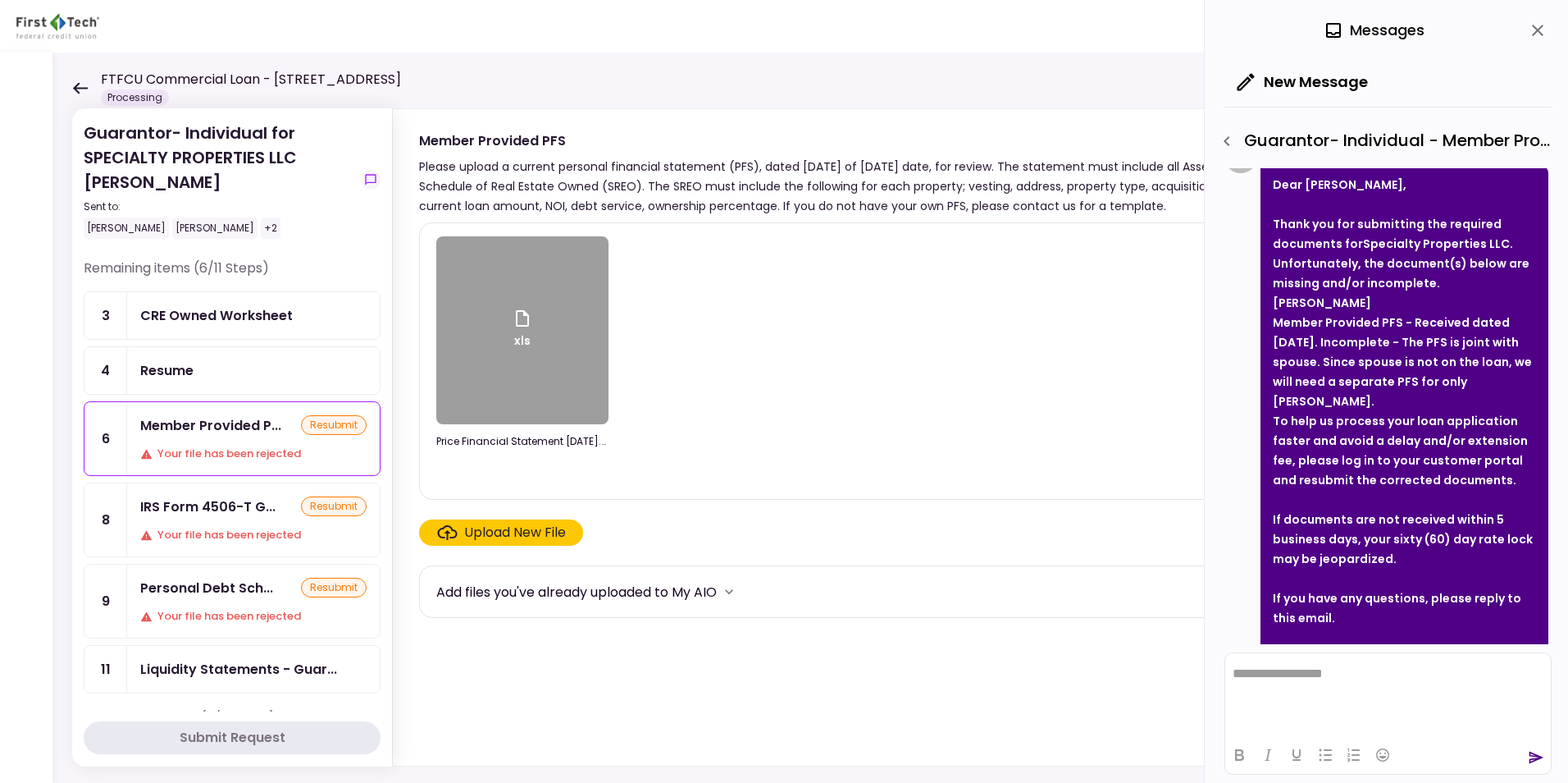
scroll to position [106, 0]
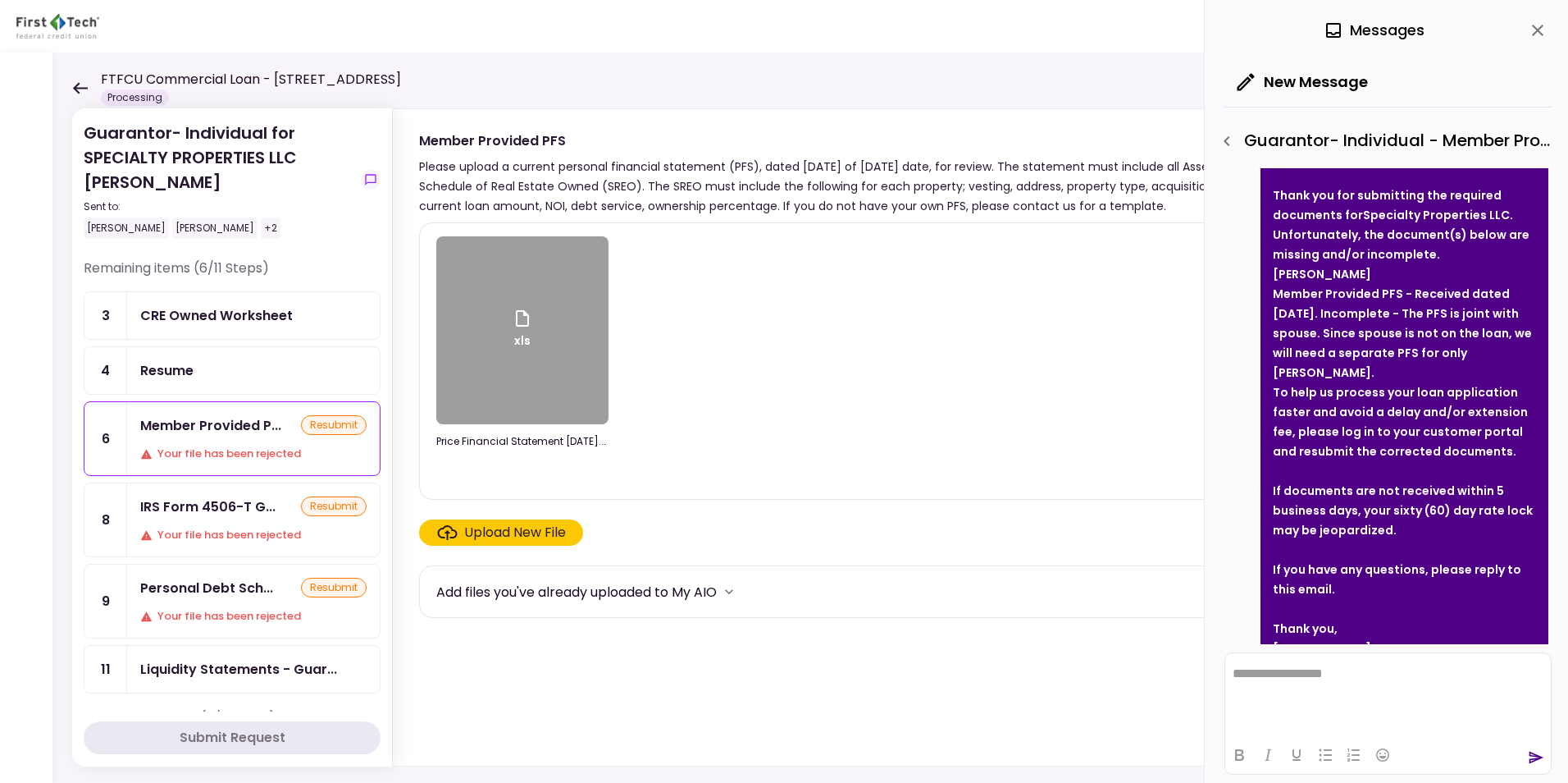
click at [527, 326] on icon at bounding box center [523, 319] width 20 height 20
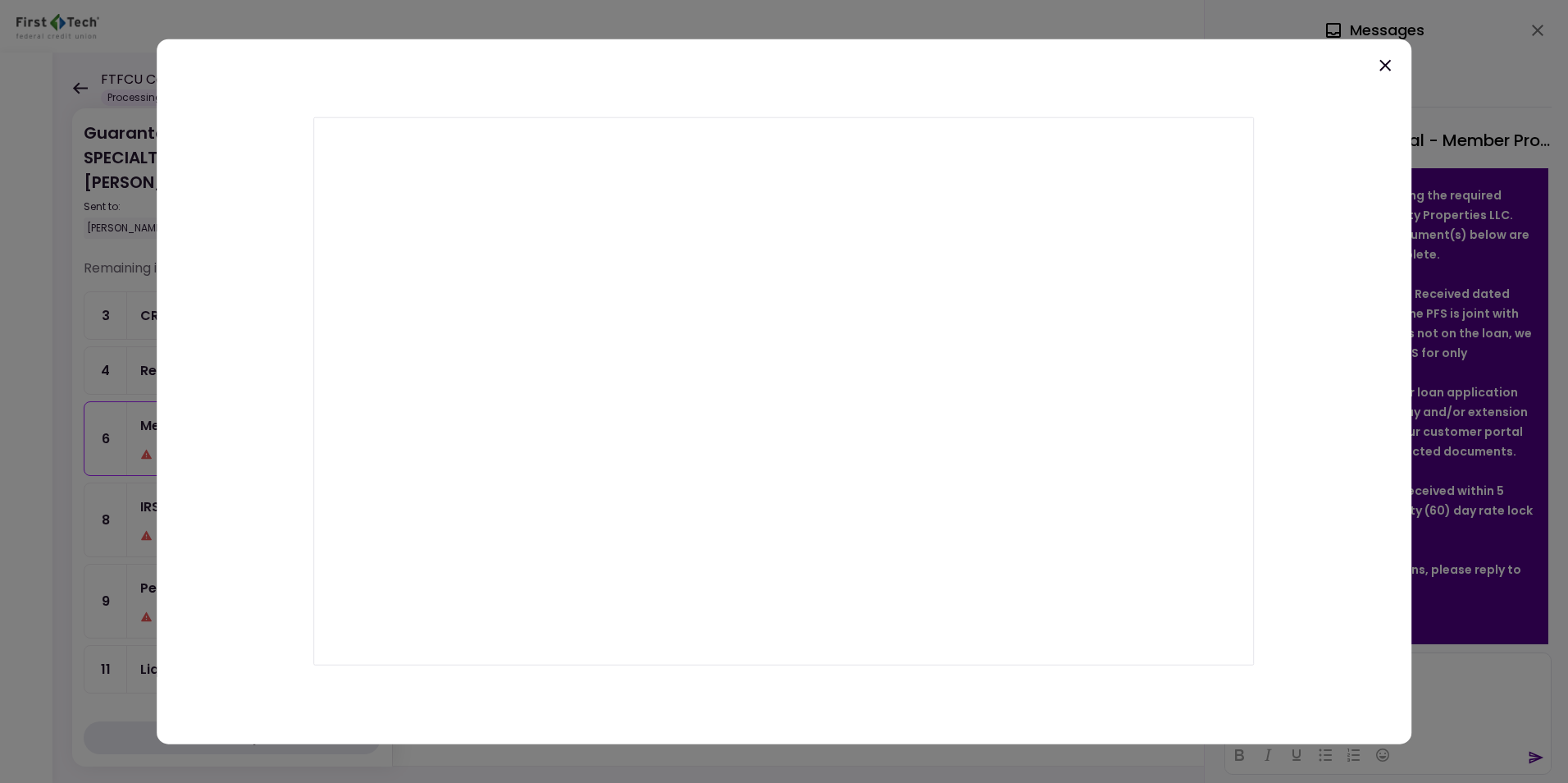
click at [1020, 90] on div at bounding box center [784, 392] width 1255 height 705
click at [1386, 61] on icon at bounding box center [1386, 65] width 20 height 20
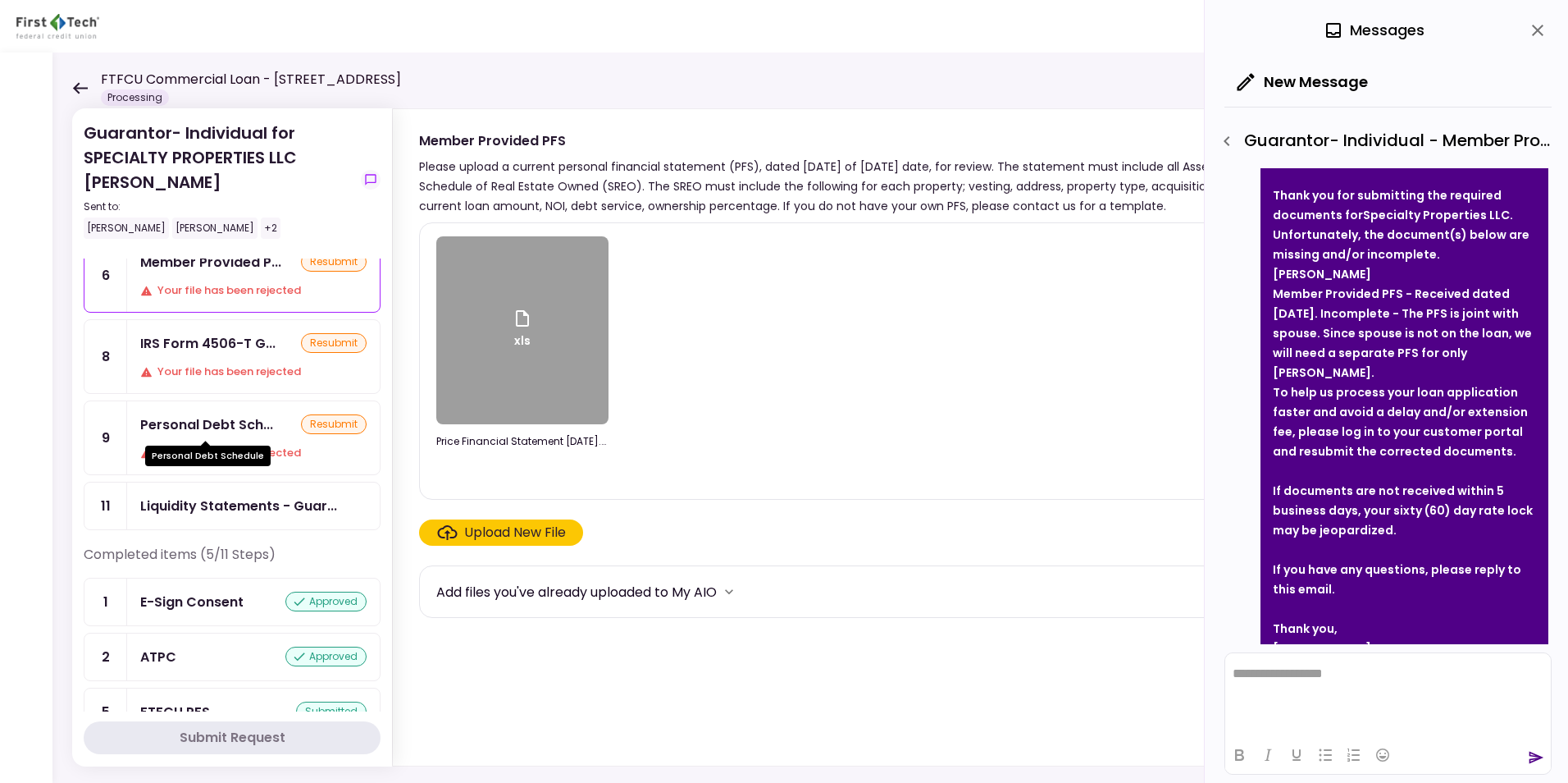
scroll to position [164, 0]
